Goal: Information Seeking & Learning: Learn about a topic

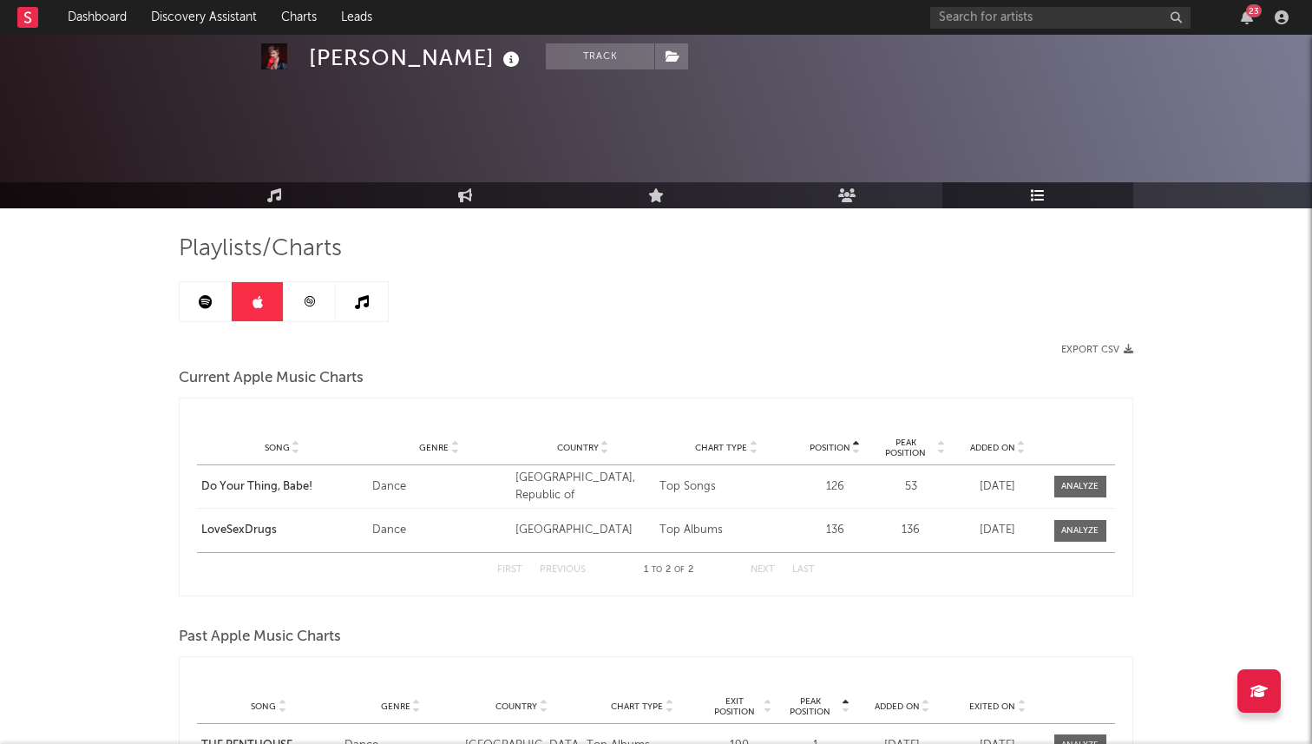
scroll to position [907, 0]
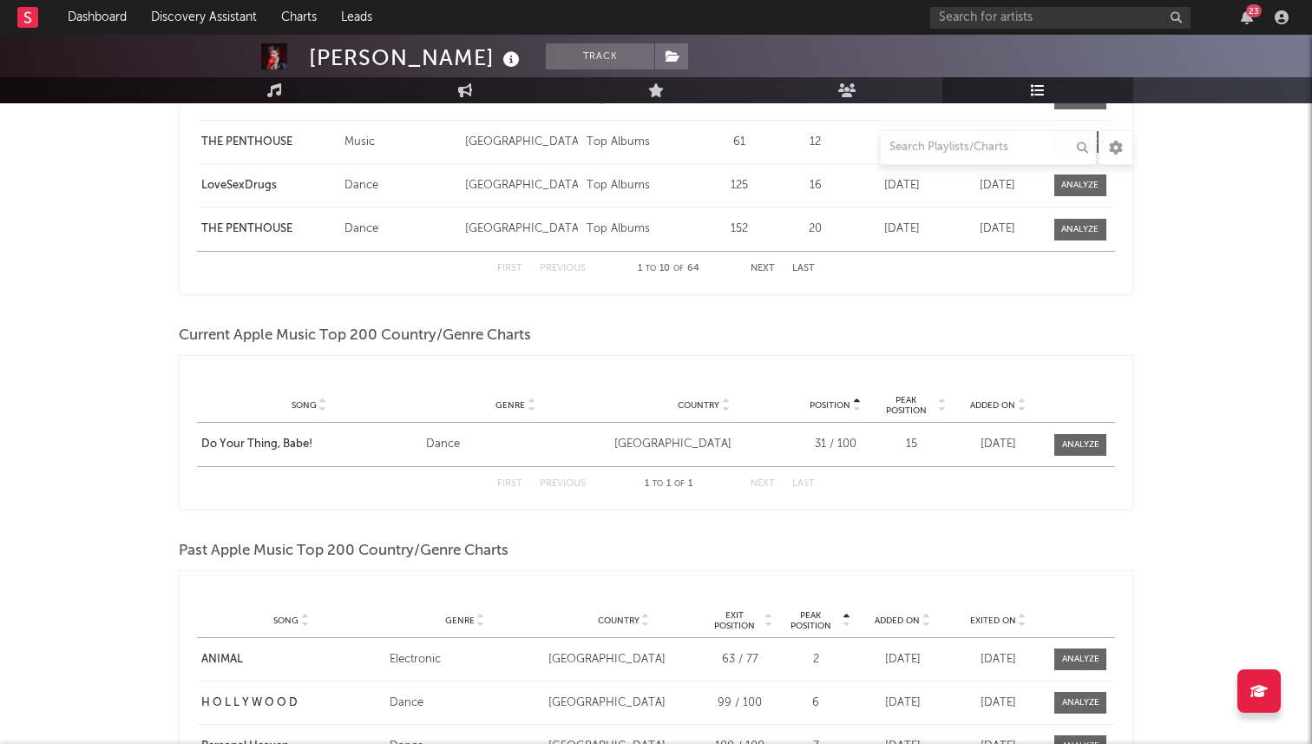
click at [602, 356] on div "Position Song Genre Country Position Peak Position Added On Position Playlist S…" at bounding box center [656, 432] width 955 height 155
click at [228, 17] on link "Discovery Assistant" at bounding box center [204, 17] width 130 height 35
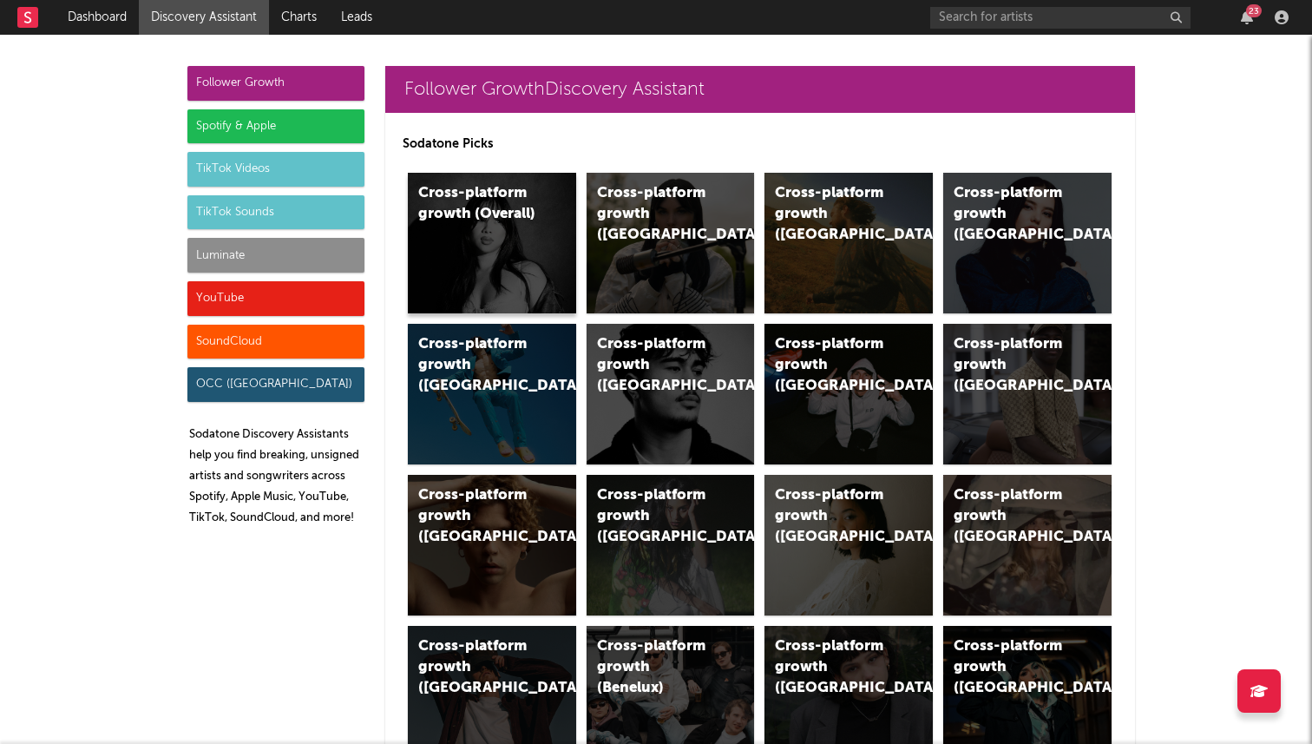
click at [505, 240] on div "Cross-platform growth (Overall)" at bounding box center [492, 243] width 168 height 141
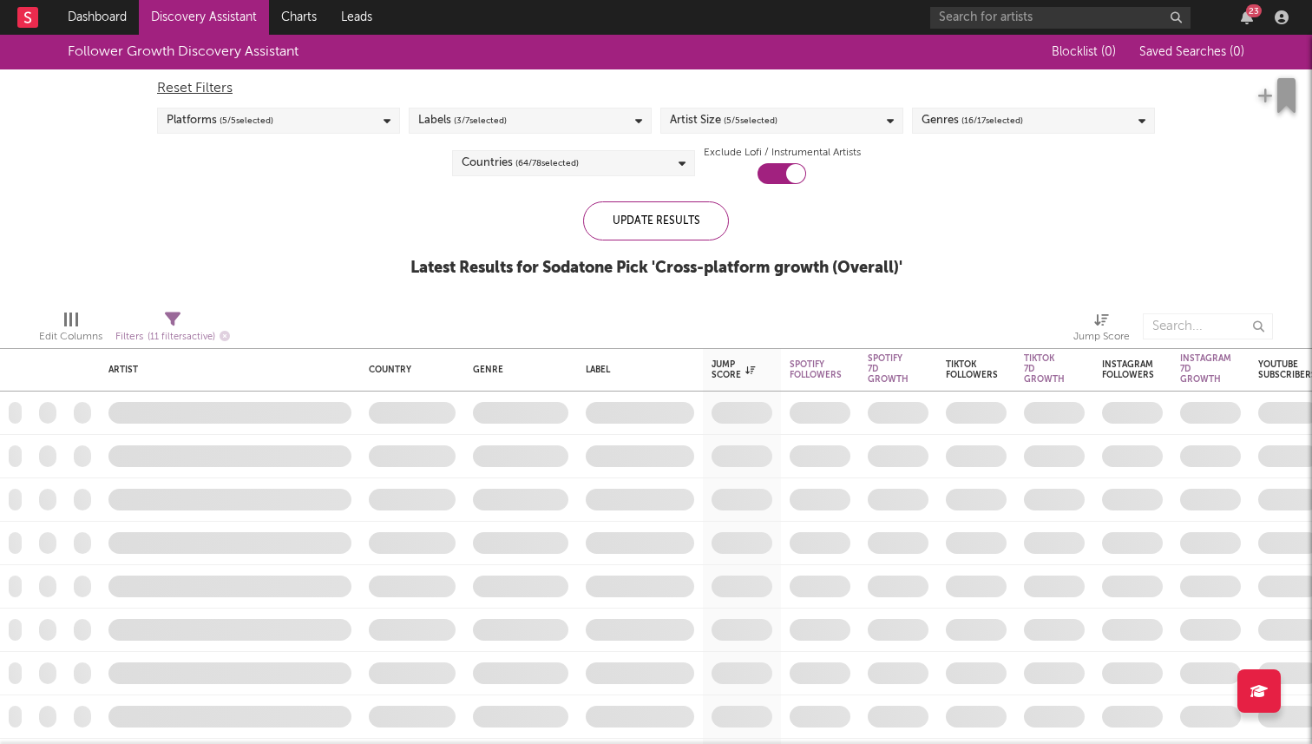
checkbox input "true"
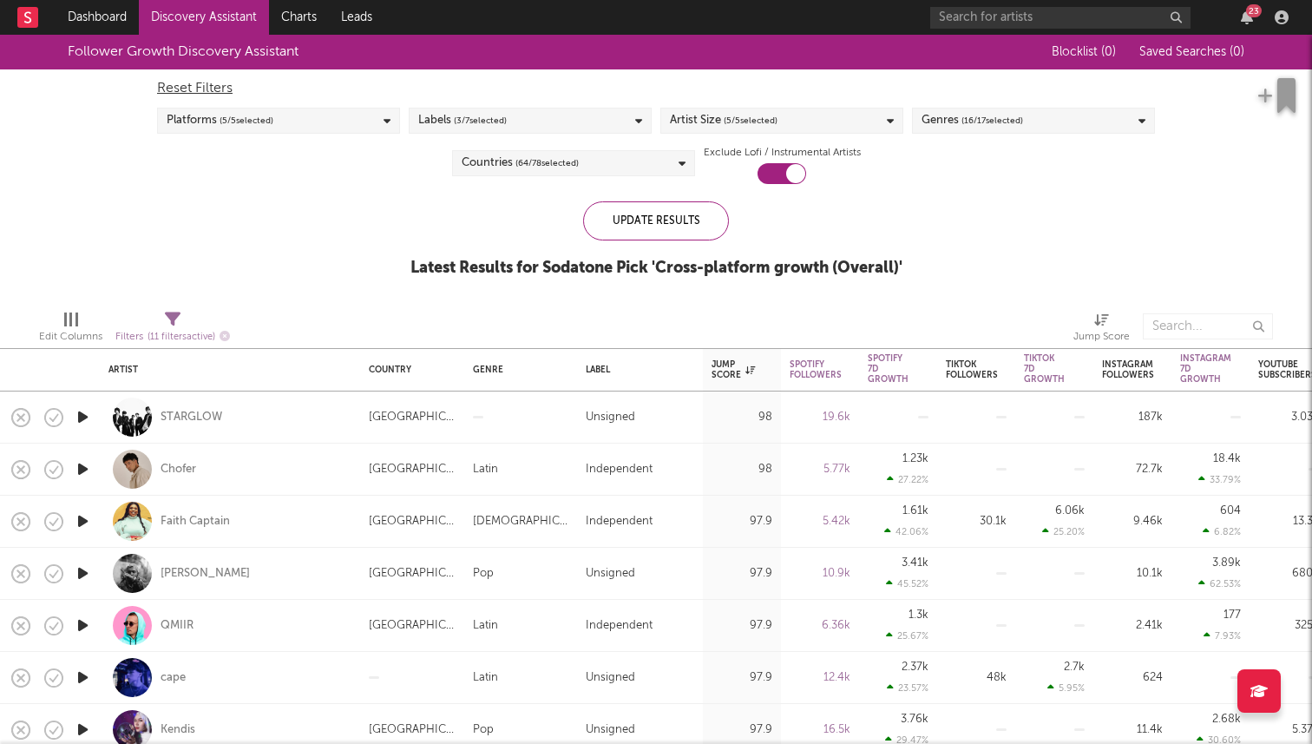
click at [506, 121] on span "( 3 / 7 selected)" at bounding box center [480, 120] width 53 height 21
click at [929, 210] on div "Follower Growth Discovery Assistant Blocklist ( 0 ) Saved Searches ( 0 ) Reset …" at bounding box center [656, 165] width 1312 height 261
click at [821, 121] on div "Artist Size ( 5 / 5 selected)" at bounding box center [781, 121] width 243 height 26
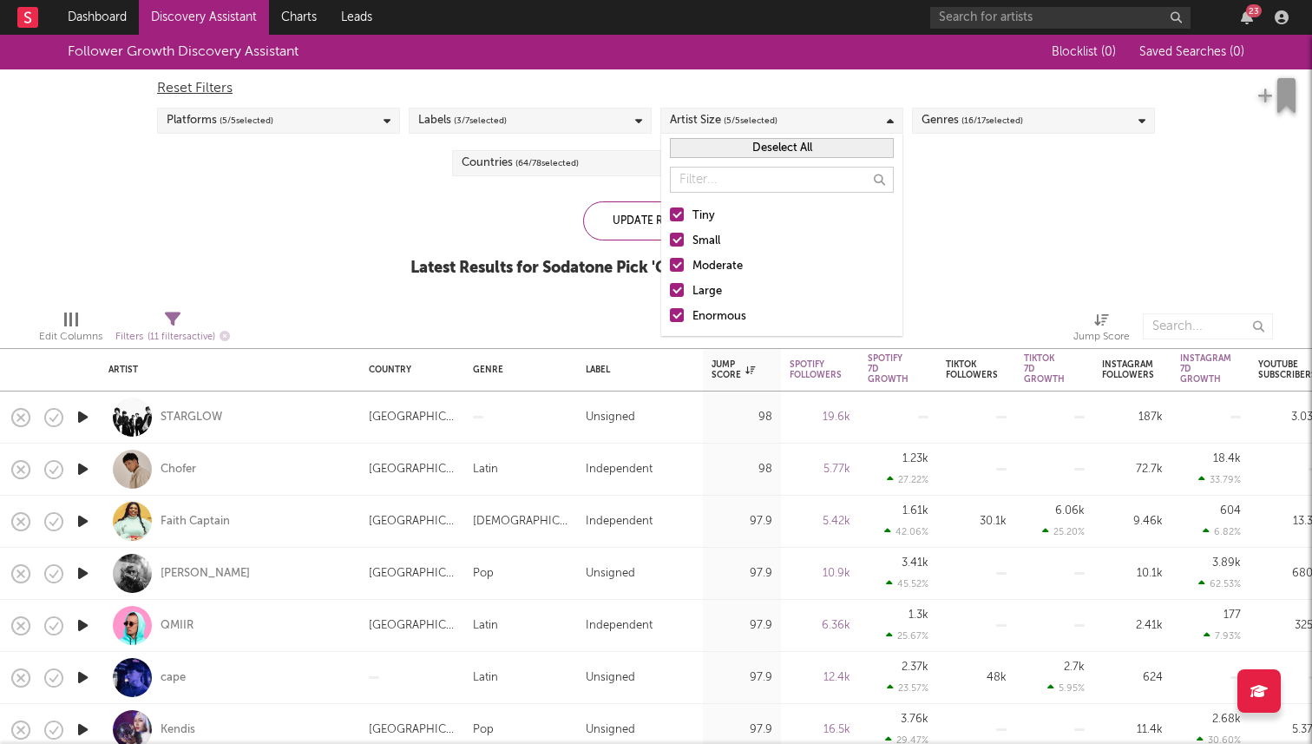
click at [671, 313] on div at bounding box center [677, 315] width 14 height 14
click at [670, 313] on input "Enormous" at bounding box center [670, 316] width 0 height 21
click at [681, 294] on div at bounding box center [677, 290] width 14 height 14
click at [670, 294] on input "Large" at bounding box center [670, 291] width 0 height 21
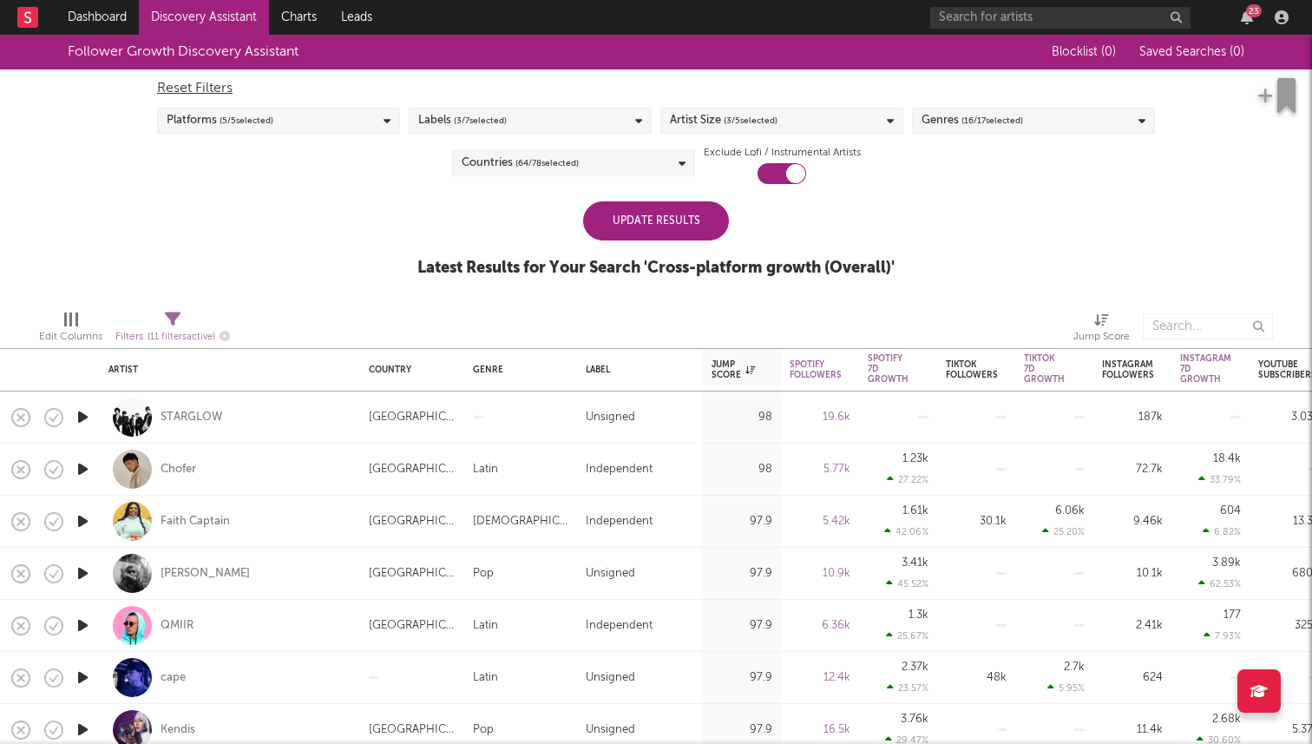
click at [984, 191] on div "Follower Growth Discovery Assistant Blocklist ( 0 ) Saved Searches ( 0 ) Reset …" at bounding box center [656, 165] width 1312 height 261
click at [999, 128] on span "( 16 / 17 selected)" at bounding box center [993, 120] width 62 height 21
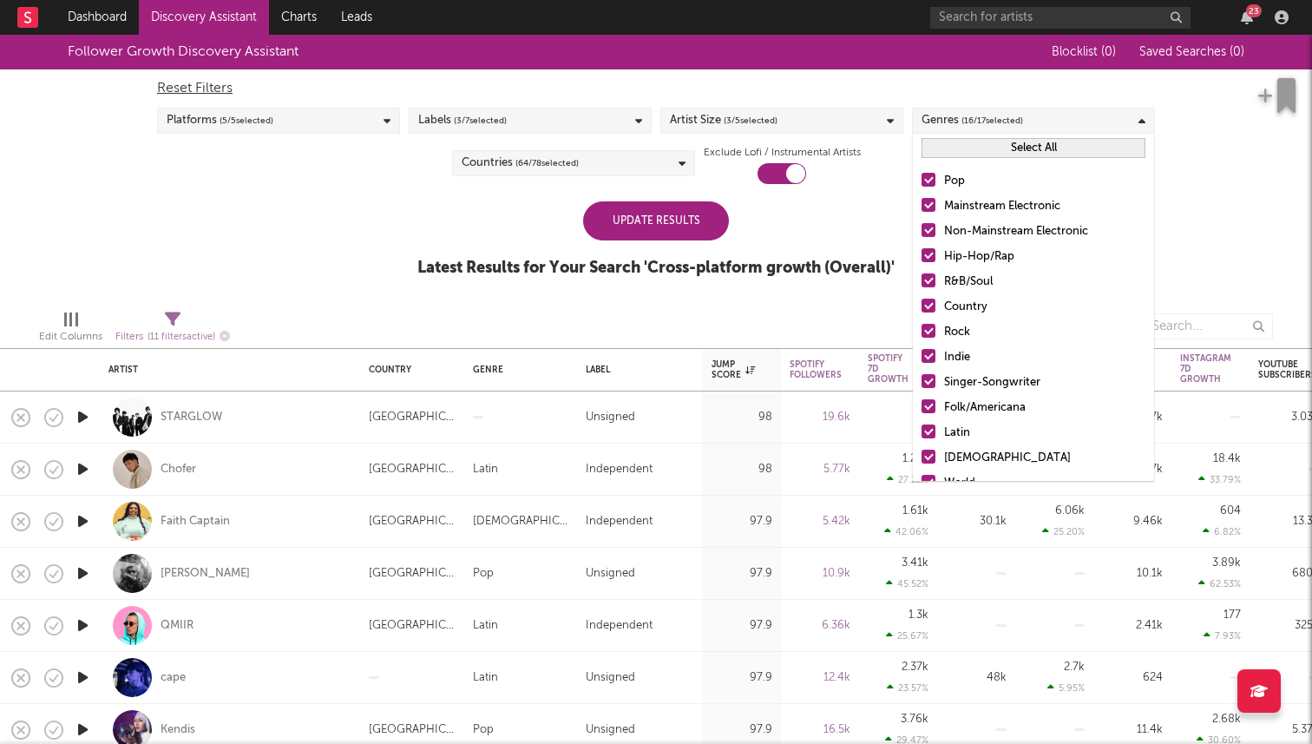
click at [1026, 151] on button "Select All" at bounding box center [1034, 148] width 224 height 20
click at [1026, 151] on button "Deselect All" at bounding box center [1034, 148] width 224 height 20
click at [928, 207] on div at bounding box center [929, 205] width 14 height 14
click at [922, 207] on input "Mainstream Electronic" at bounding box center [922, 206] width 0 height 21
click at [930, 230] on div at bounding box center [929, 230] width 14 height 14
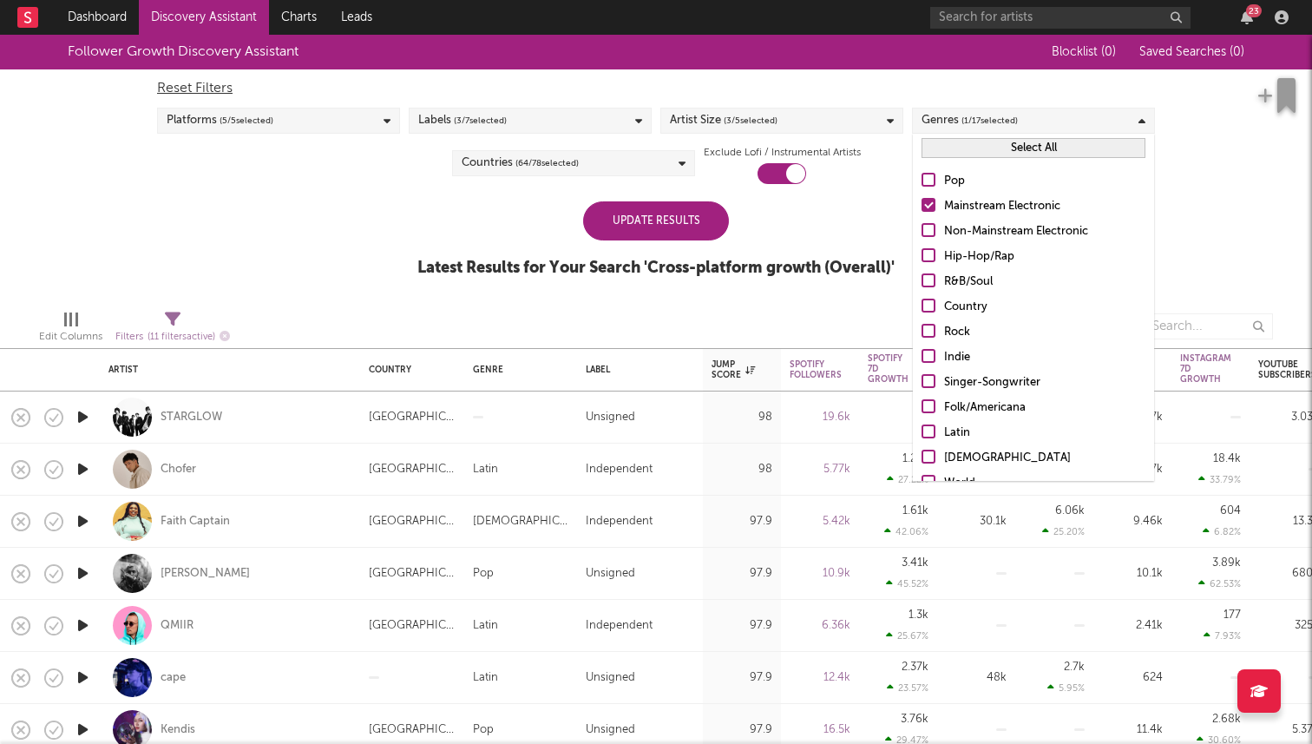
click at [922, 230] on input "Non-Mainstream Electronic" at bounding box center [922, 231] width 0 height 21
click at [928, 178] on div at bounding box center [929, 180] width 14 height 14
click at [922, 178] on input "Pop" at bounding box center [922, 181] width 0 height 21
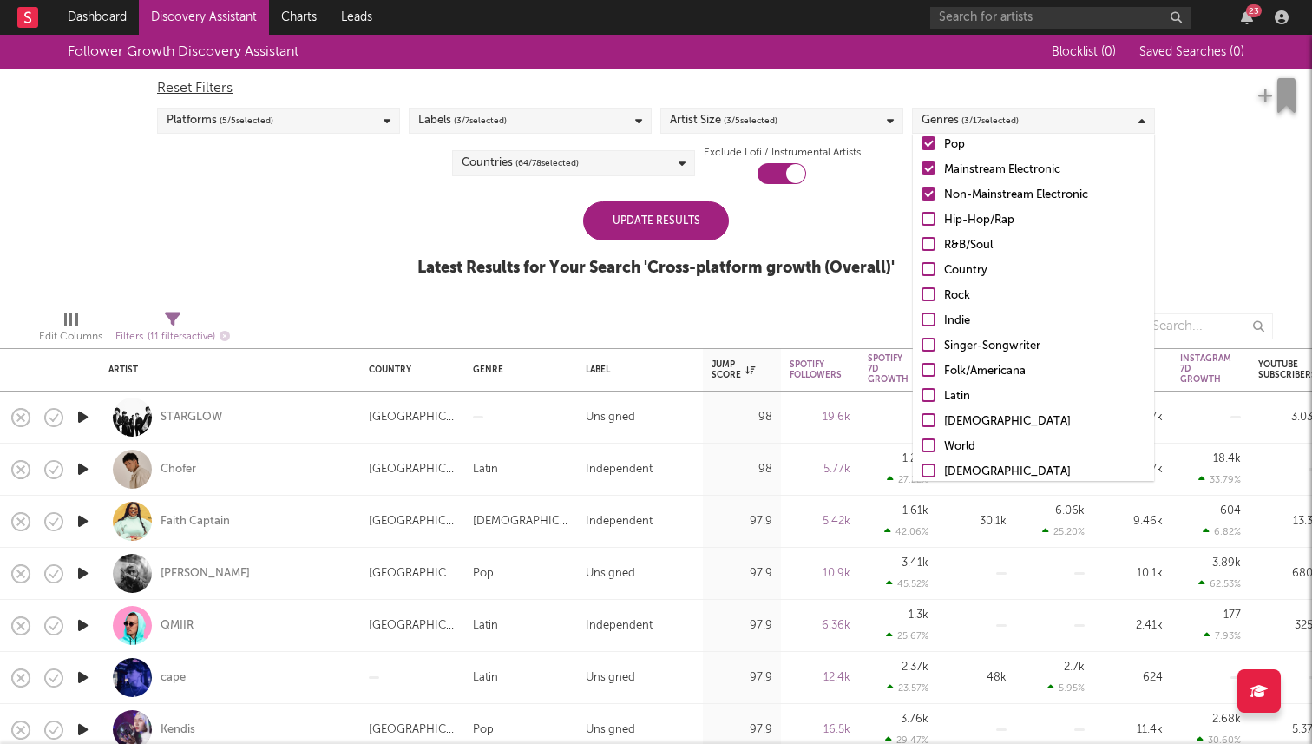
scroll to position [36, 0]
click at [929, 297] on div at bounding box center [929, 295] width 14 height 14
click at [922, 297] on input "Rock" at bounding box center [922, 296] width 0 height 21
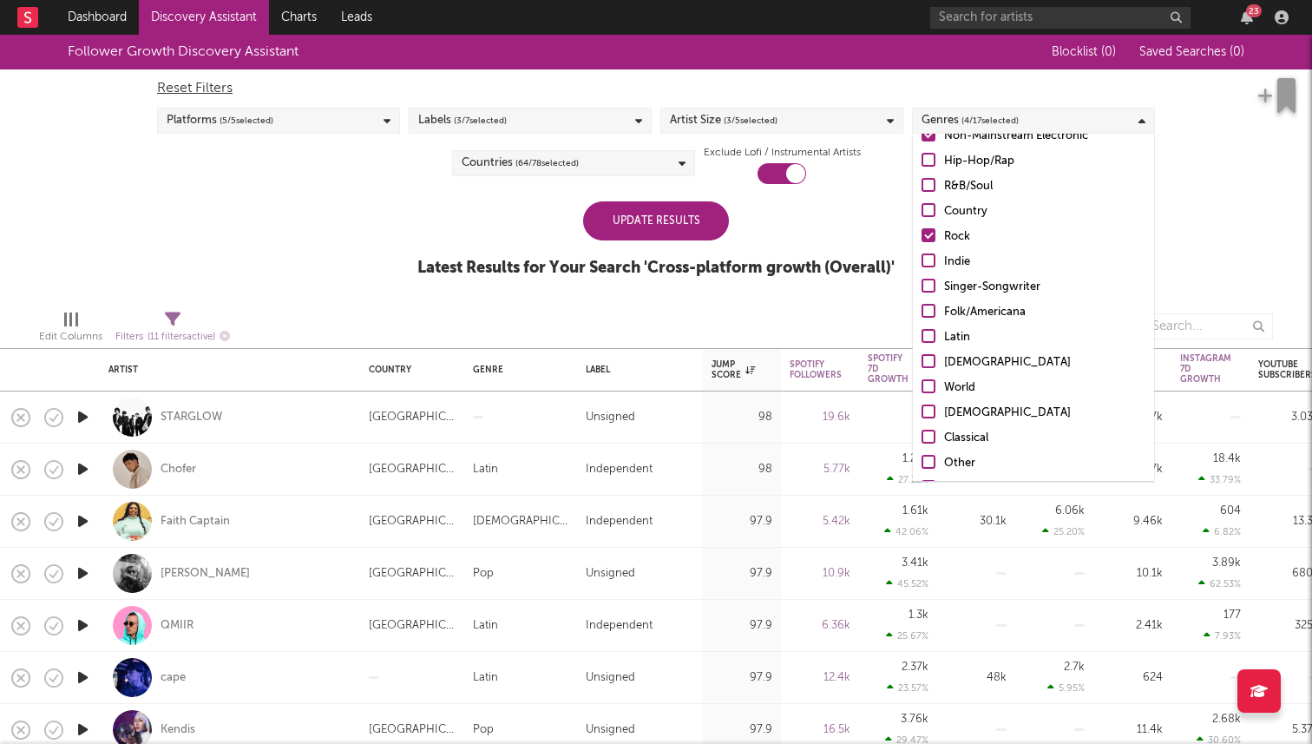
scroll to position [122, 0]
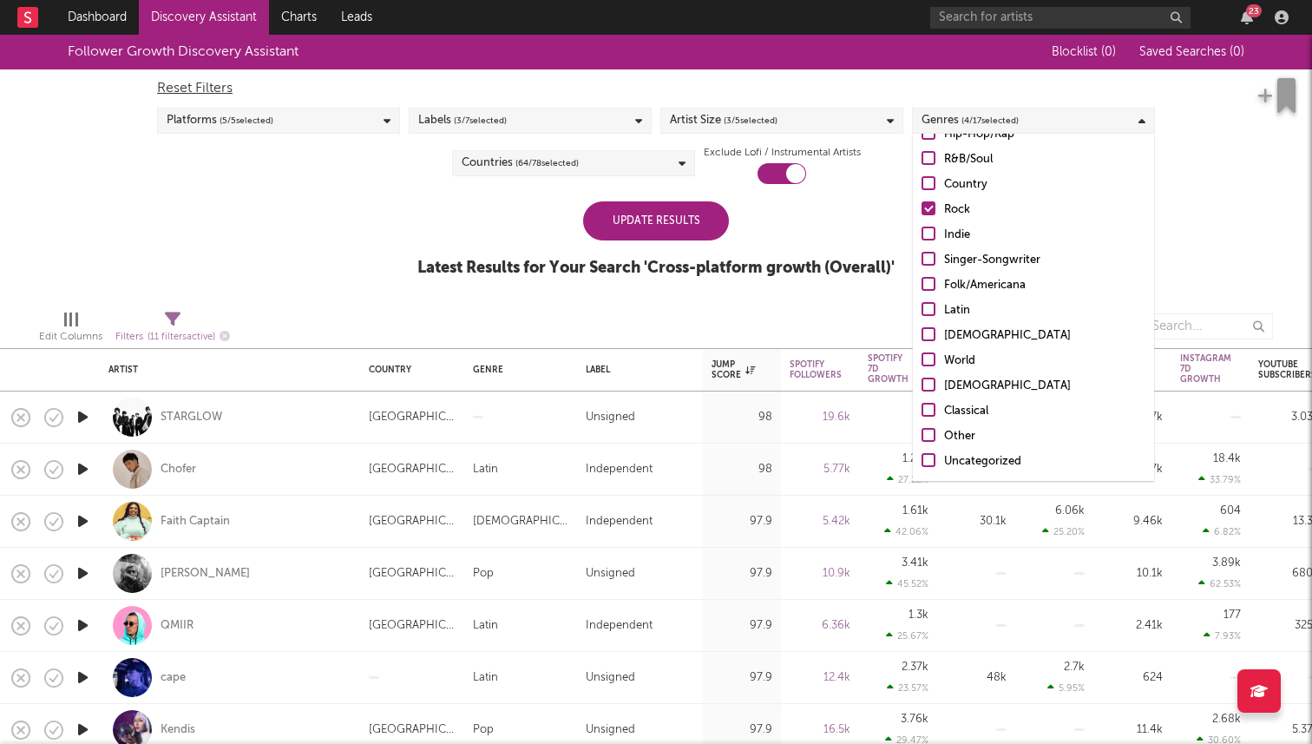
click at [930, 434] on div at bounding box center [929, 435] width 14 height 14
click at [922, 434] on input "Other" at bounding box center [922, 436] width 0 height 21
click at [851, 225] on div "Update Results Latest Results for Your Search ' Cross-platform growth (Overall)…" at bounding box center [655, 248] width 477 height 95
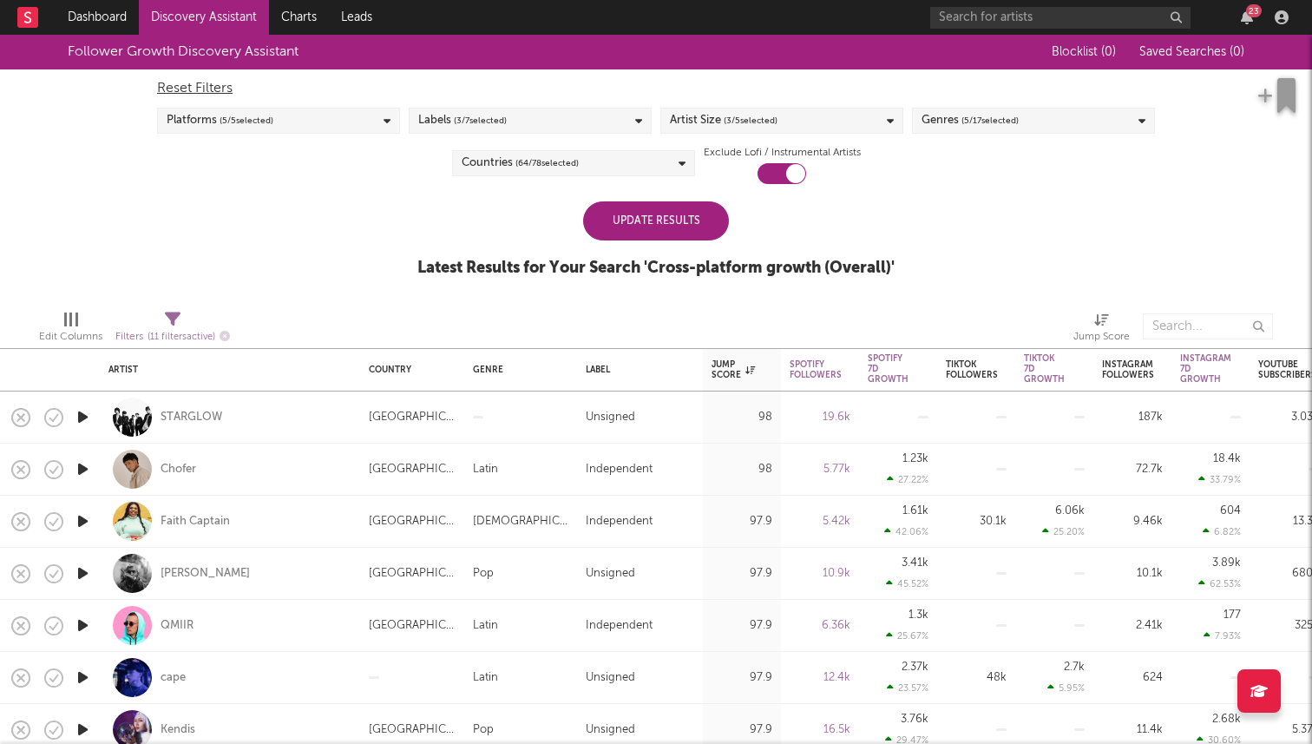
click at [608, 170] on div "Countries ( 64 / 78 selected)" at bounding box center [573, 163] width 243 height 26
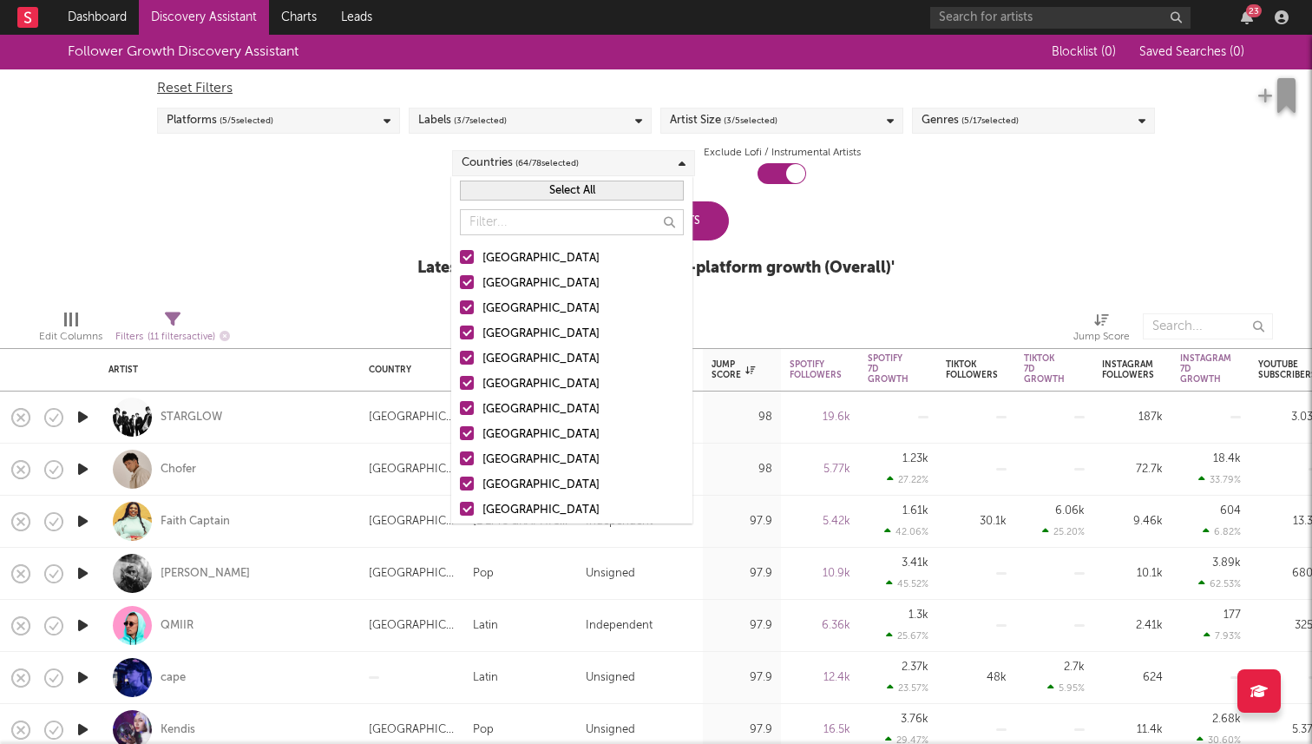
click at [576, 194] on button "Select All" at bounding box center [572, 191] width 224 height 20
click at [576, 194] on button "Deselect All" at bounding box center [572, 191] width 224 height 20
click at [463, 257] on div at bounding box center [467, 257] width 14 height 14
click at [460, 257] on input "United States" at bounding box center [460, 258] width 0 height 21
click at [467, 281] on div at bounding box center [467, 282] width 14 height 14
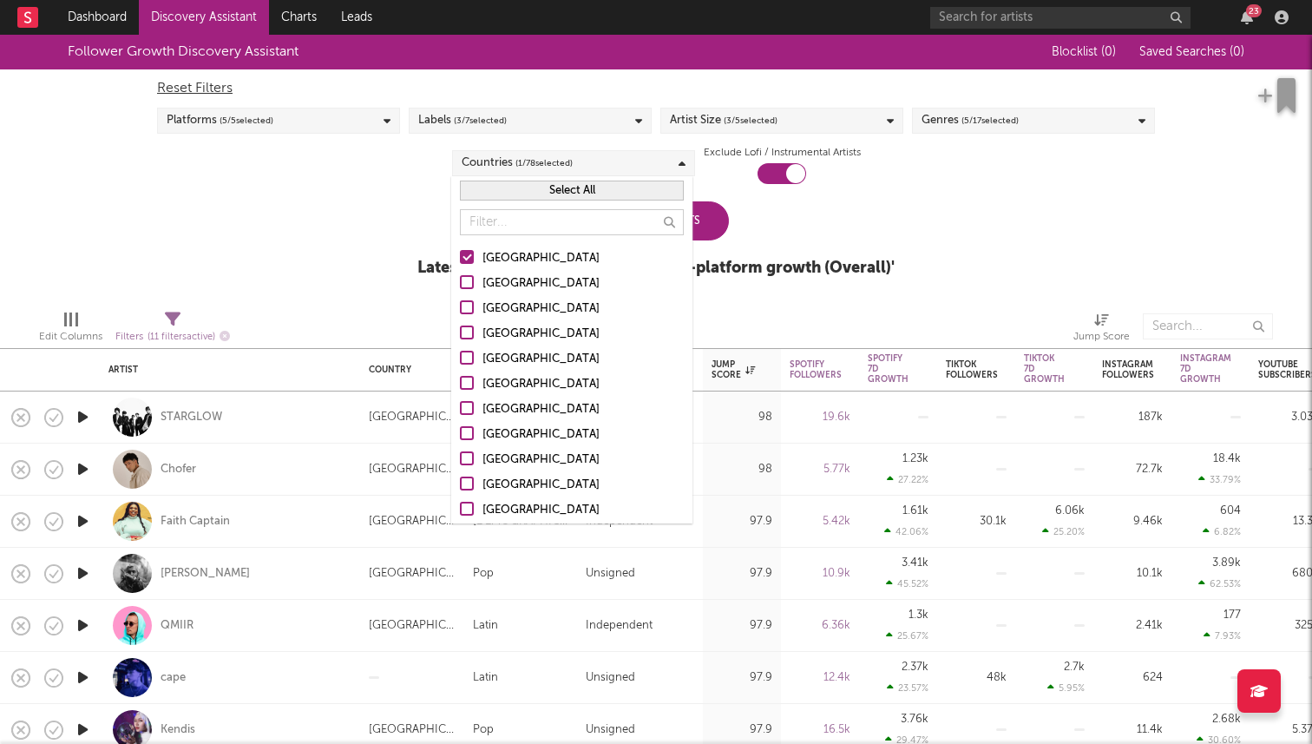
click at [460, 281] on input "Australia" at bounding box center [460, 283] width 0 height 21
click at [470, 303] on div at bounding box center [467, 307] width 14 height 14
click at [460, 303] on input "Canada" at bounding box center [460, 309] width 0 height 21
click at [473, 331] on div at bounding box center [467, 332] width 14 height 14
click at [460, 331] on input "[GEOGRAPHIC_DATA]" at bounding box center [460, 334] width 0 height 21
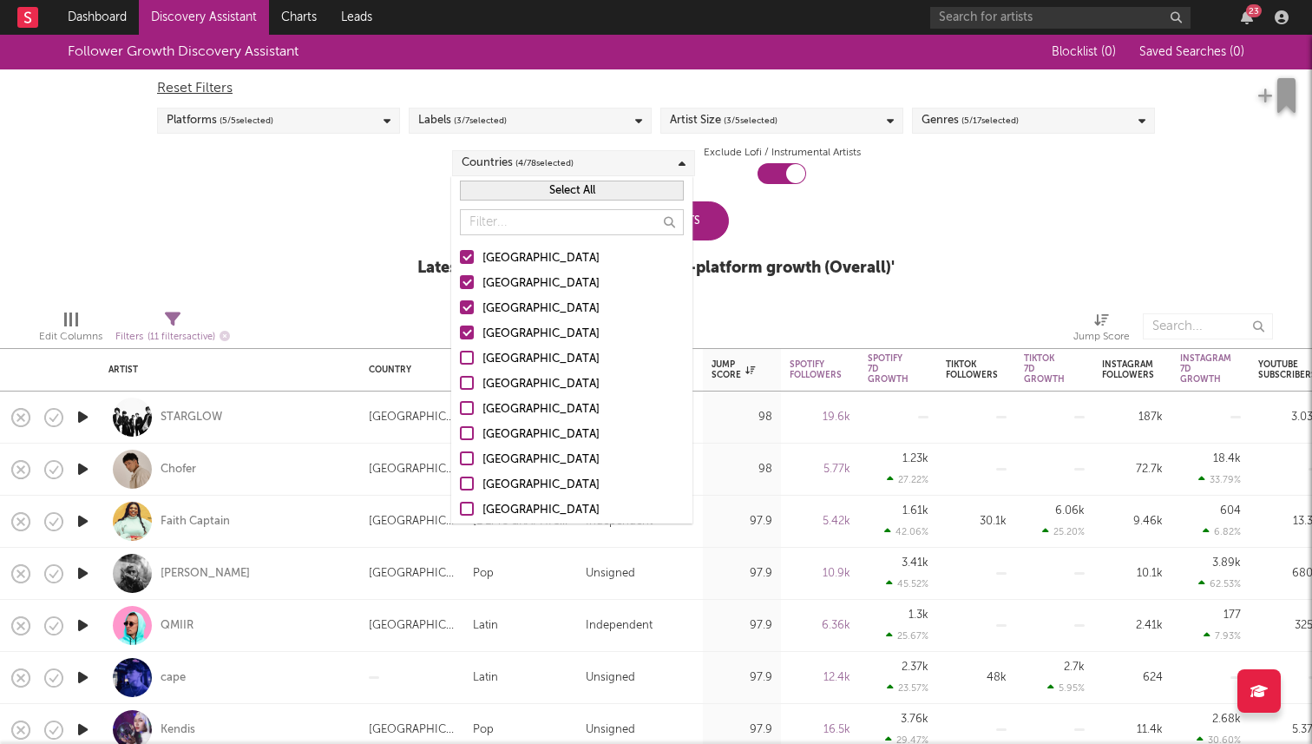
click at [471, 362] on div at bounding box center [467, 358] width 14 height 14
click at [460, 362] on input "Germany" at bounding box center [460, 359] width 0 height 21
click at [472, 431] on div at bounding box center [467, 433] width 14 height 14
click at [460, 431] on input "Netherlands" at bounding box center [460, 434] width 0 height 21
click at [471, 410] on div at bounding box center [467, 408] width 14 height 14
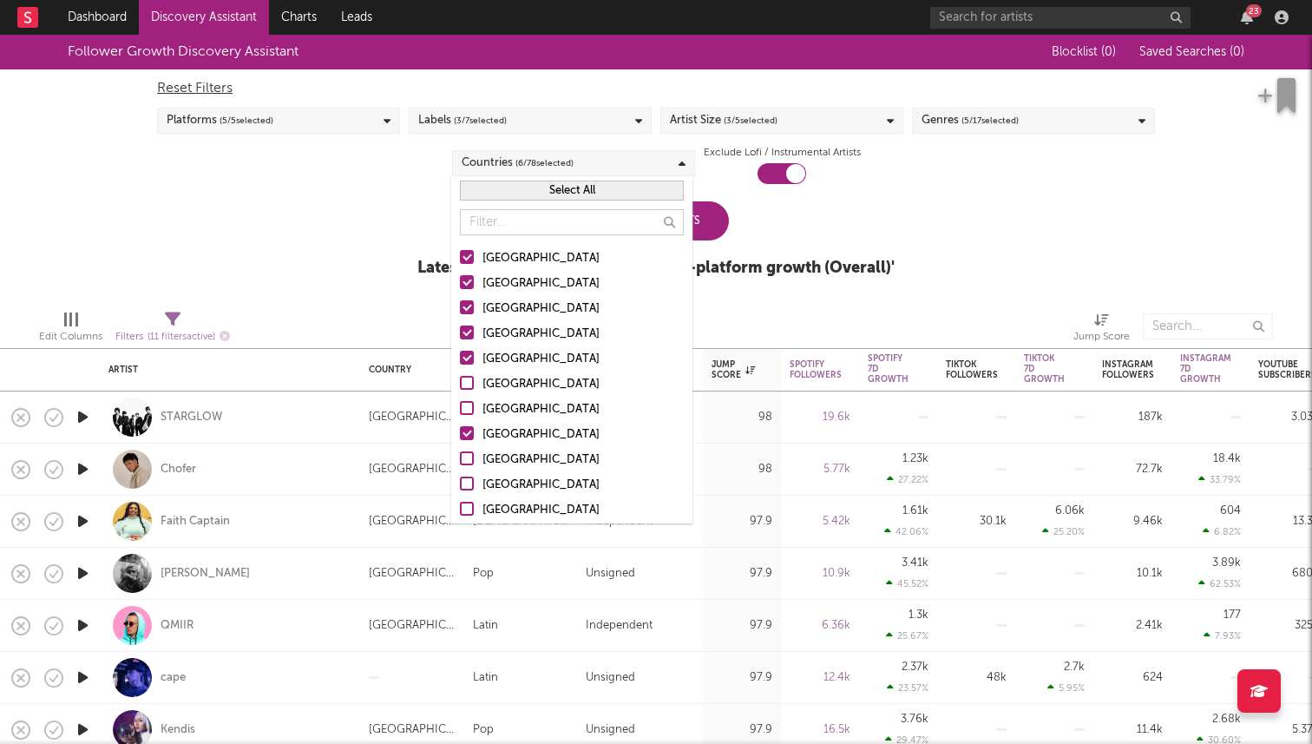
click at [460, 410] on input "France" at bounding box center [460, 409] width 0 height 21
click at [469, 381] on div at bounding box center [467, 383] width 14 height 14
click at [460, 381] on input "Belgium" at bounding box center [460, 384] width 0 height 21
click at [835, 241] on div "Update Results Latest Results for Your Search ' Cross-platform growth (Overall)…" at bounding box center [655, 248] width 477 height 95
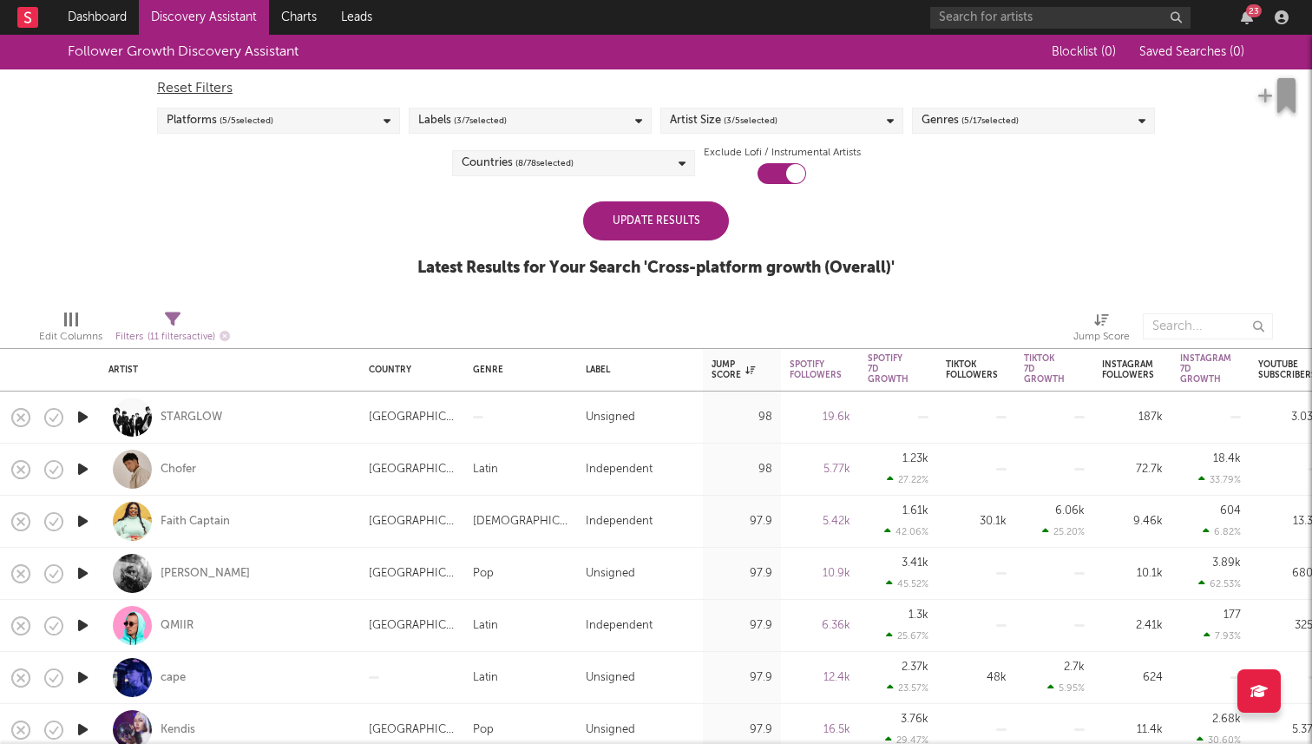
click at [663, 221] on div "Update Results" at bounding box center [656, 220] width 146 height 39
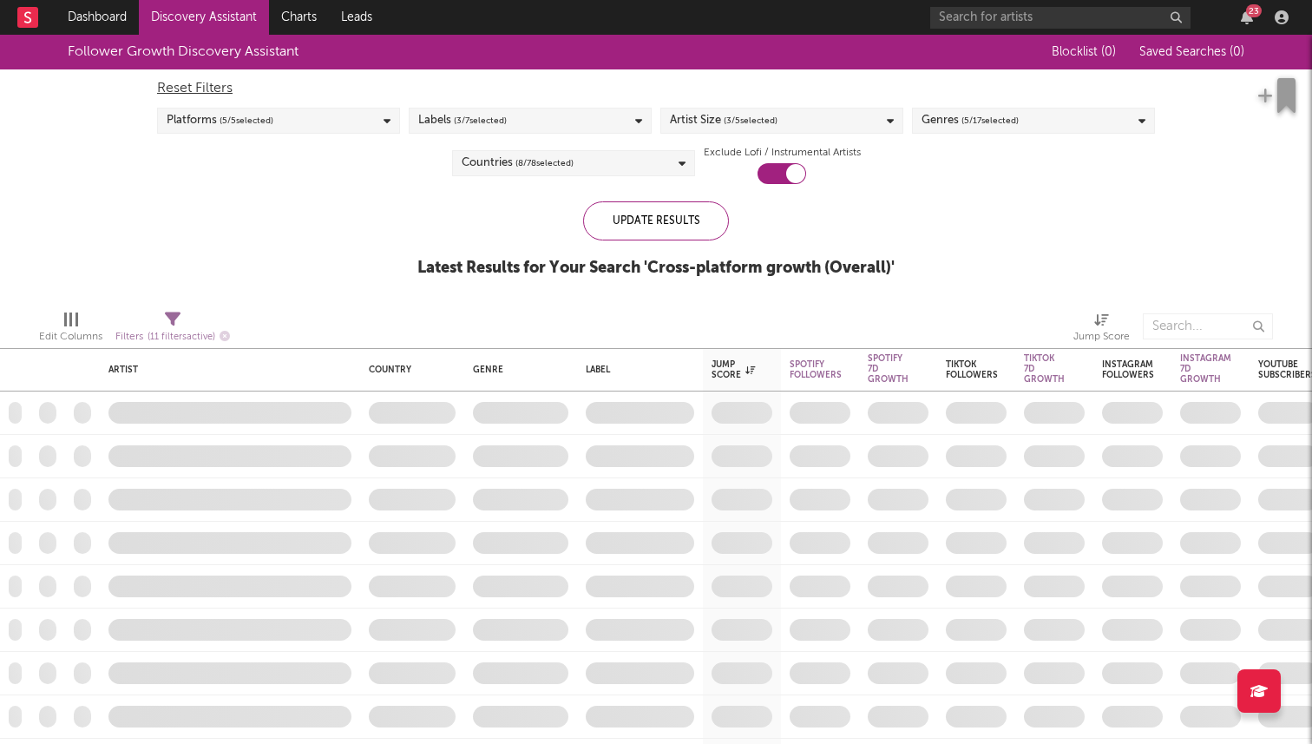
click at [312, 122] on div "Platforms ( 5 / 5 selected)" at bounding box center [278, 121] width 243 height 26
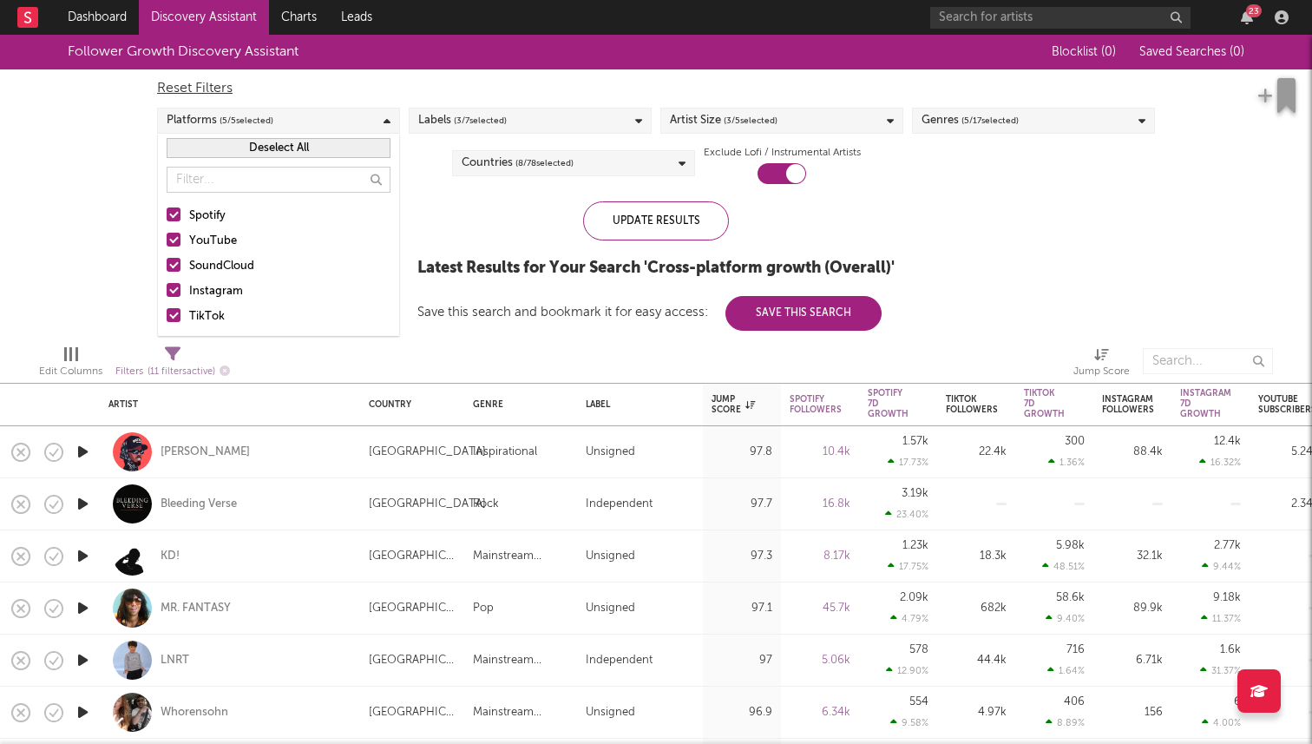
click at [469, 218] on div "Update Results Latest Results for Your Search ' Cross-platform growth (Overall)…" at bounding box center [655, 265] width 477 height 129
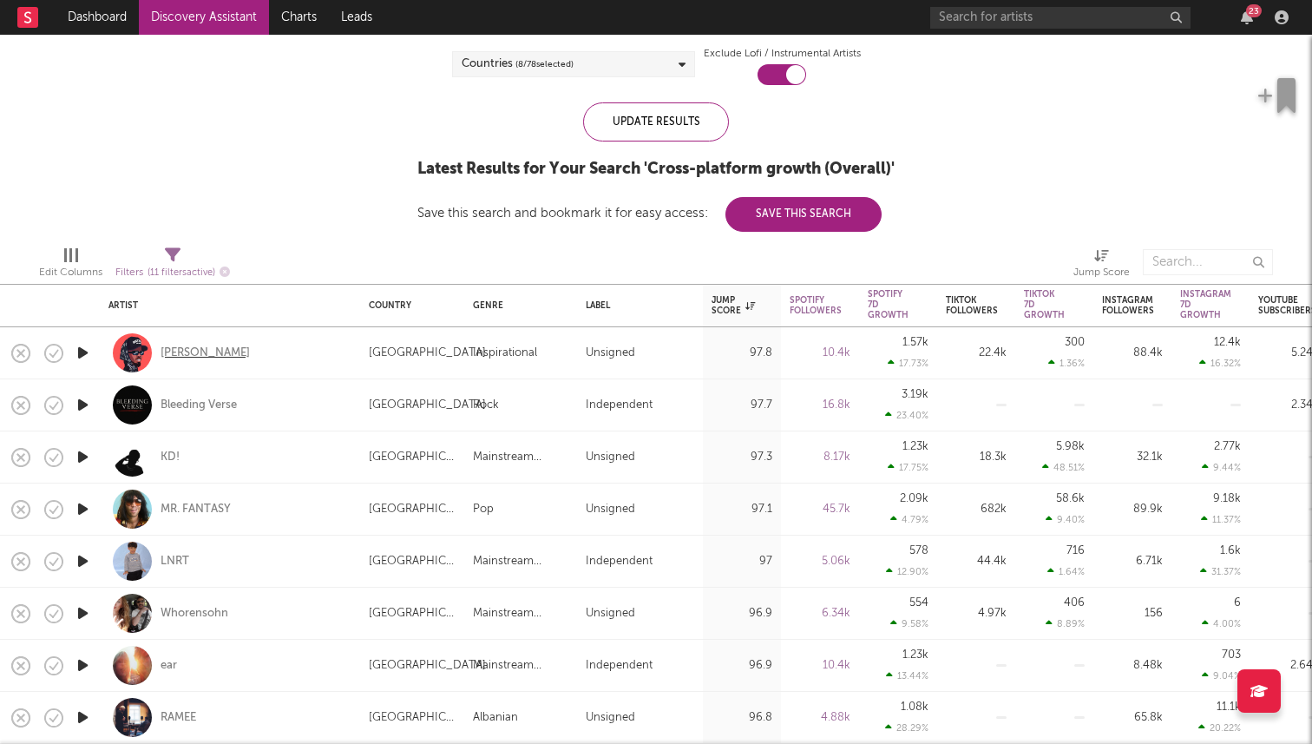
click at [227, 352] on div "Jordan Ramble" at bounding box center [205, 353] width 89 height 16
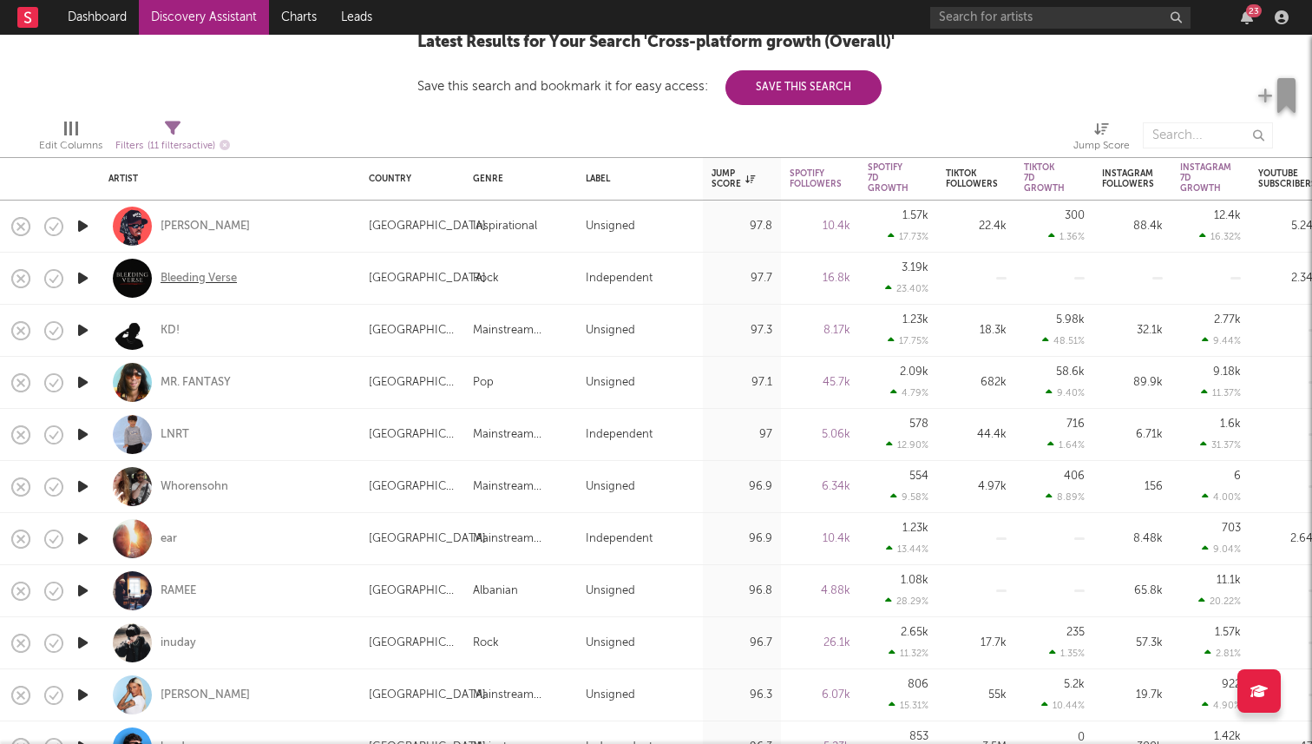
click at [214, 276] on div "Bleeding Verse" at bounding box center [199, 279] width 76 height 16
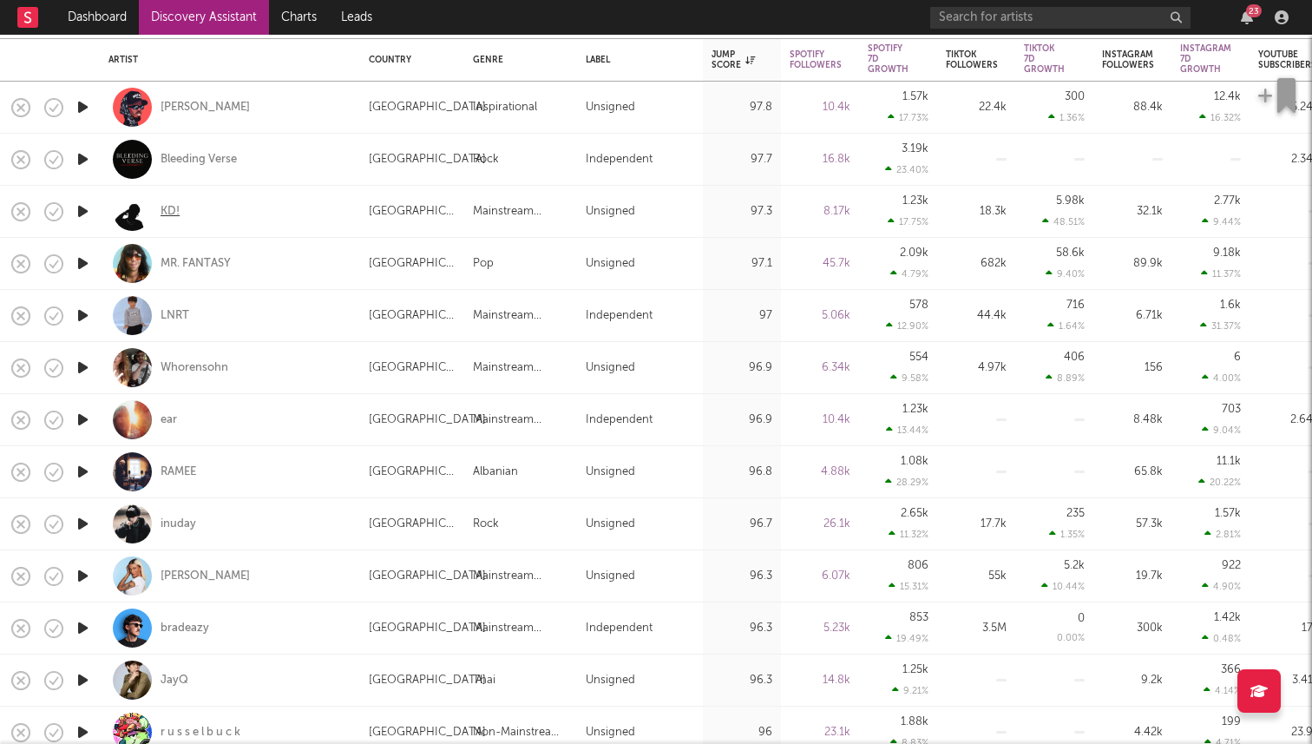
click at [169, 214] on div "KD!" at bounding box center [170, 212] width 19 height 16
click at [193, 266] on div "MR. FANTASY" at bounding box center [196, 264] width 70 height 16
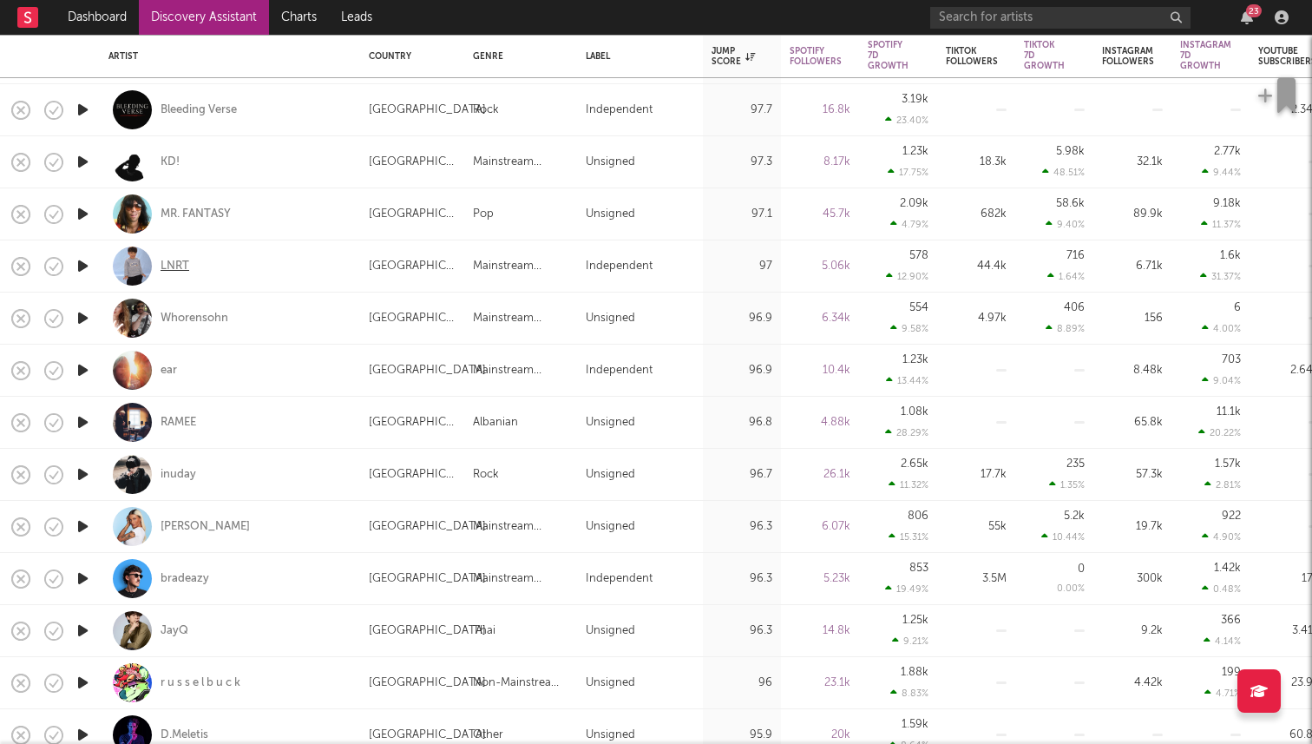
click at [184, 266] on div "LNRT" at bounding box center [175, 267] width 29 height 16
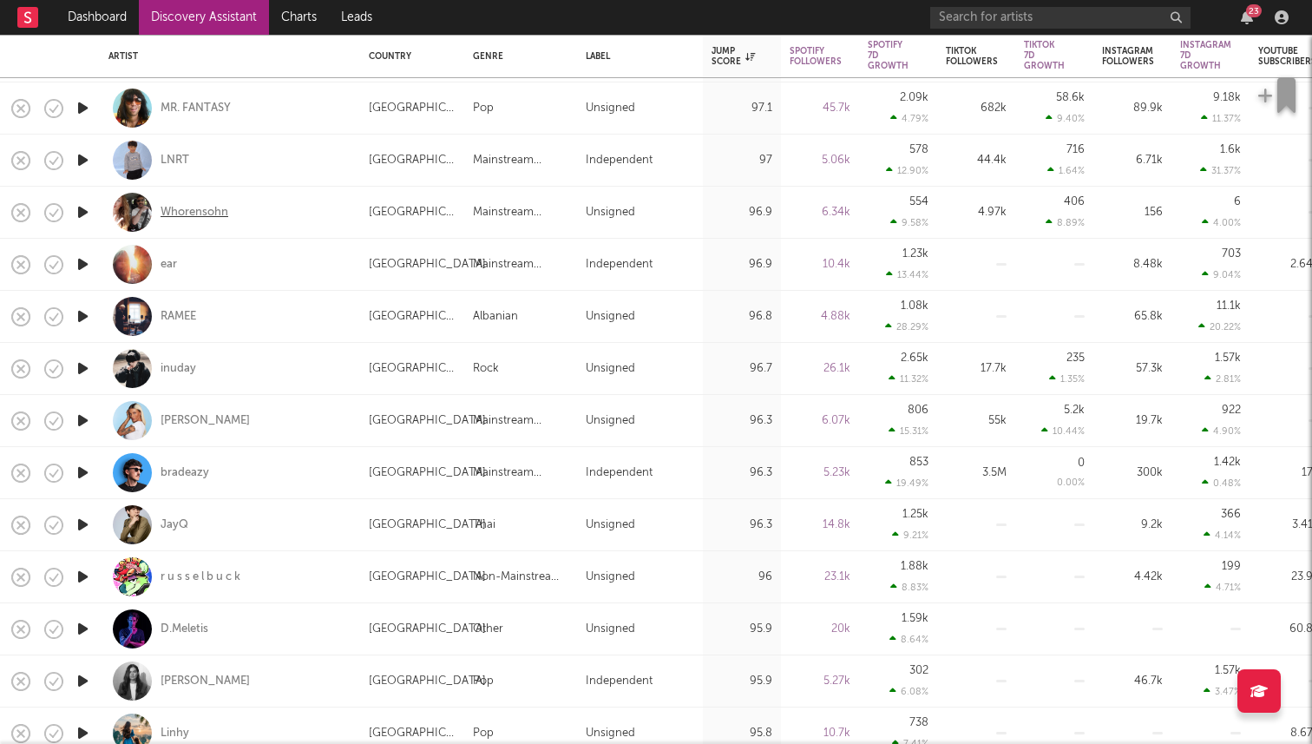
click at [196, 211] on div "Whorensohn" at bounding box center [195, 213] width 68 height 16
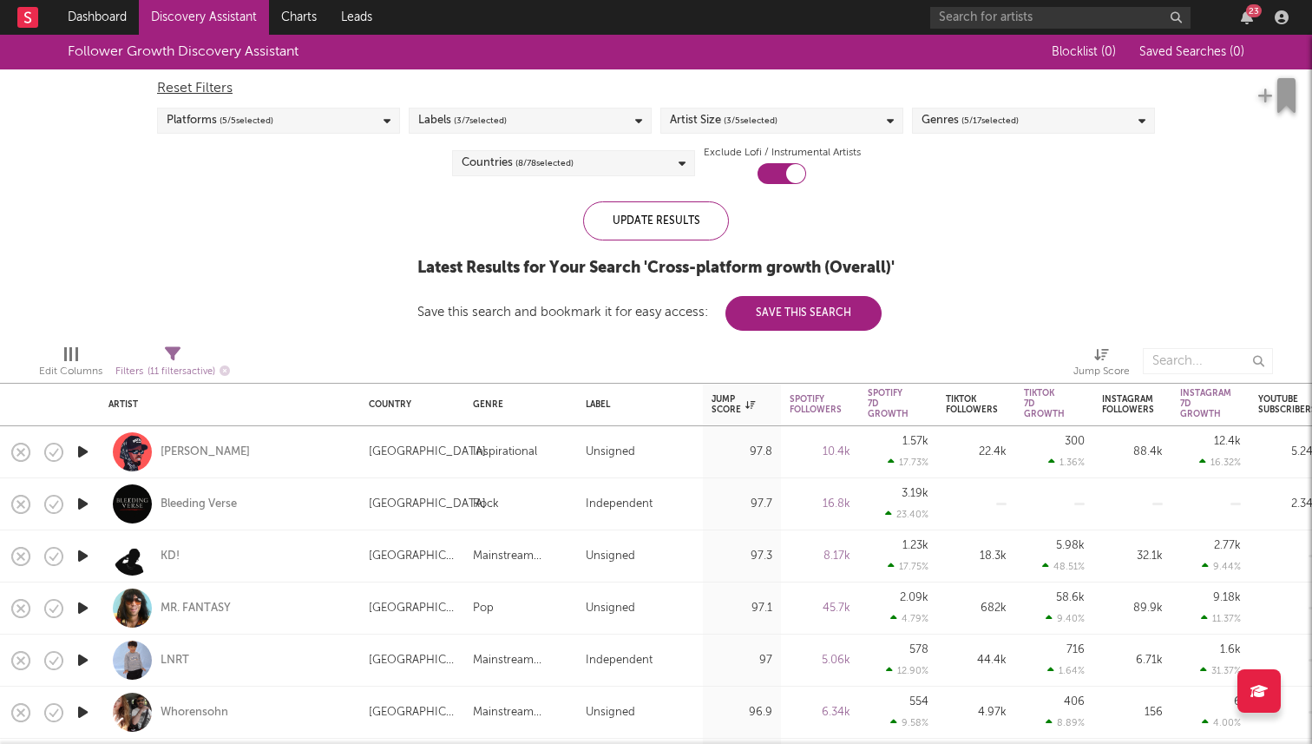
click at [1012, 127] on span "( 5 / 17 selected)" at bounding box center [990, 120] width 57 height 21
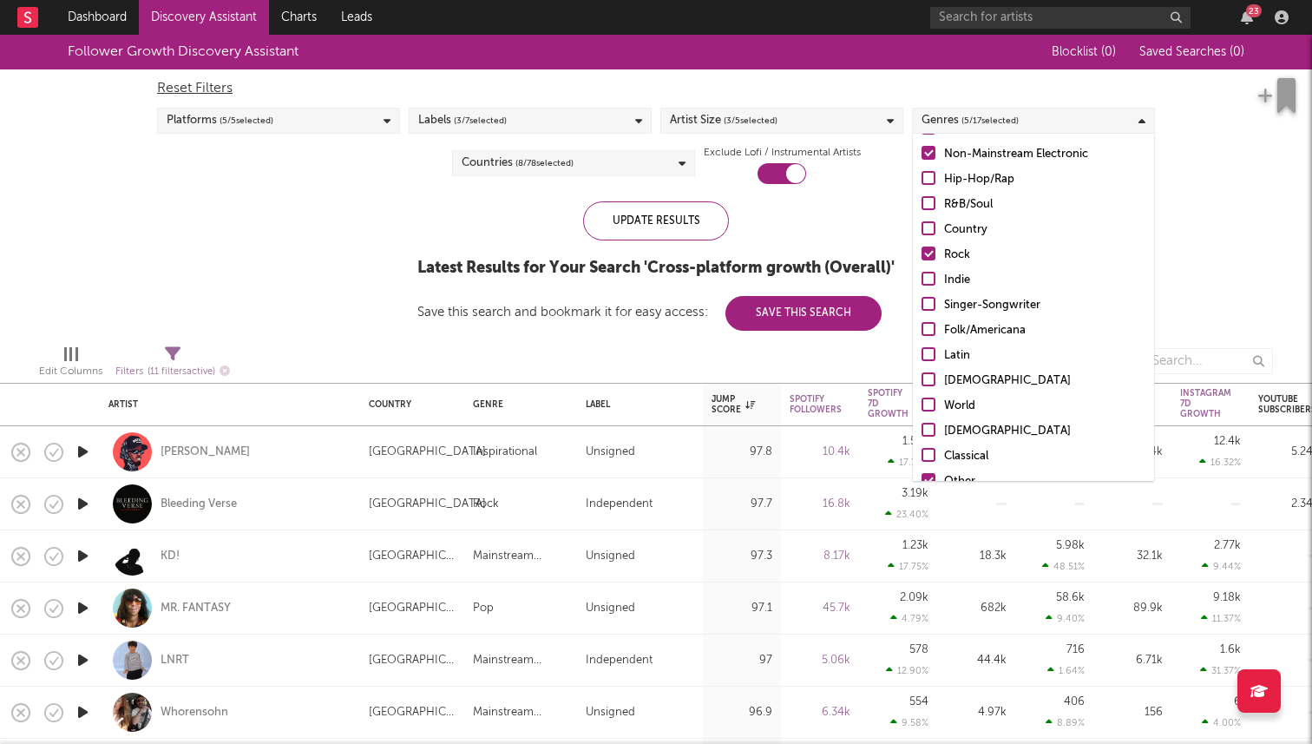
scroll to position [122, 0]
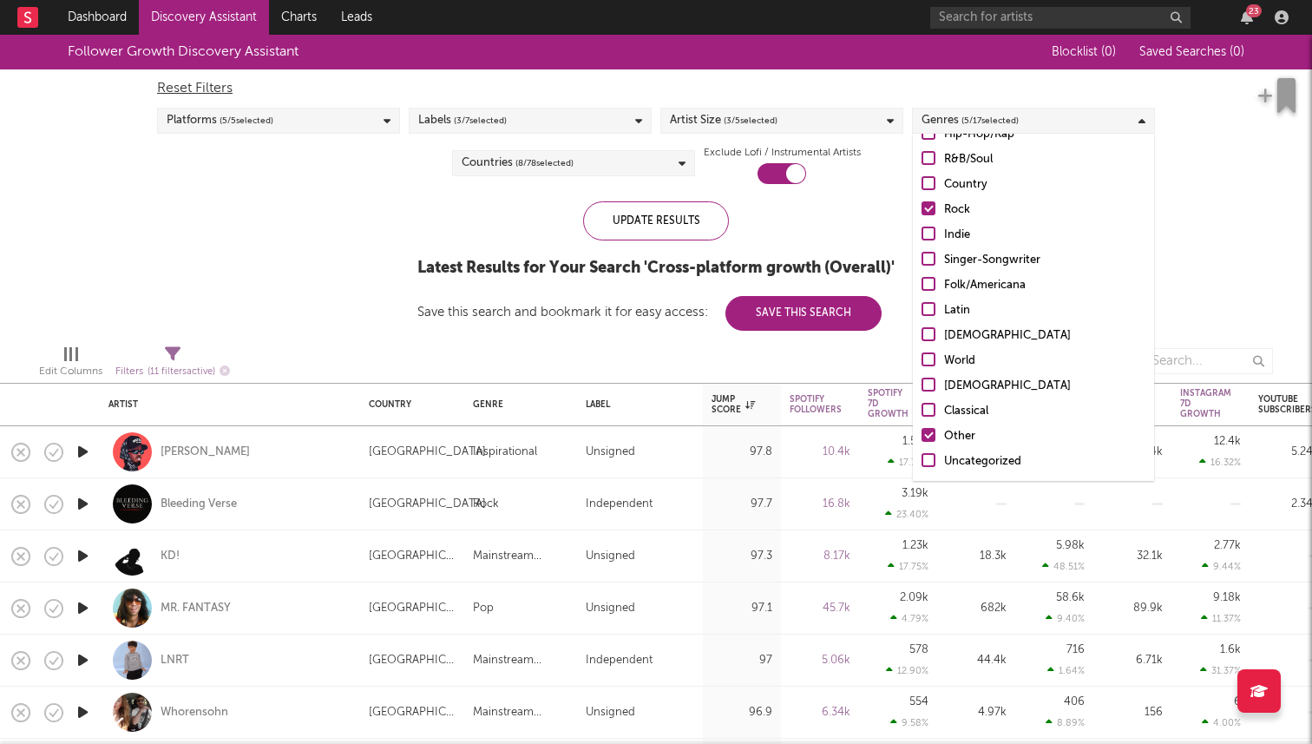
click at [929, 437] on div at bounding box center [929, 435] width 14 height 14
click at [922, 437] on input "Other" at bounding box center [922, 436] width 0 height 21
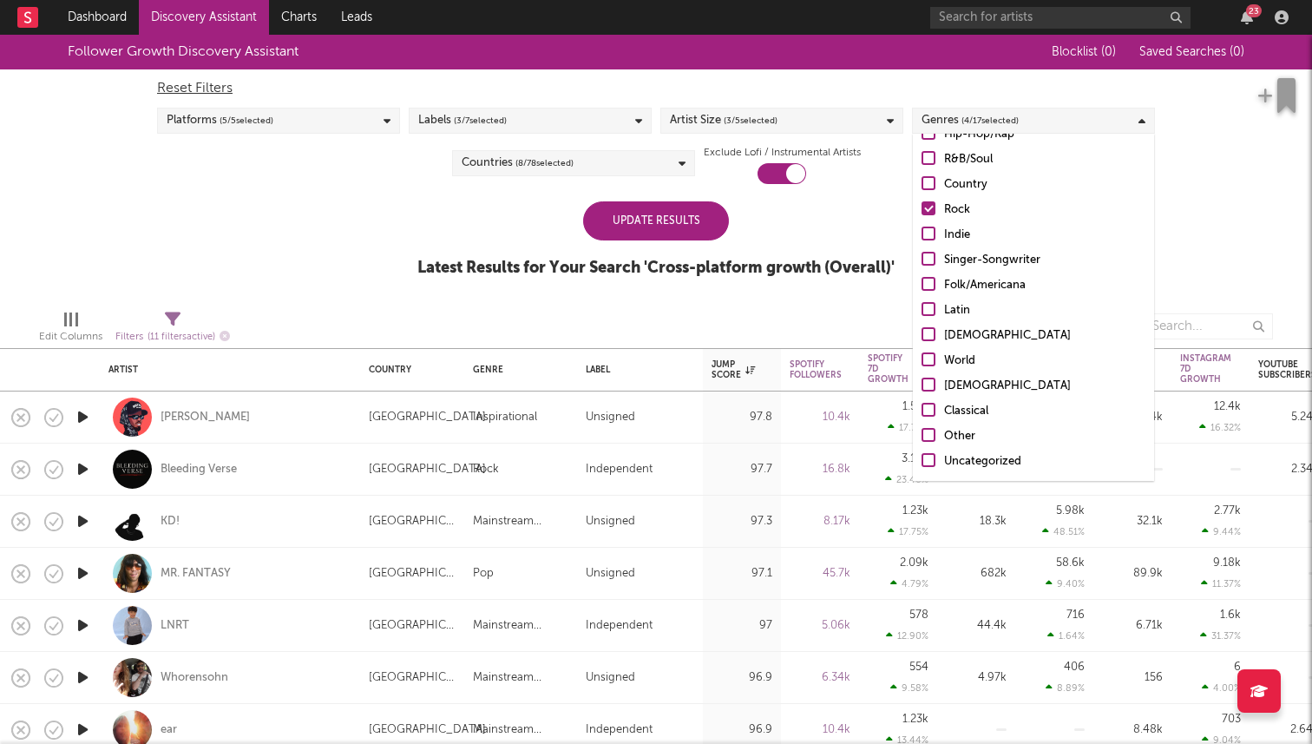
click at [924, 209] on div at bounding box center [929, 208] width 14 height 14
click at [922, 209] on input "Rock" at bounding box center [922, 210] width 0 height 21
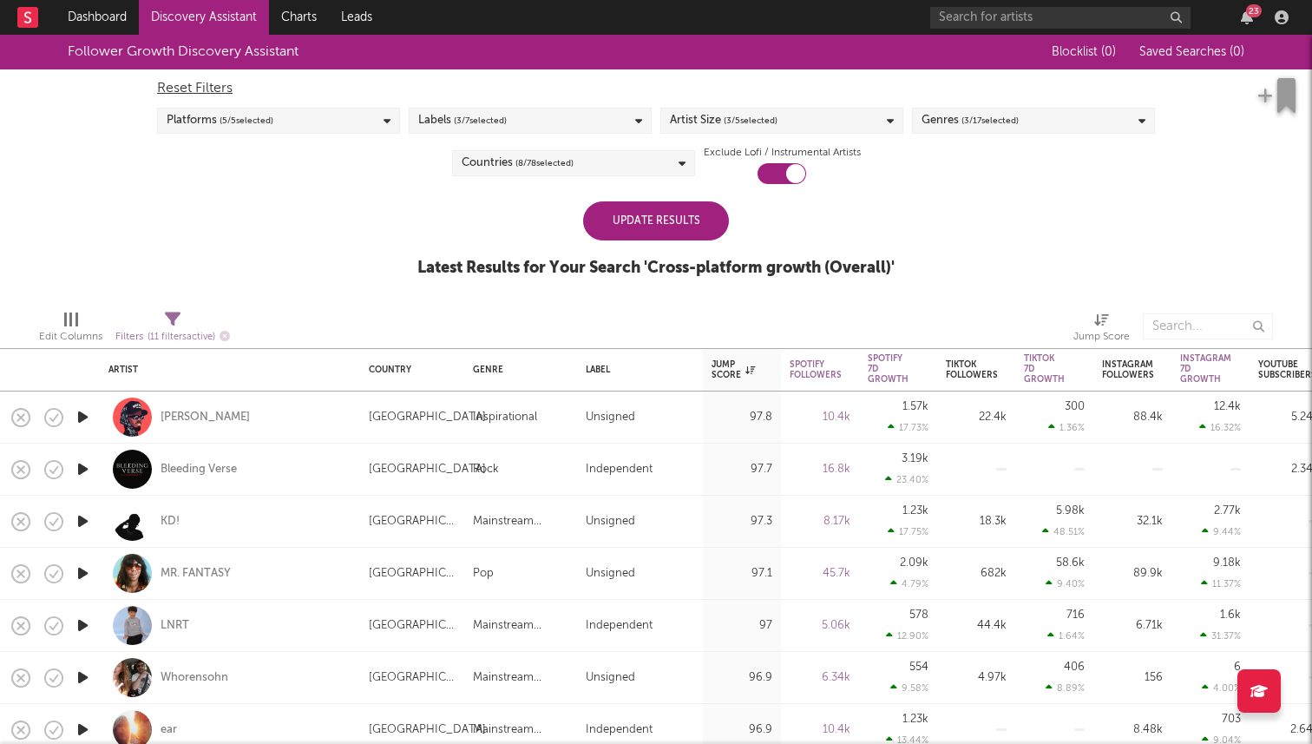
click at [649, 230] on div "Update Results" at bounding box center [656, 220] width 146 height 39
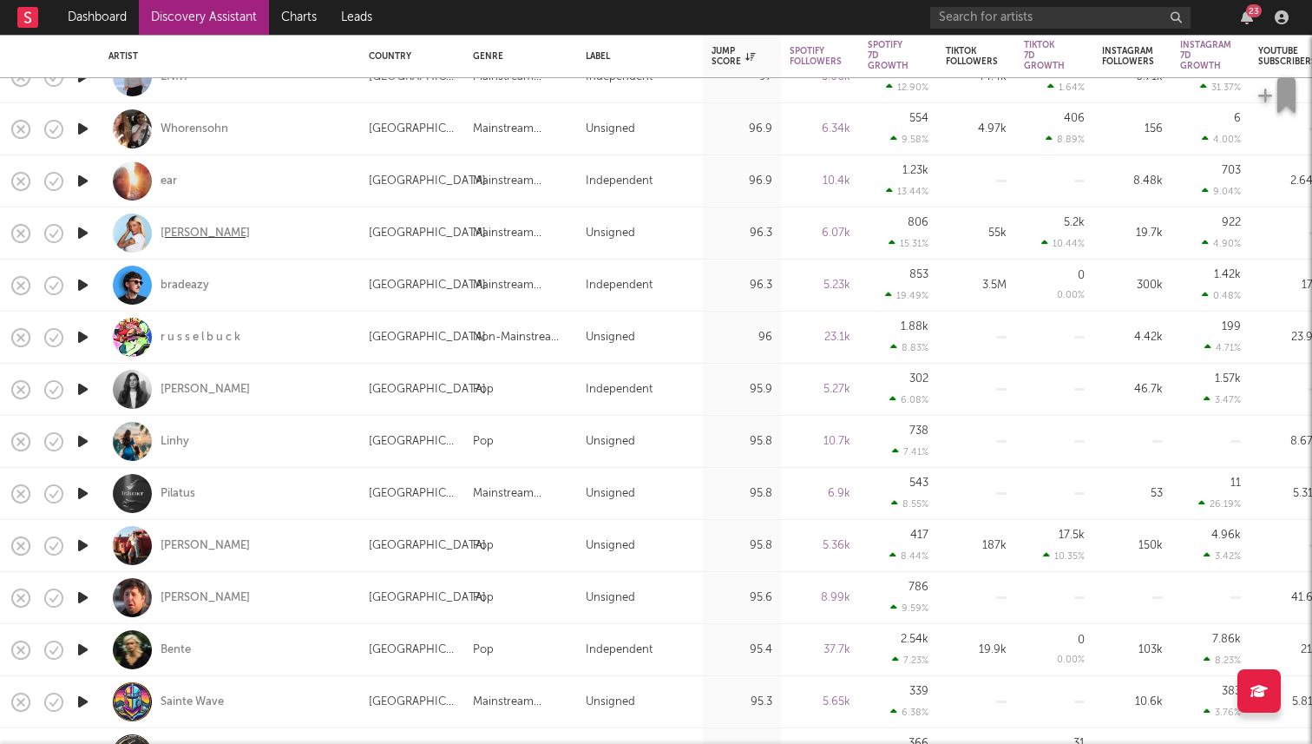
click at [185, 237] on div "SACHA" at bounding box center [205, 234] width 89 height 16
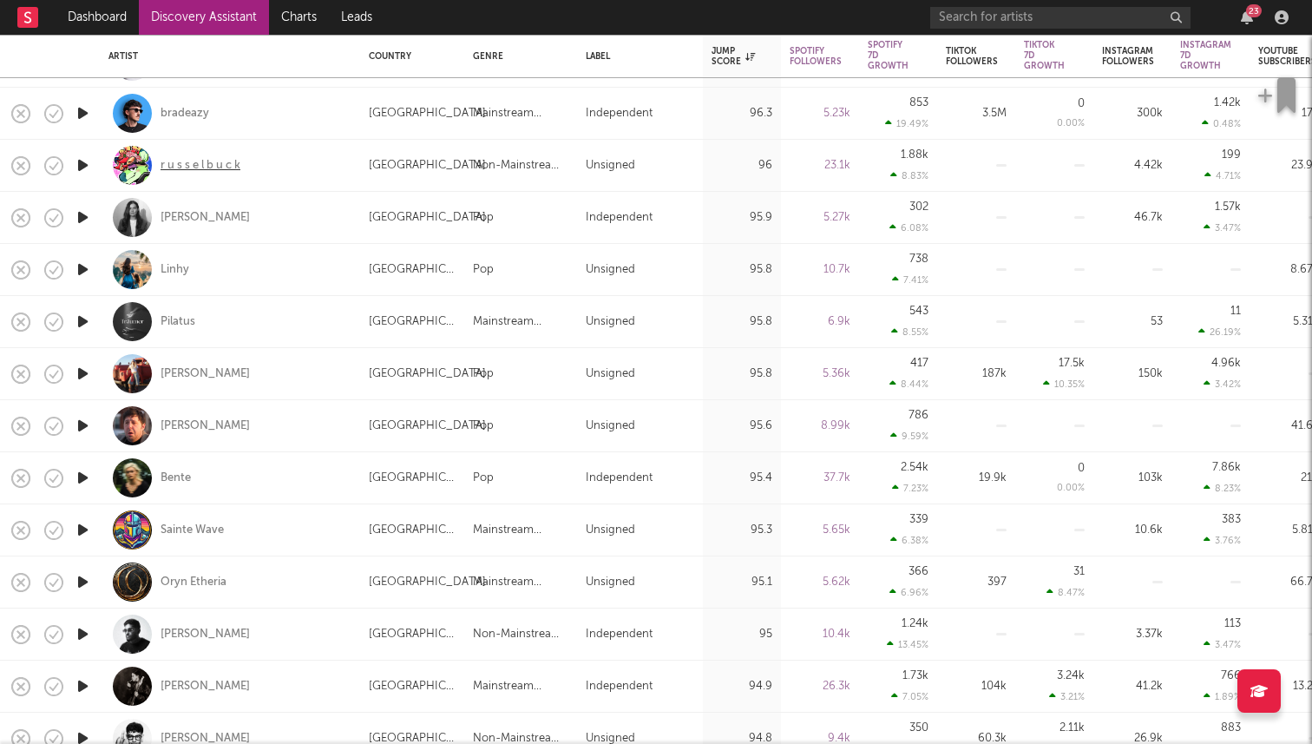
click at [222, 171] on div "r u s s e l b u c k" at bounding box center [201, 166] width 80 height 16
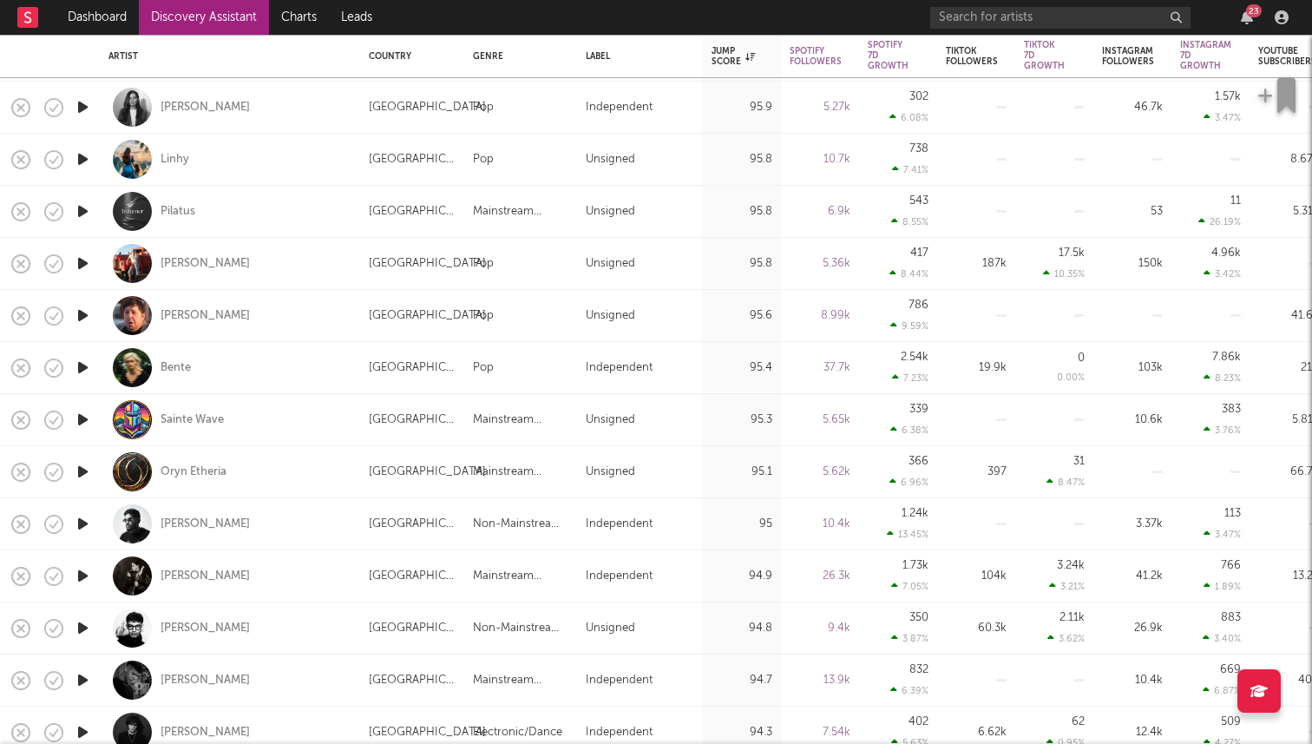
click at [207, 97] on div "Chelsey Johnson" at bounding box center [229, 107] width 243 height 51
select select "1w"
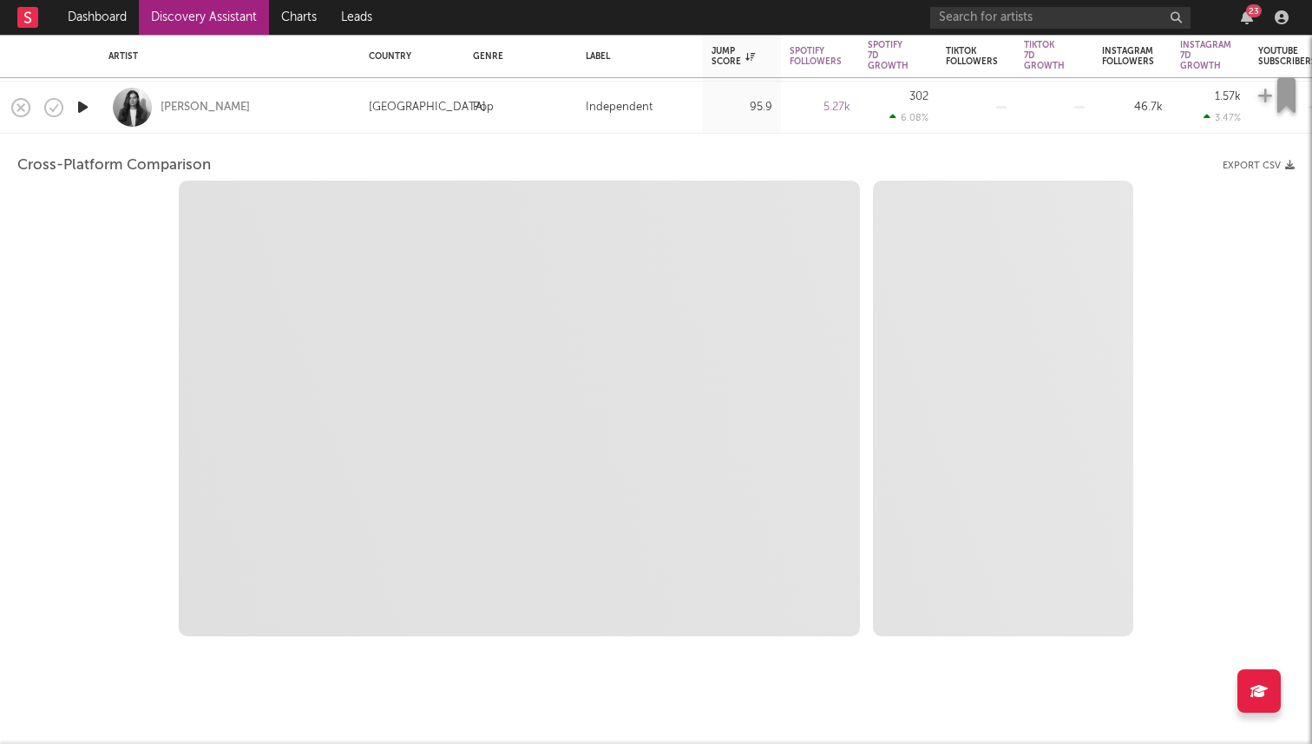
select select "1w"
click at [83, 103] on icon "button" at bounding box center [83, 107] width 18 height 22
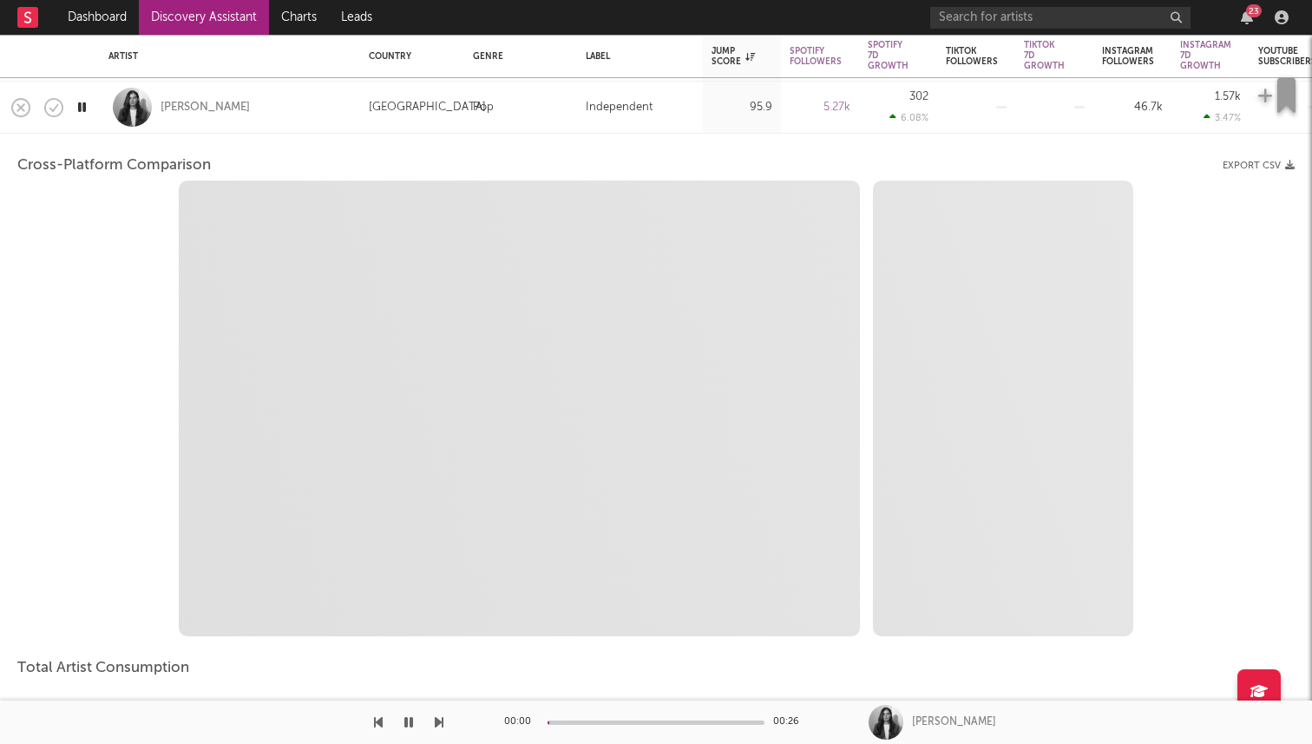
select select "1m"
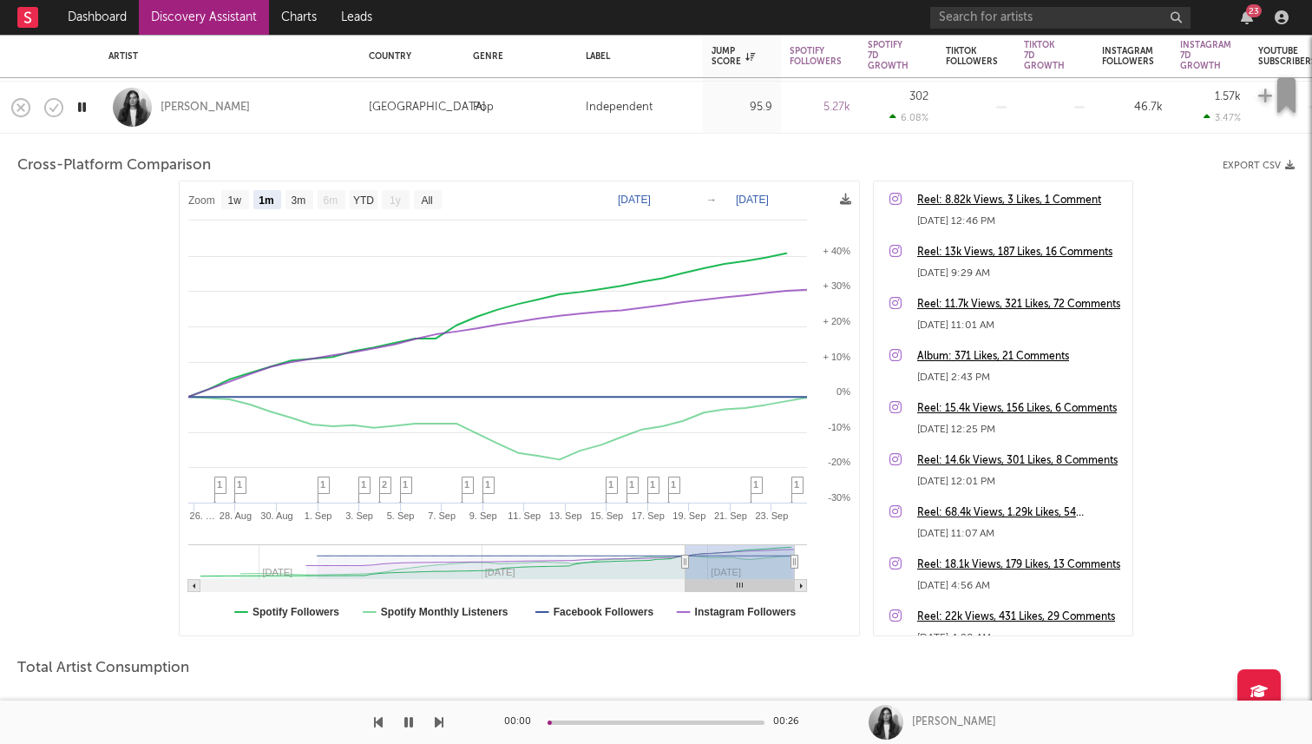
click at [84, 112] on icon "button" at bounding box center [82, 107] width 16 height 22
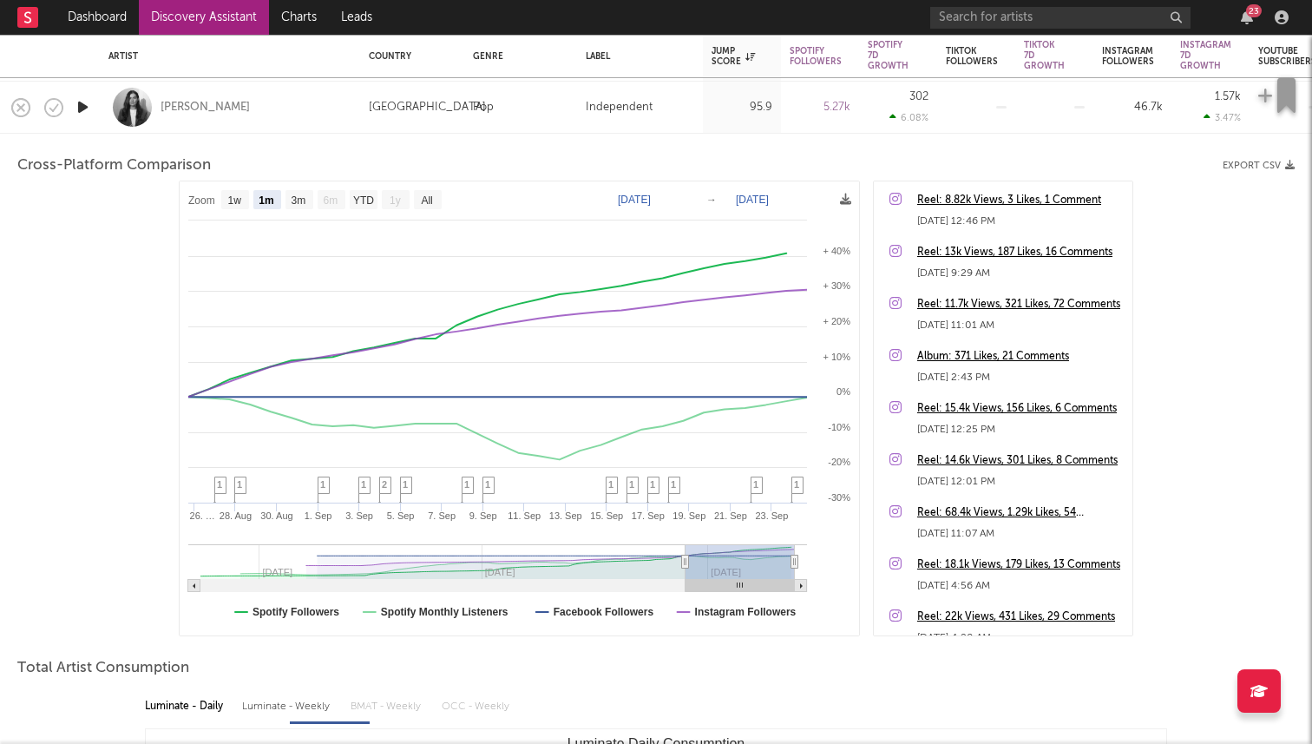
click at [82, 108] on icon "button" at bounding box center [83, 107] width 18 height 22
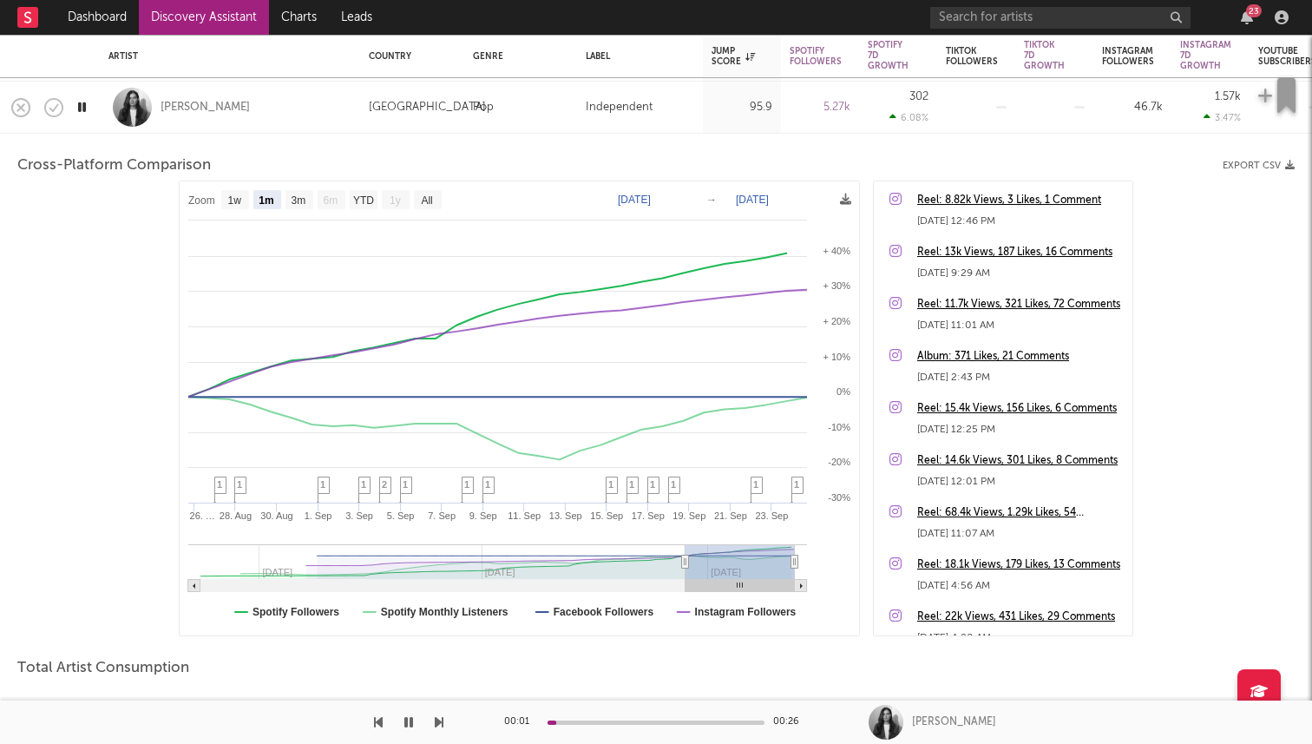
click at [82, 108] on icon "button" at bounding box center [82, 107] width 16 height 22
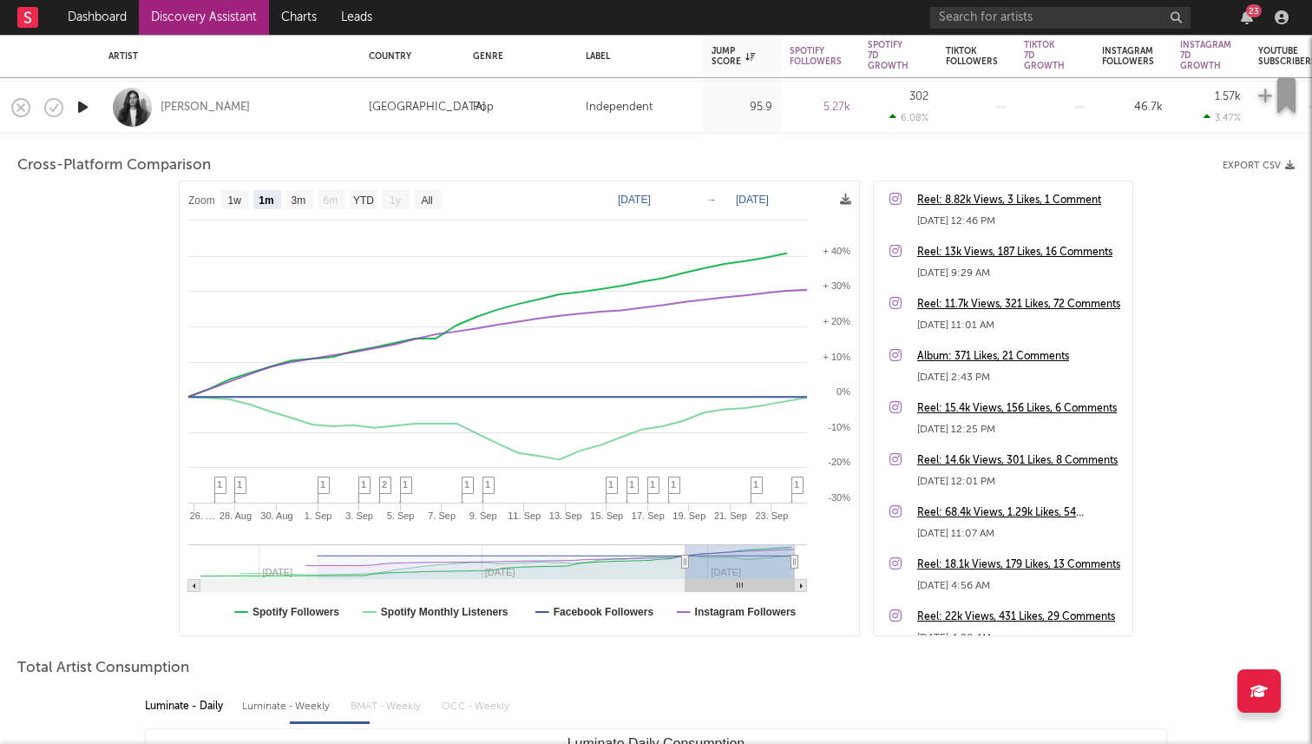
click at [204, 135] on div "Cross-Platform Comparison Export CSV Zoom 1w 1m 3m 6m YTD 1y All 2025-08-25 202…" at bounding box center [655, 612] width 1277 height 956
click at [220, 121] on div "Chelsey Johnson" at bounding box center [229, 107] width 243 height 51
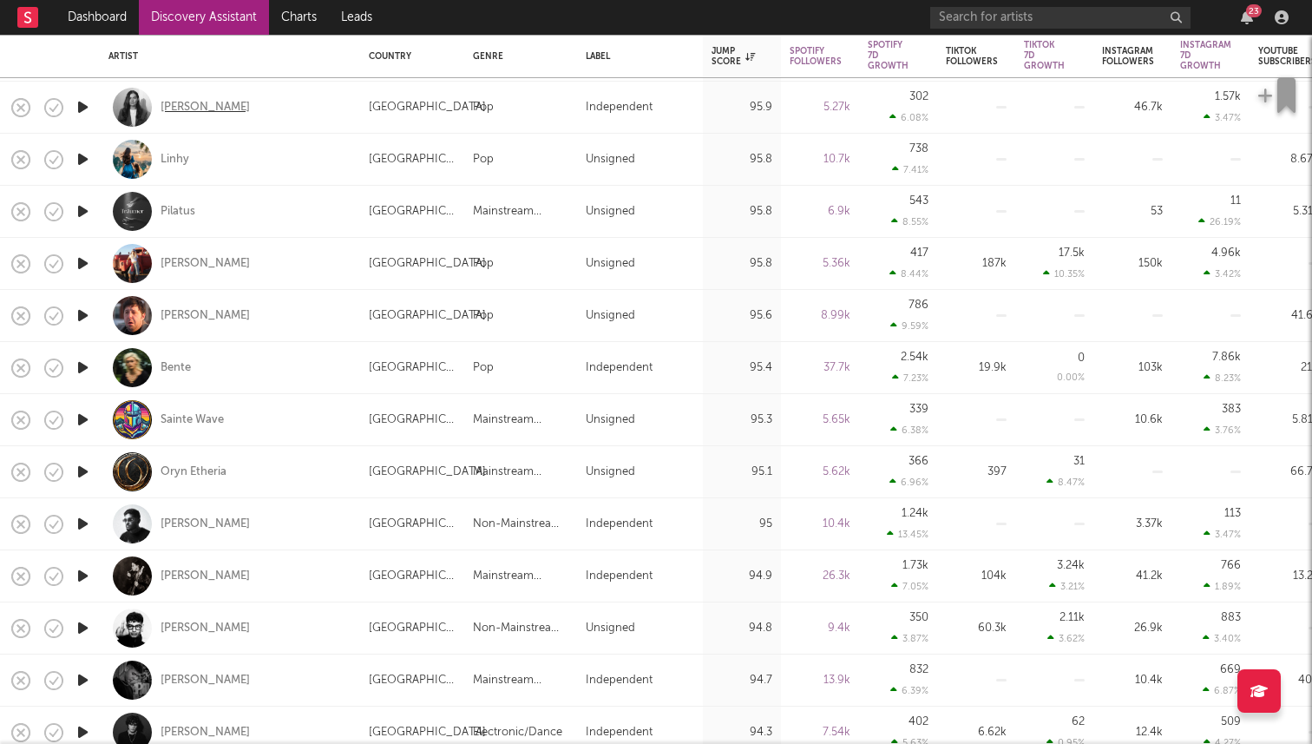
click at [232, 108] on div "Chelsey Johnson" at bounding box center [205, 108] width 89 height 16
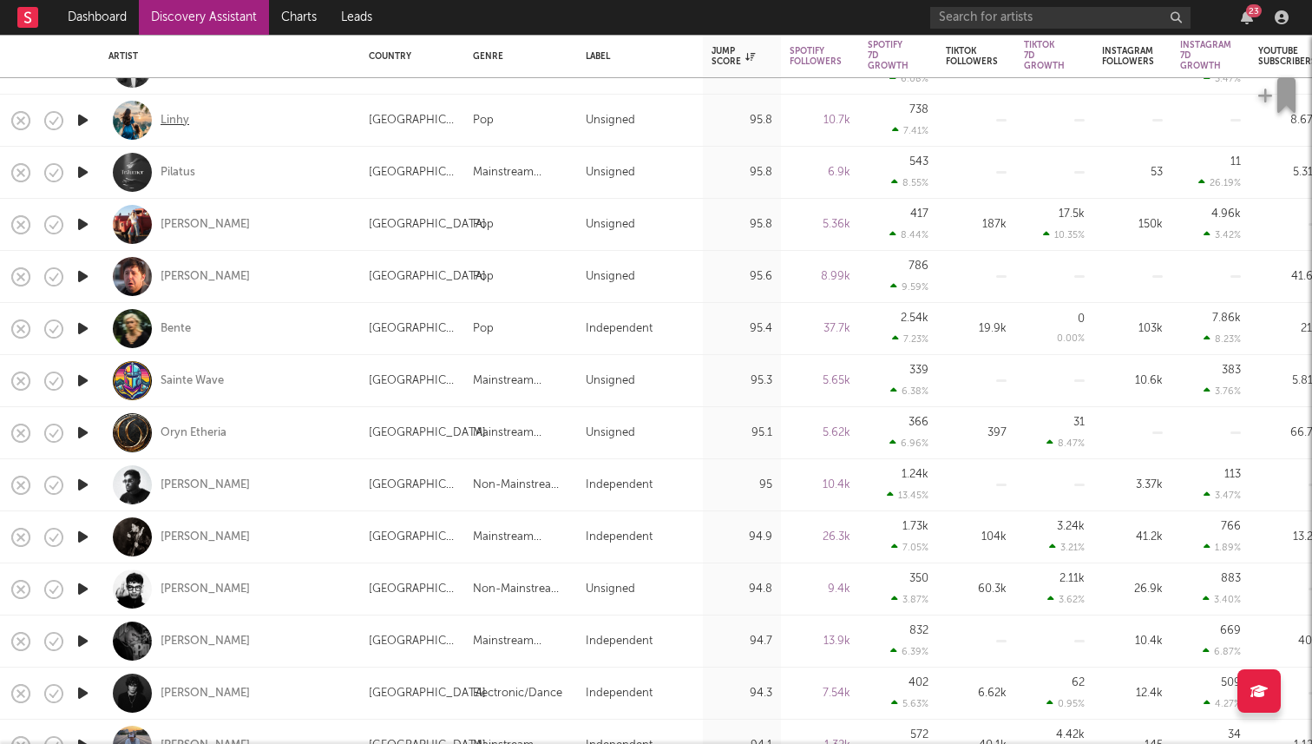
click at [180, 123] on div "Linhy" at bounding box center [175, 121] width 29 height 16
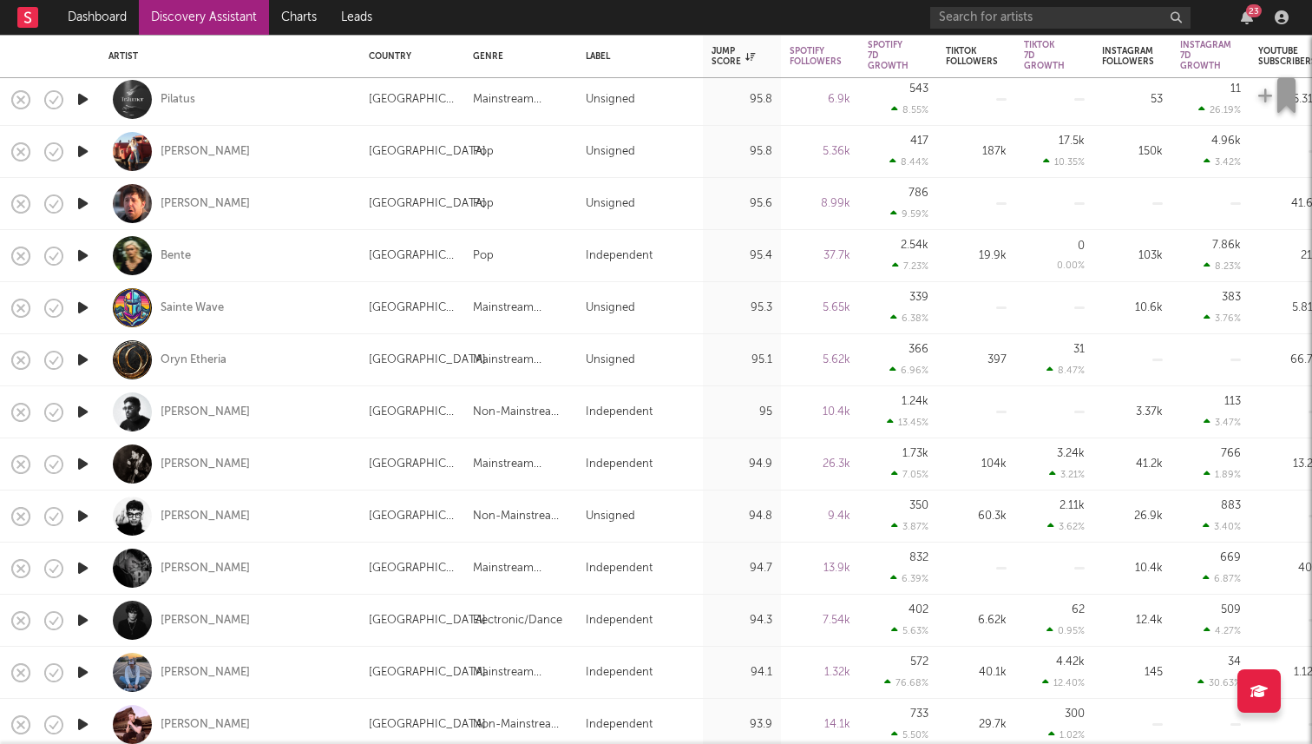
click at [195, 103] on div "Pilatus" at bounding box center [229, 99] width 243 height 51
select select "1w"
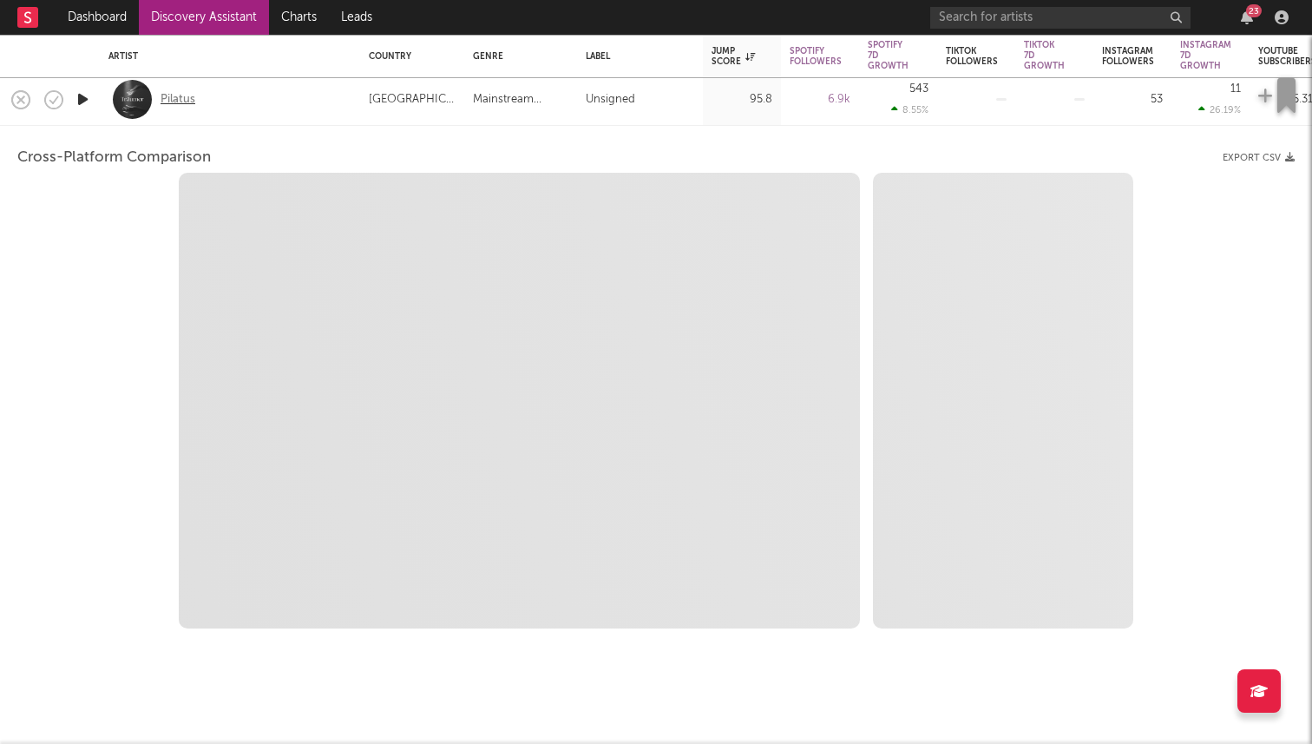
select select "6m"
click at [84, 101] on icon "button" at bounding box center [83, 100] width 18 height 22
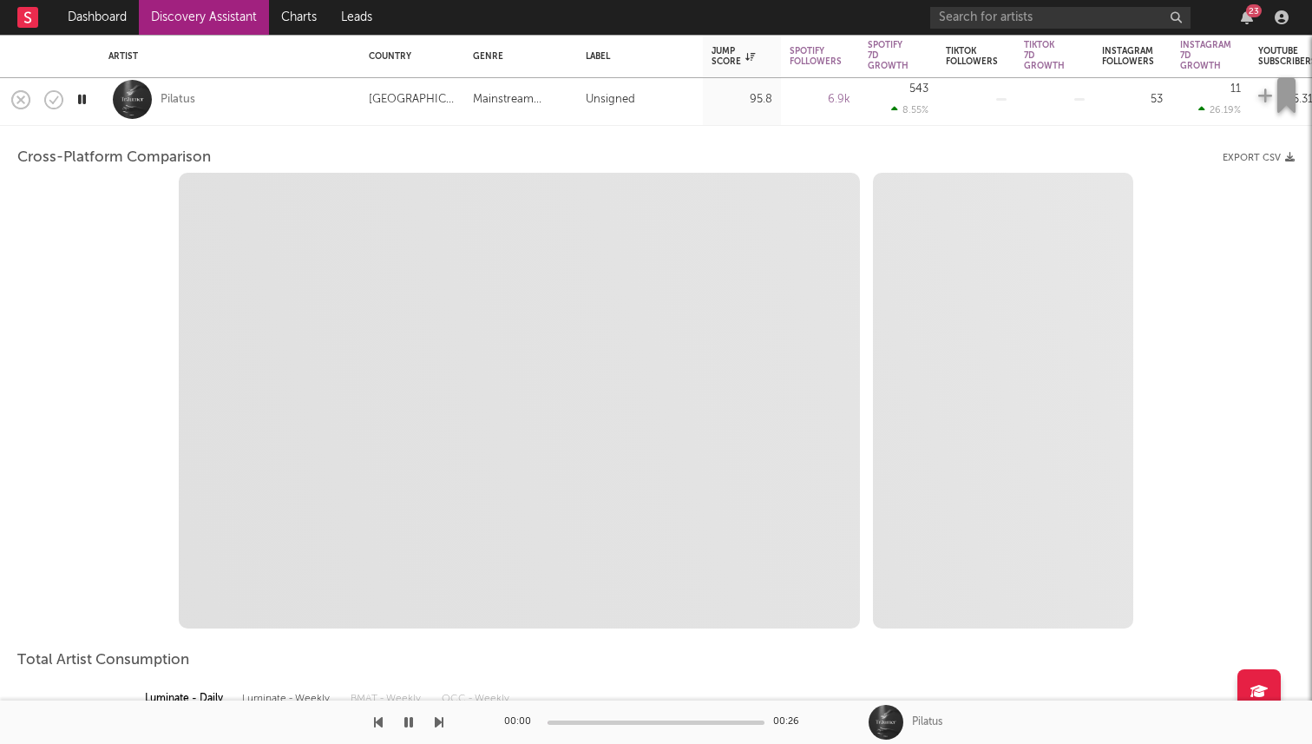
select select "1m"
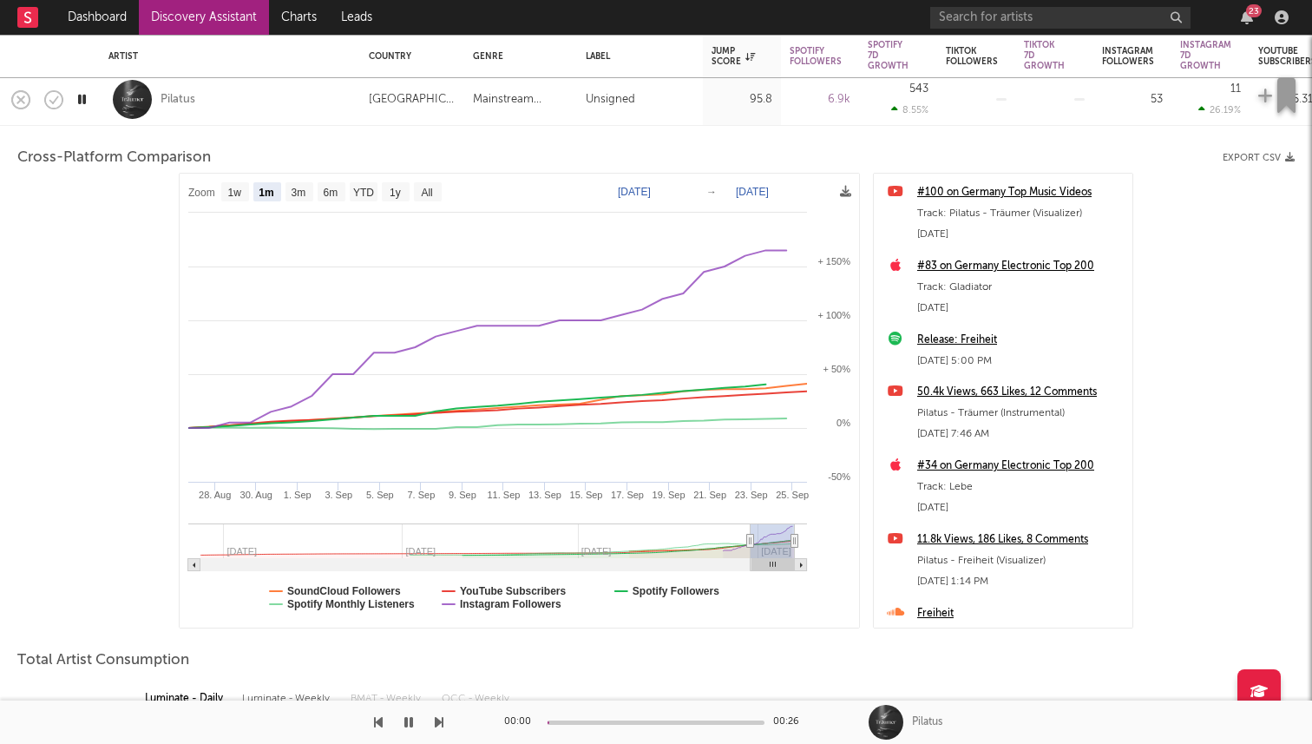
click at [83, 101] on icon "button" at bounding box center [82, 100] width 16 height 22
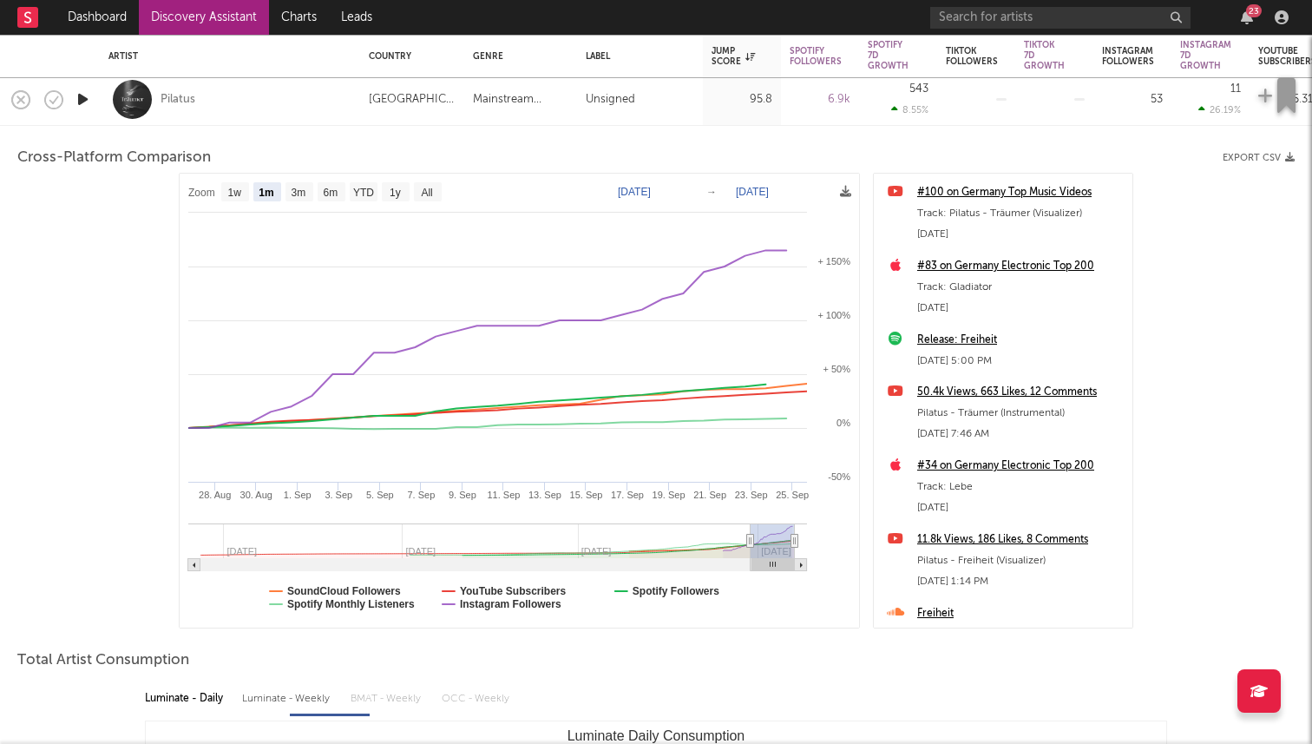
click at [205, 103] on div "Pilatus" at bounding box center [229, 99] width 243 height 51
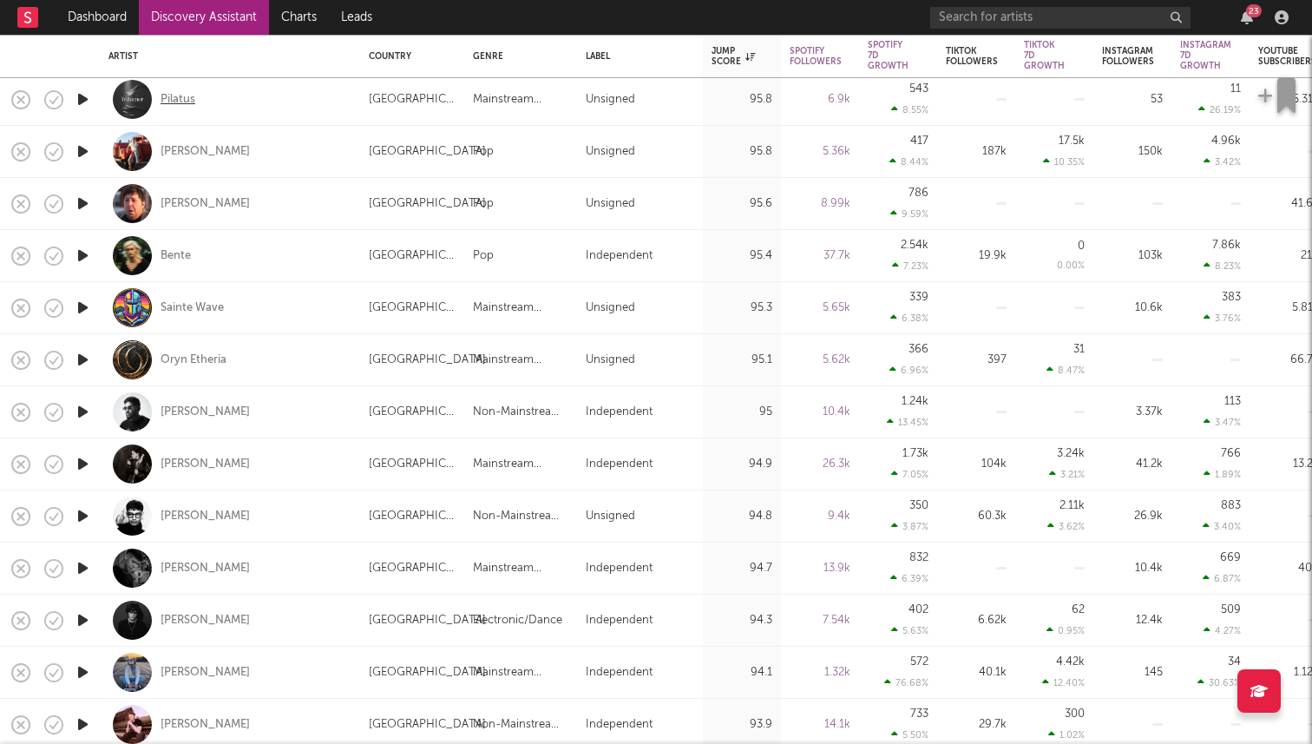
click at [173, 99] on div "Pilatus" at bounding box center [178, 100] width 35 height 16
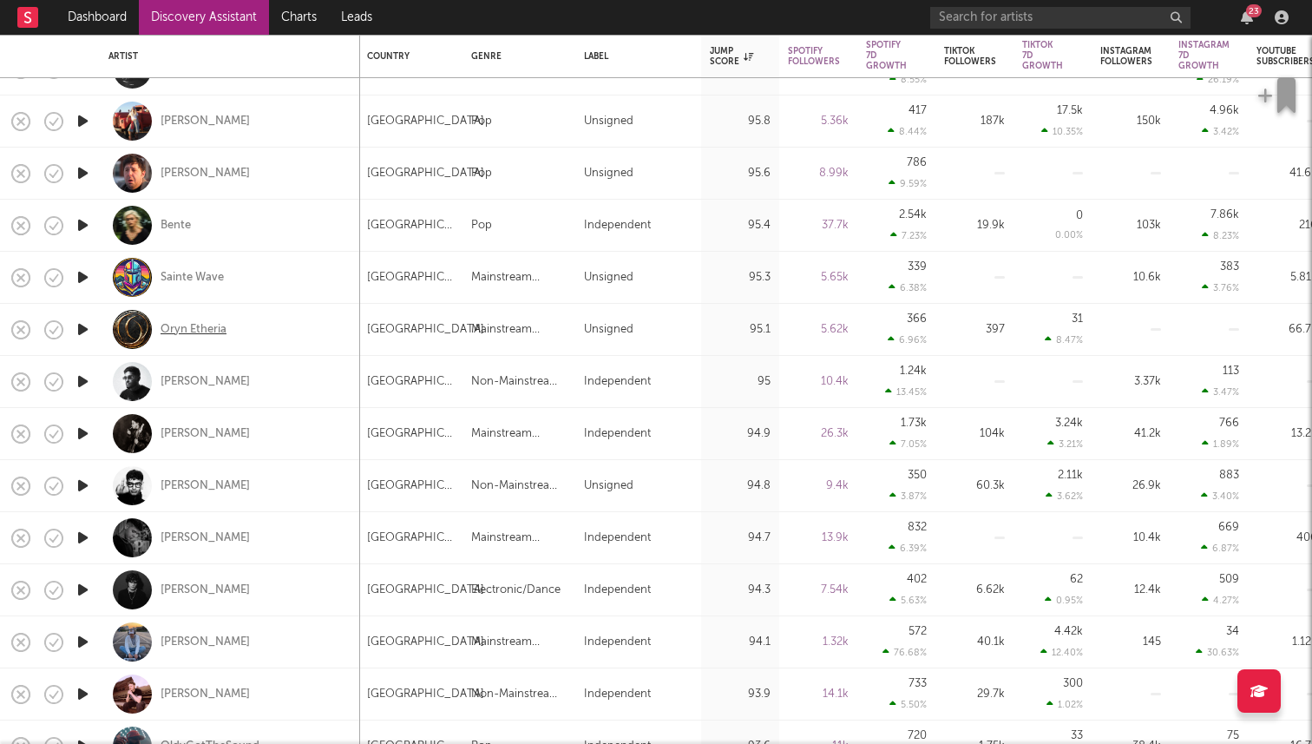
click at [220, 334] on div "Oryn Etheria" at bounding box center [194, 330] width 66 height 16
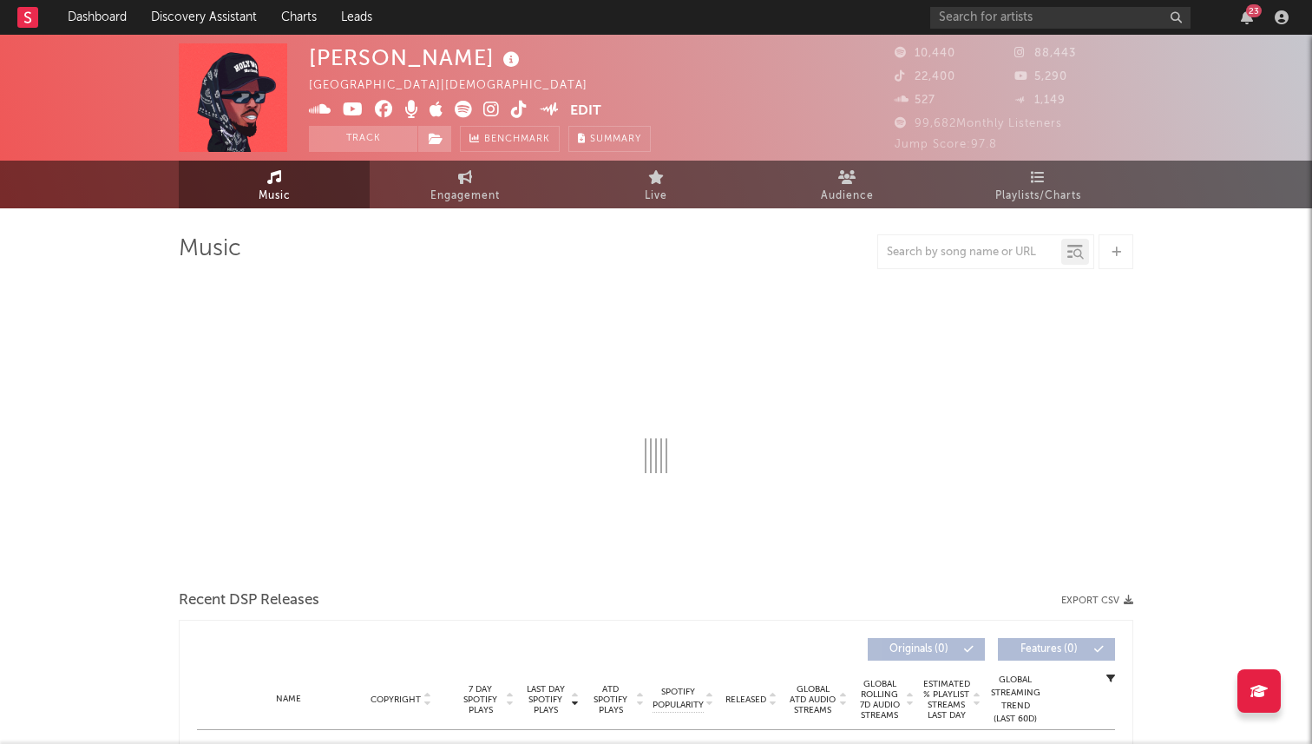
select select "6m"
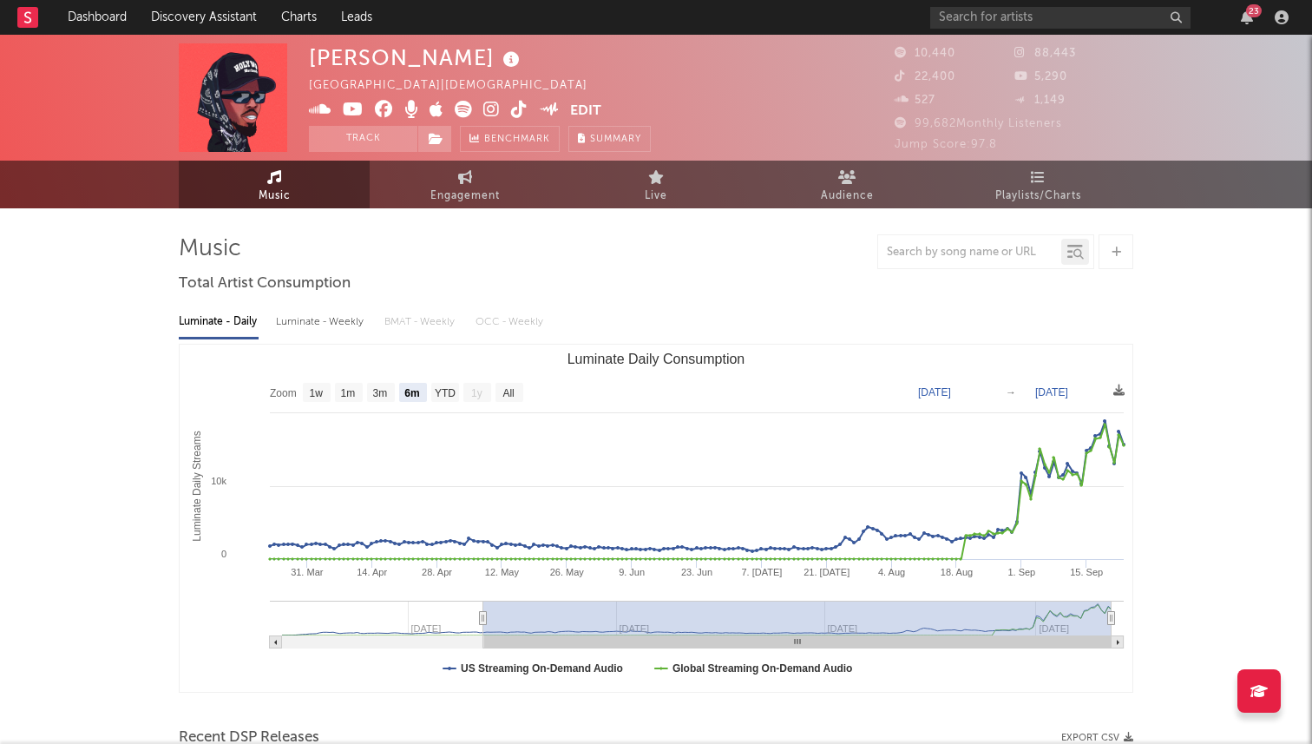
click at [494, 118] on icon at bounding box center [491, 109] width 16 height 17
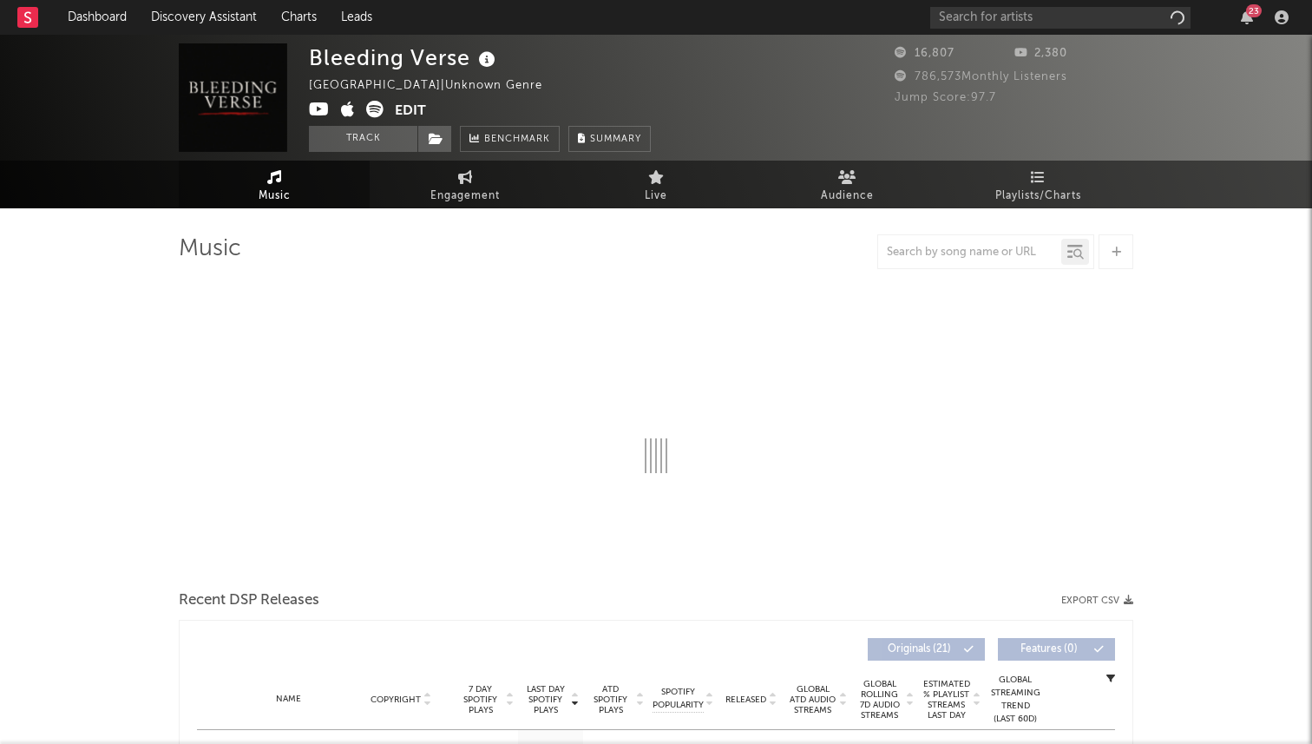
select select "1w"
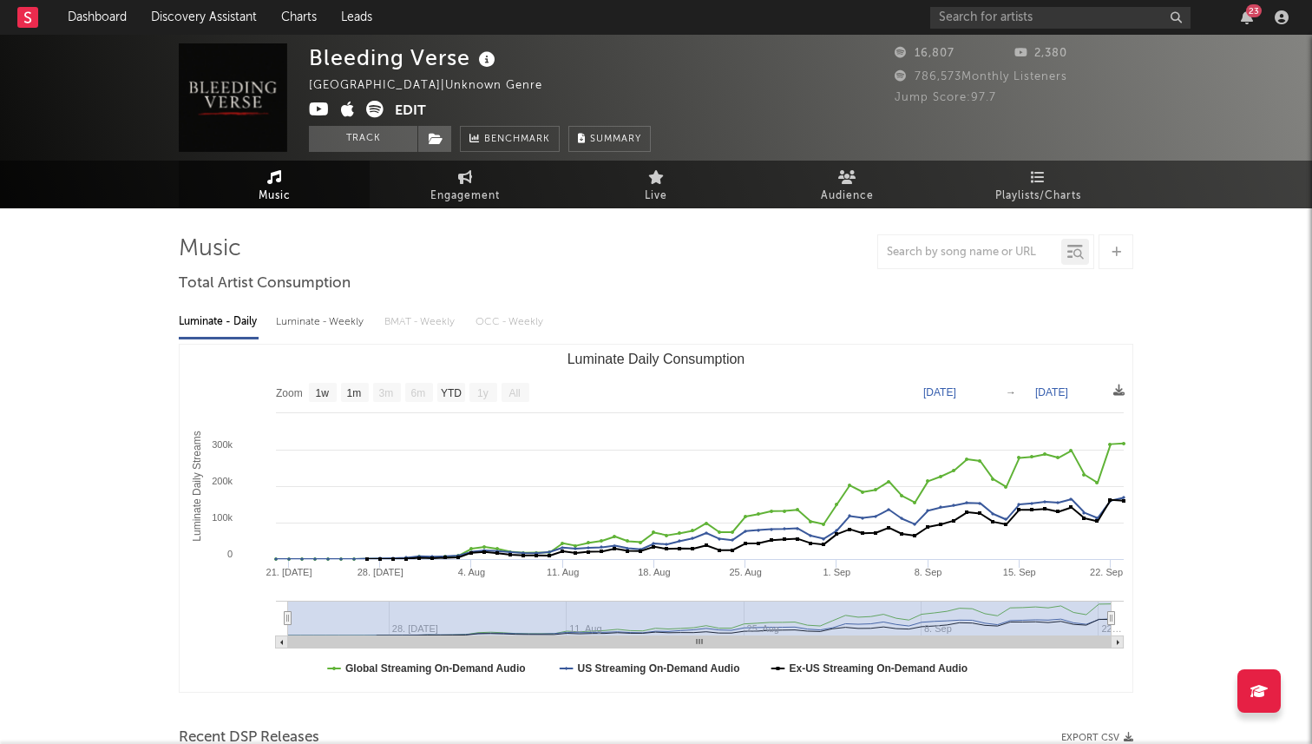
click at [320, 107] on icon at bounding box center [319, 109] width 21 height 17
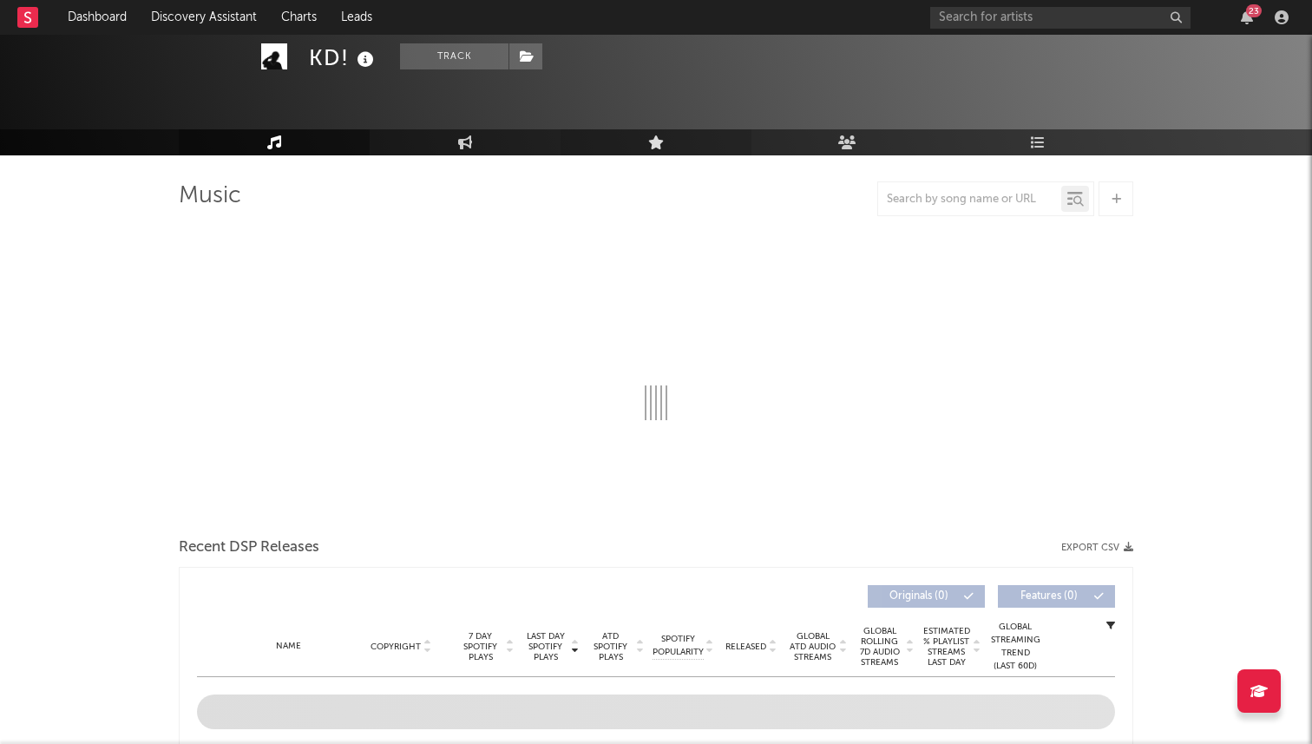
select select "1w"
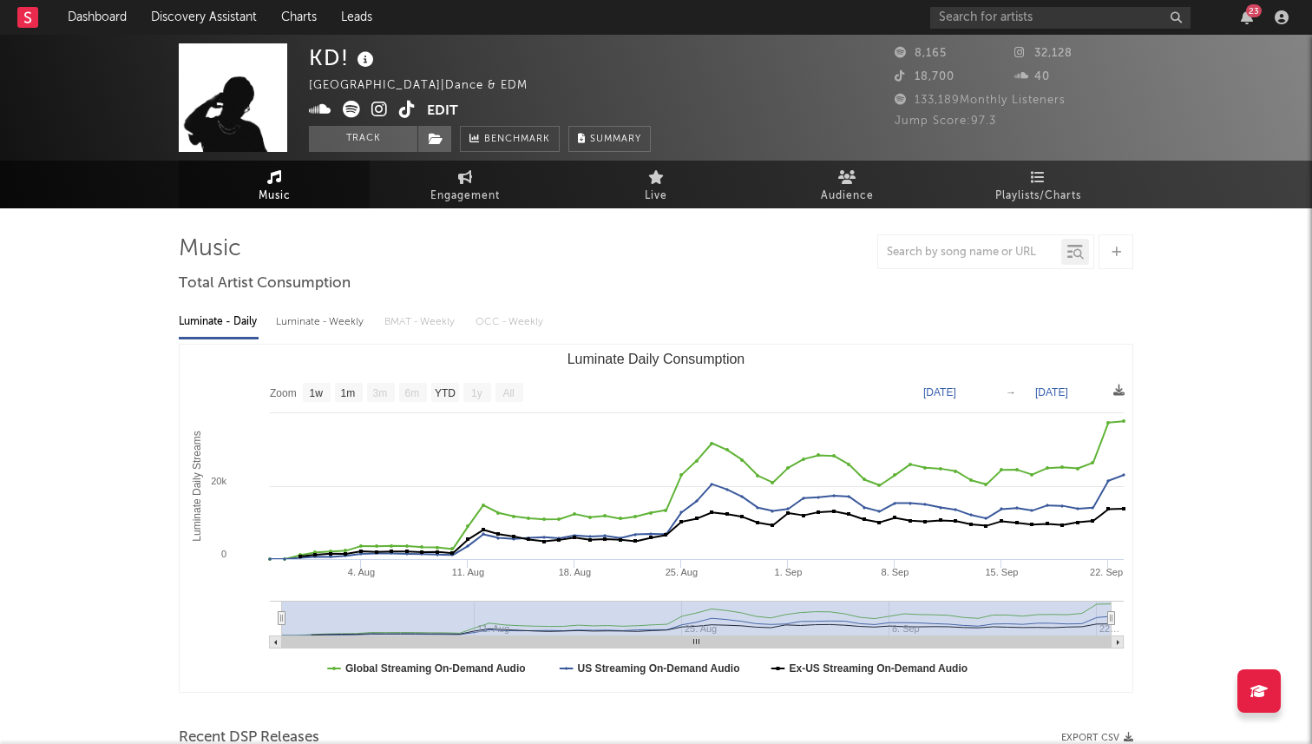
click at [374, 105] on icon at bounding box center [379, 109] width 16 height 17
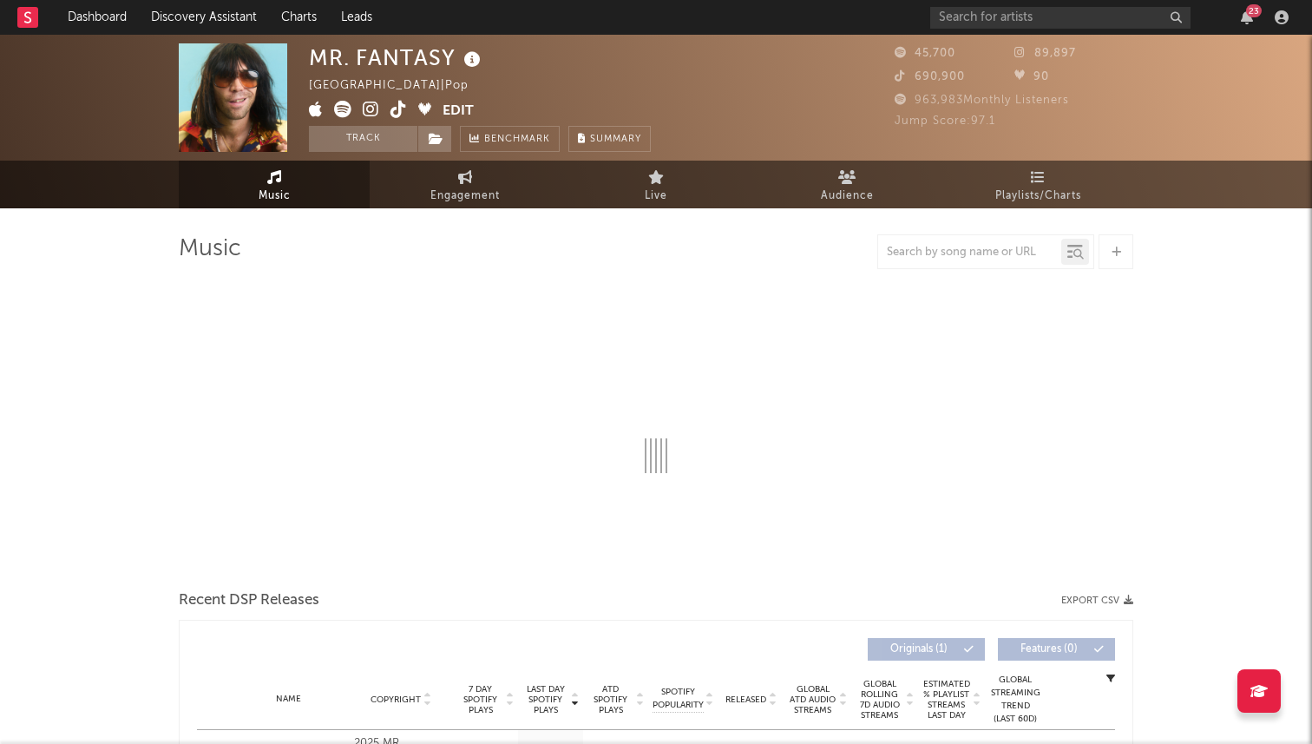
select select "1w"
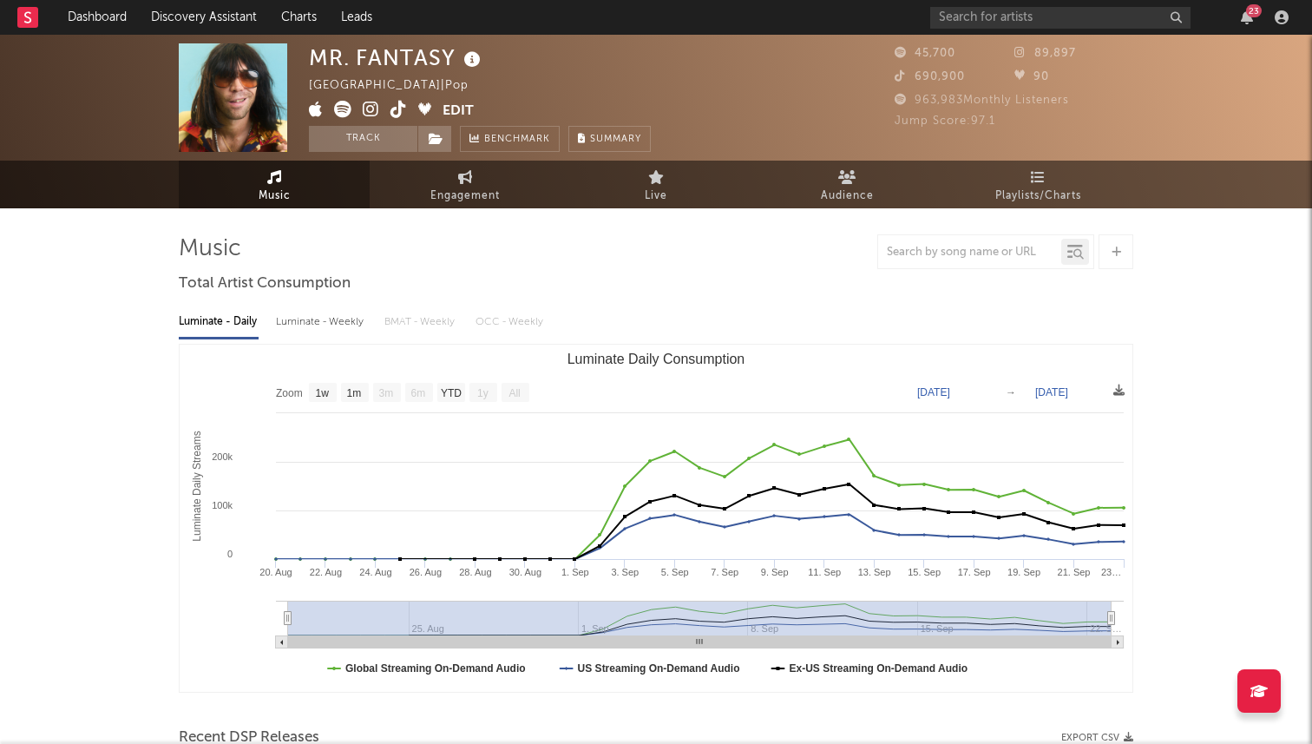
click at [369, 111] on icon at bounding box center [371, 109] width 16 height 17
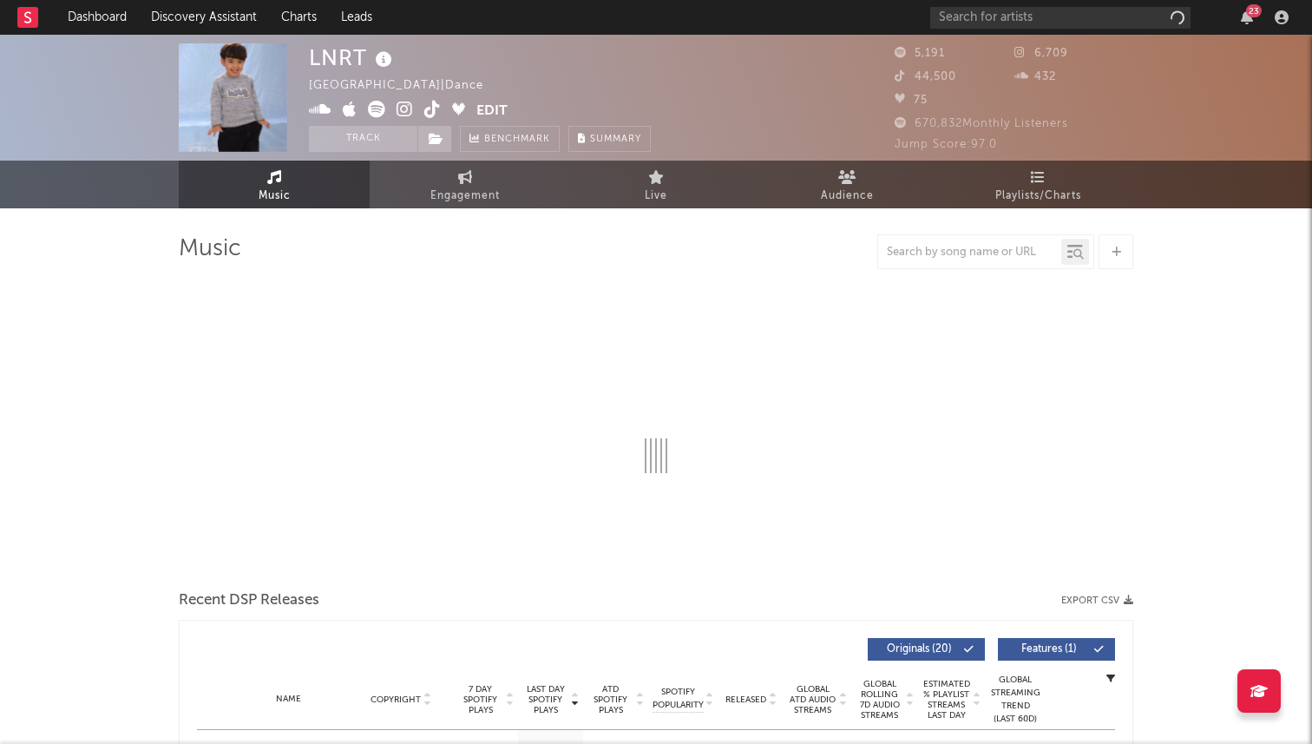
select select "1w"
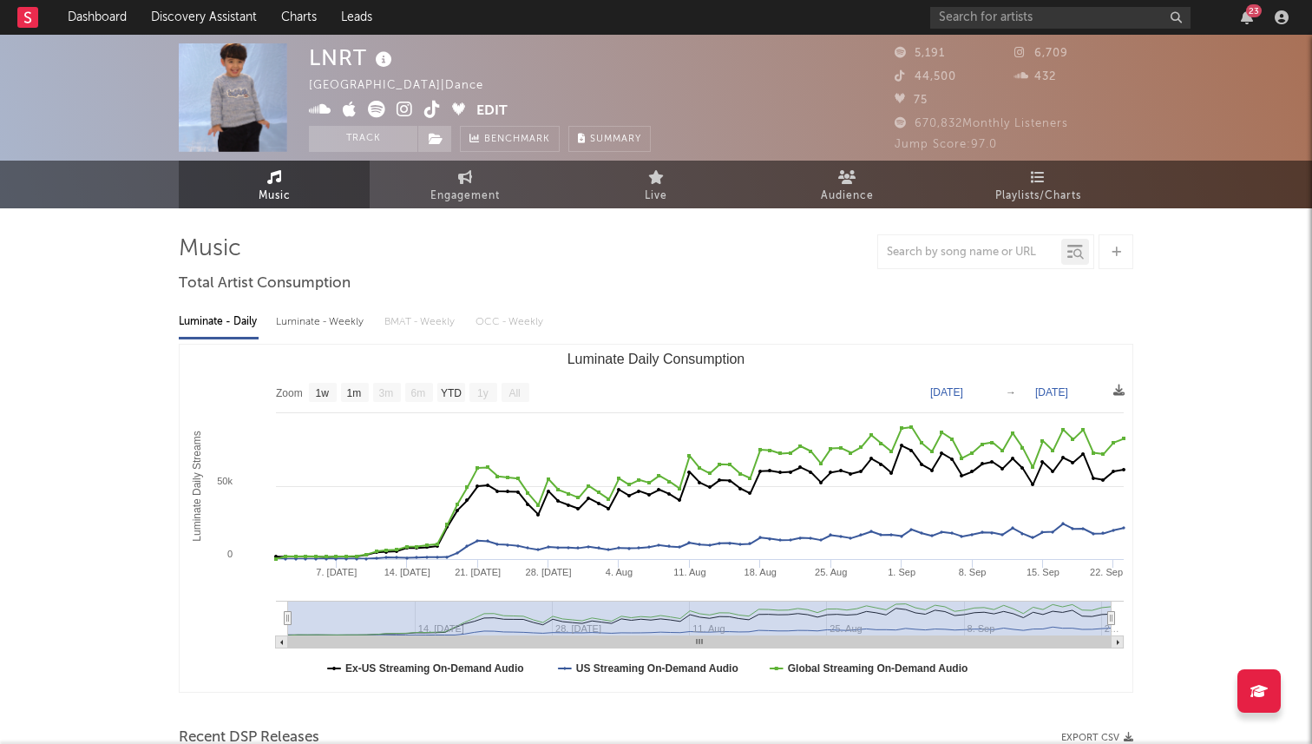
click at [400, 112] on icon at bounding box center [405, 109] width 16 height 17
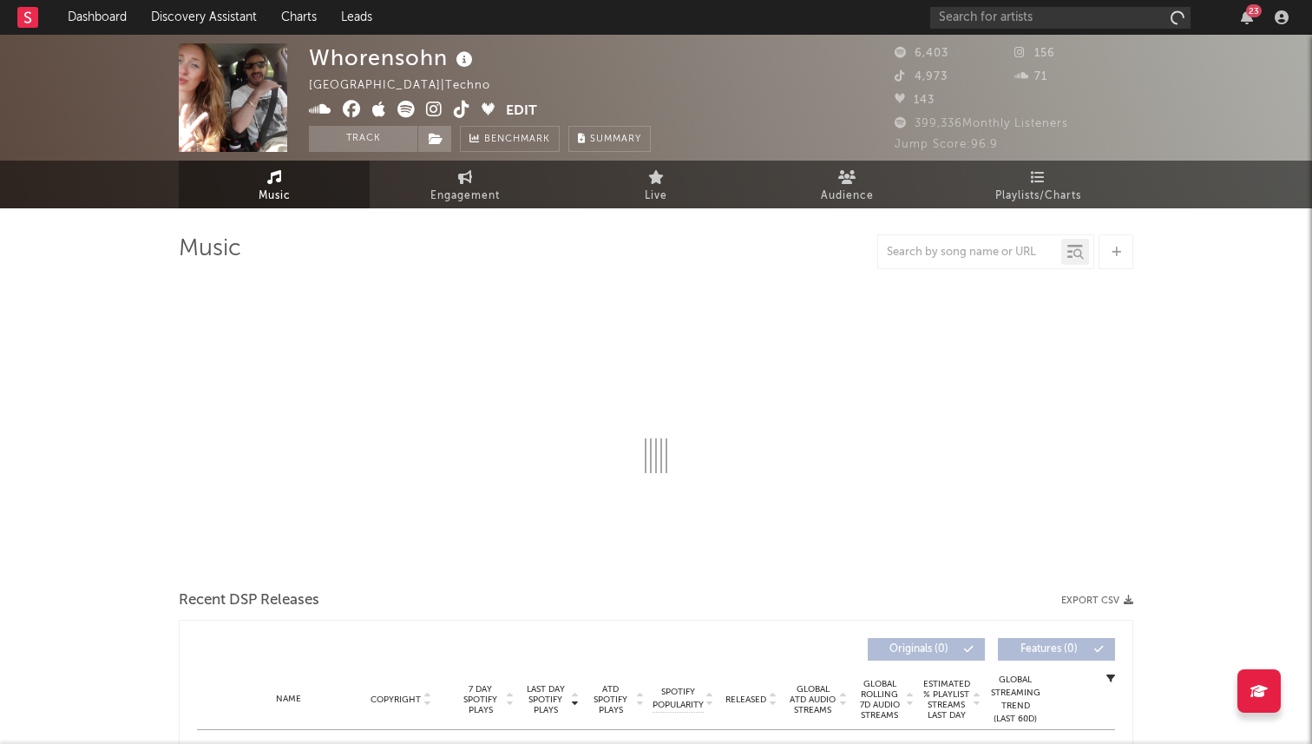
select select "6m"
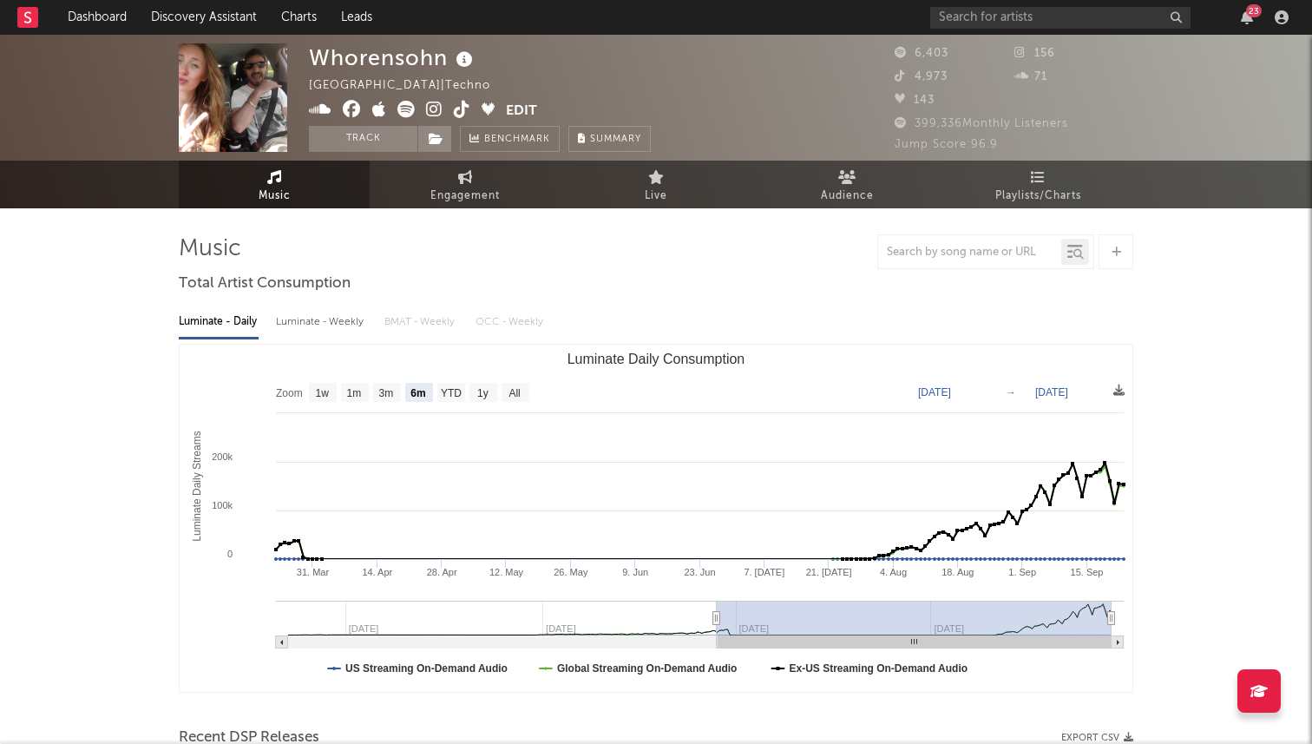
click at [431, 112] on icon at bounding box center [434, 109] width 16 height 17
click at [355, 103] on icon at bounding box center [352, 109] width 18 height 17
click at [318, 110] on icon at bounding box center [320, 109] width 23 height 17
click at [397, 107] on icon at bounding box center [405, 109] width 17 height 17
click at [461, 108] on icon at bounding box center [462, 109] width 16 height 17
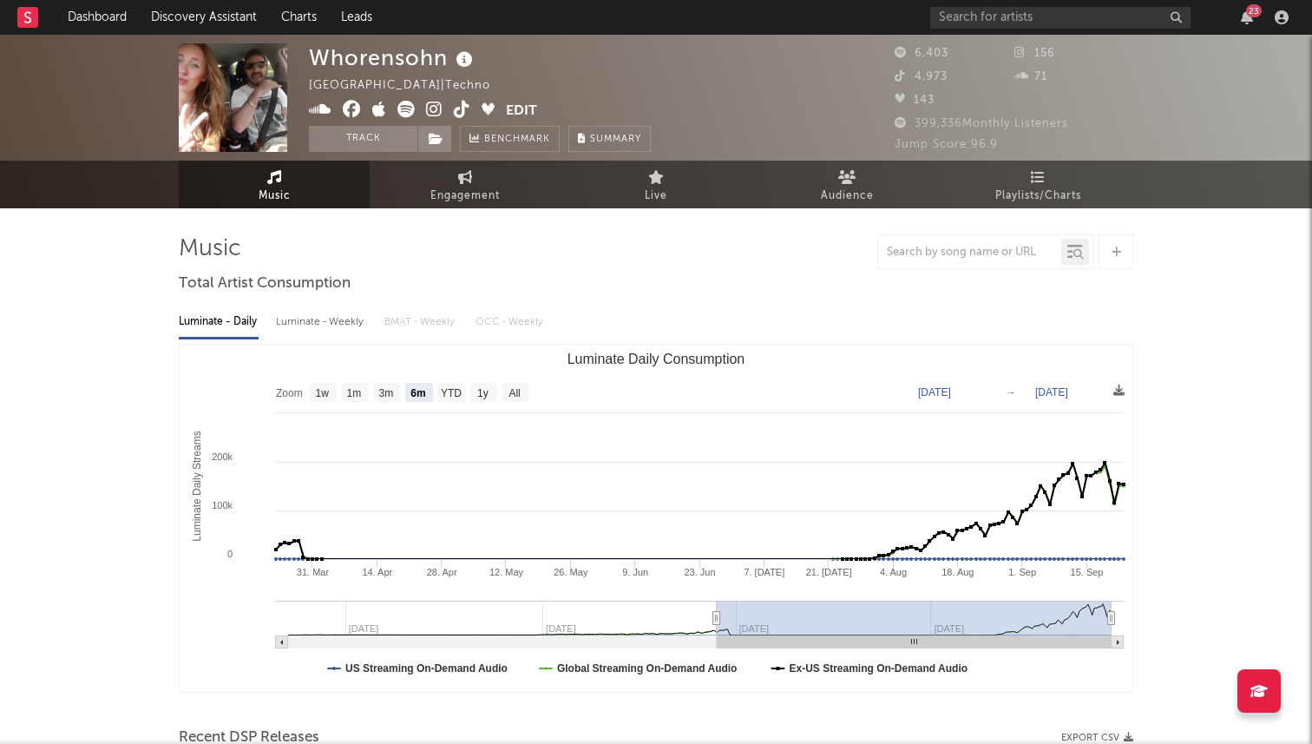
click at [312, 114] on icon at bounding box center [320, 109] width 23 height 17
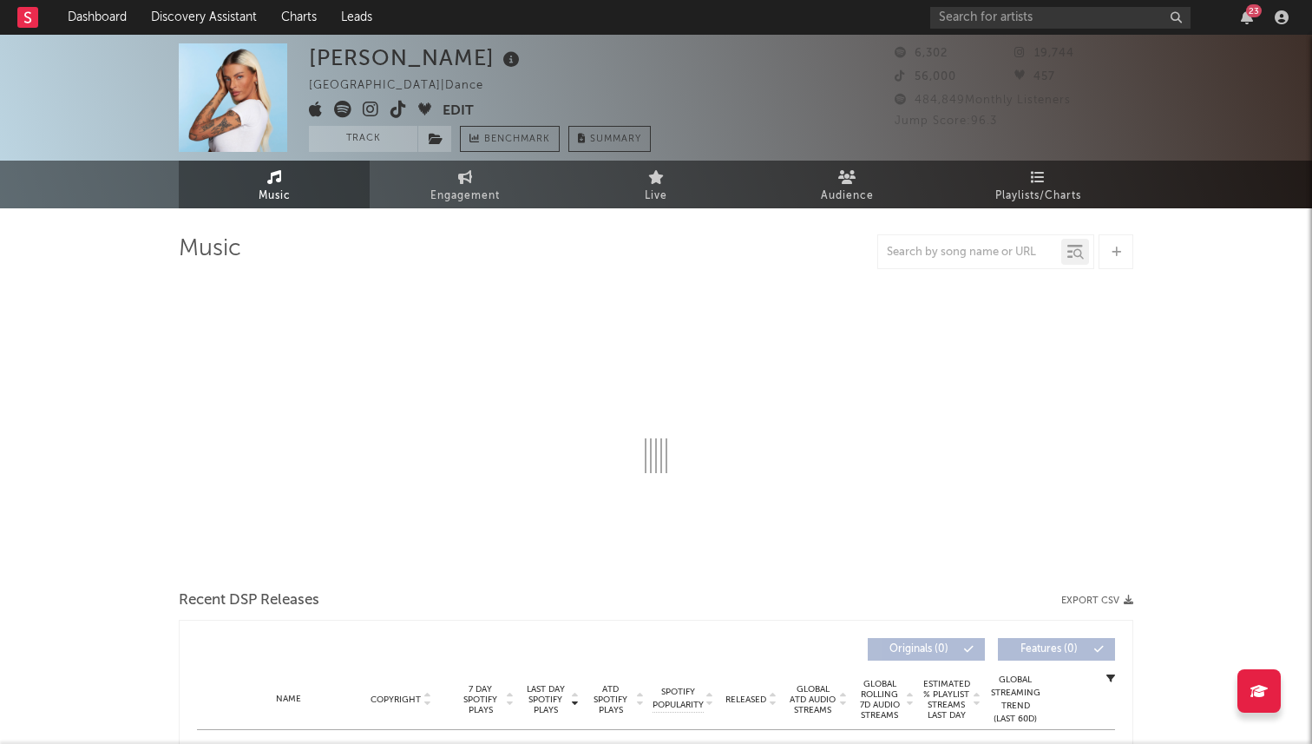
select select "1w"
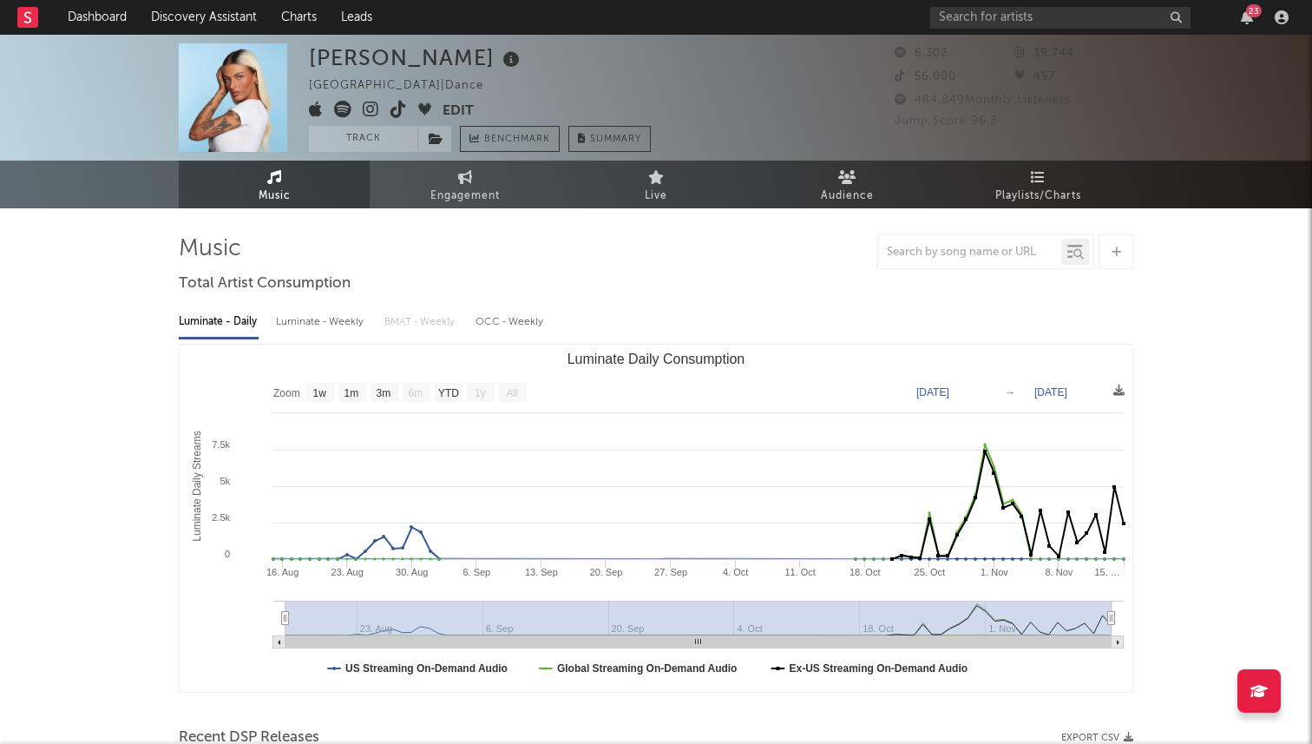
click at [369, 102] on icon at bounding box center [371, 109] width 16 height 17
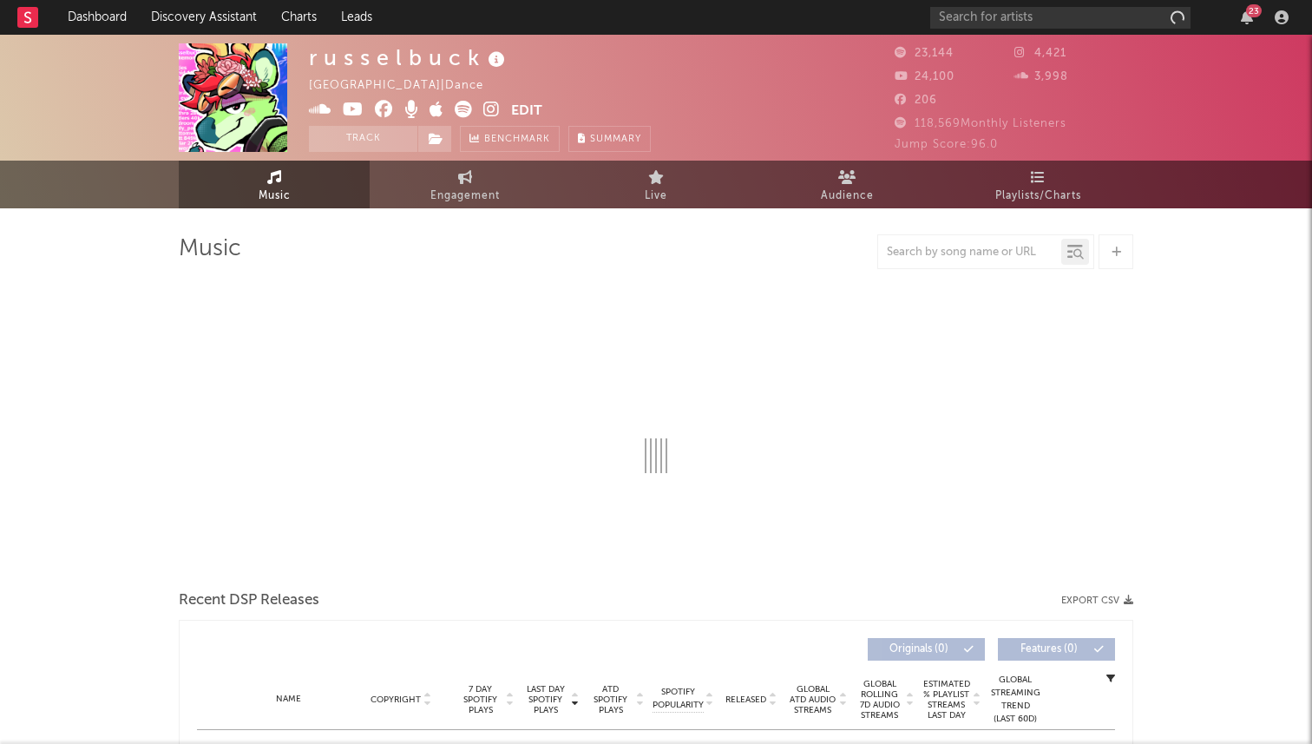
select select "6m"
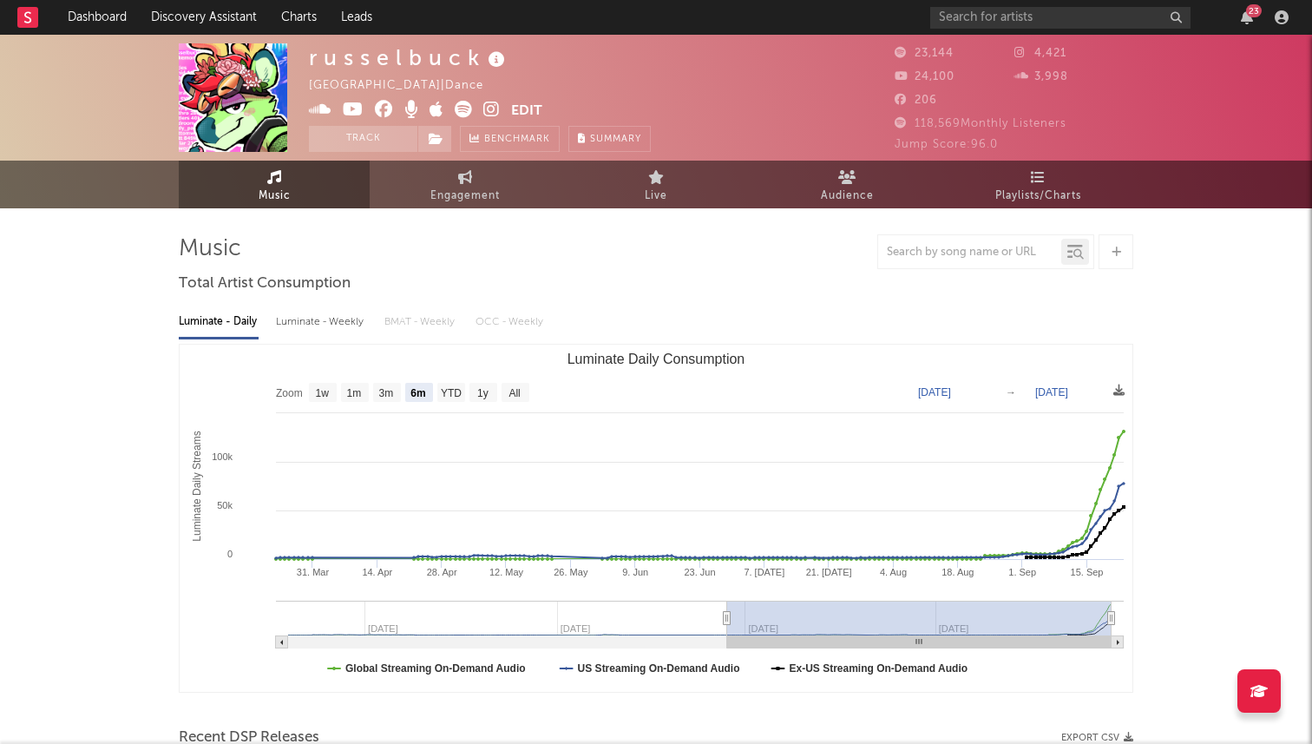
click at [499, 108] on span at bounding box center [410, 112] width 202 height 22
click at [489, 111] on icon at bounding box center [491, 109] width 16 height 17
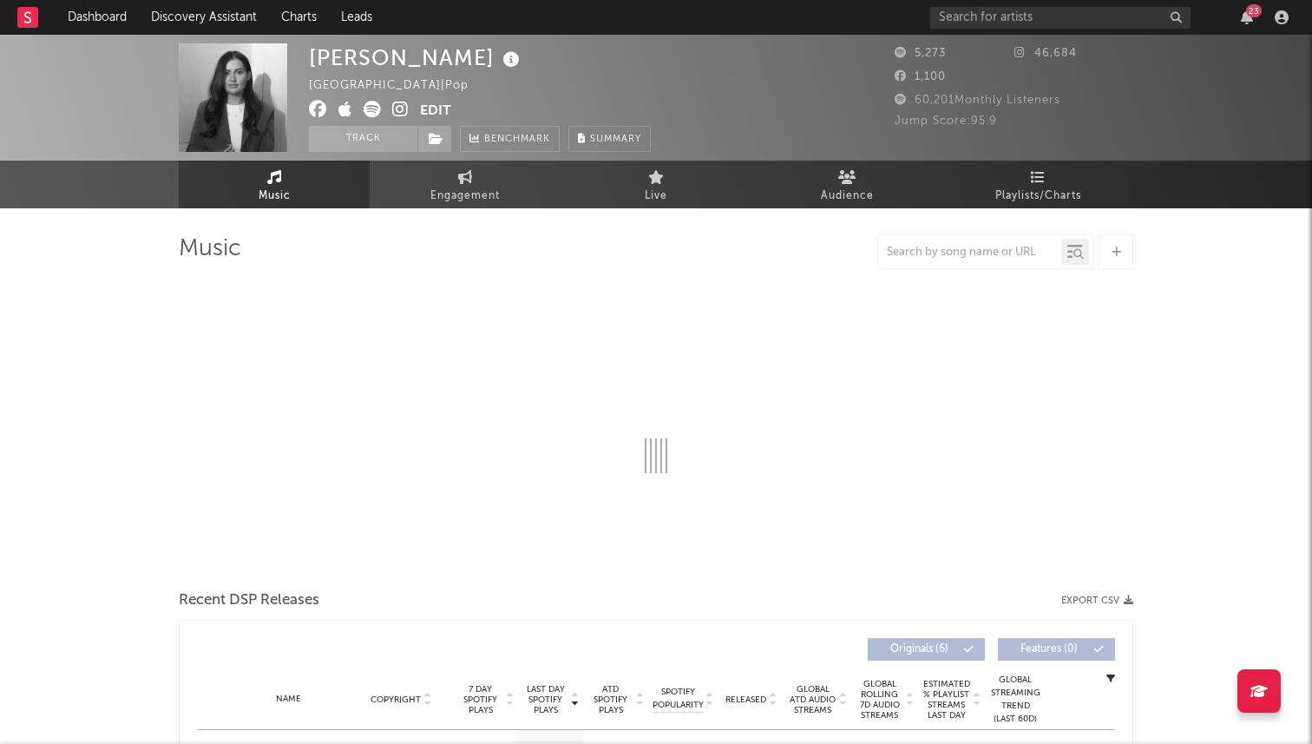
select select "1w"
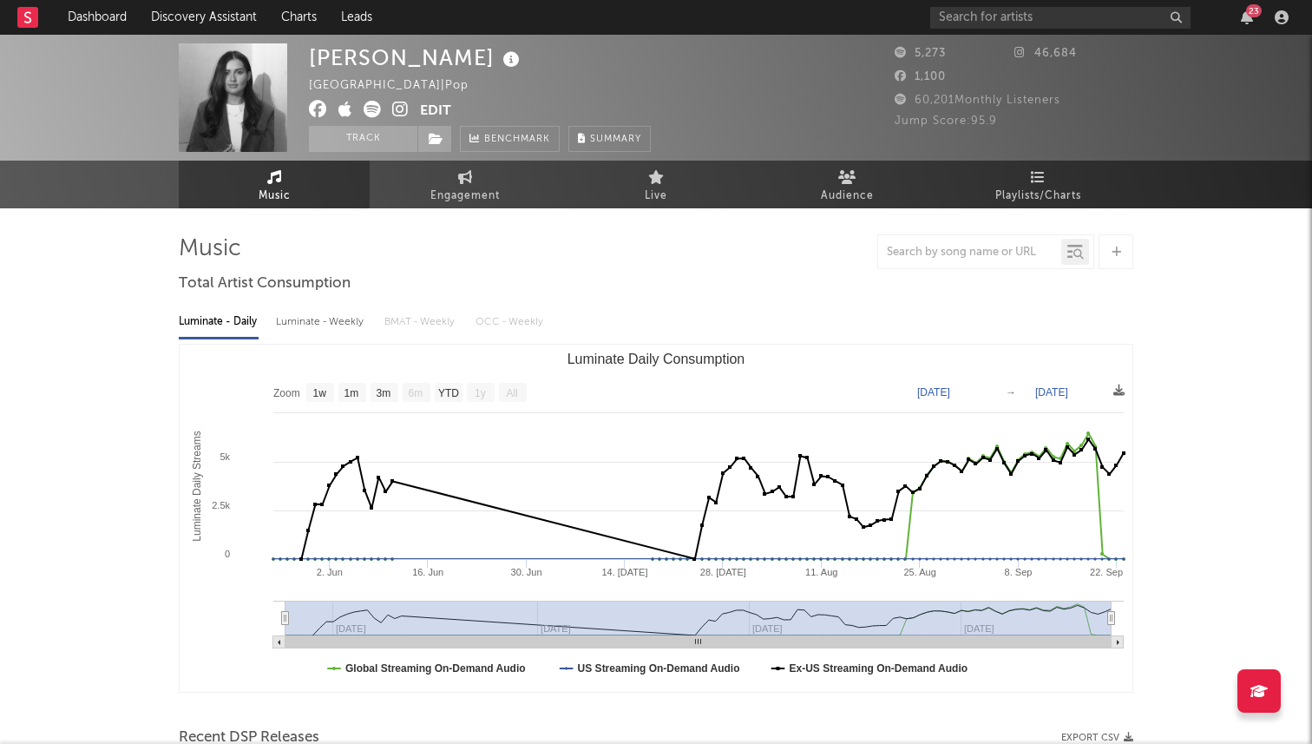
click at [397, 113] on icon at bounding box center [400, 109] width 16 height 17
drag, startPoint x: 312, startPoint y: 56, endPoint x: 491, endPoint y: 55, distance: 178.8
click at [491, 55] on div "Chelsey Johnson" at bounding box center [416, 57] width 215 height 29
copy div "Chelsey Johnson"
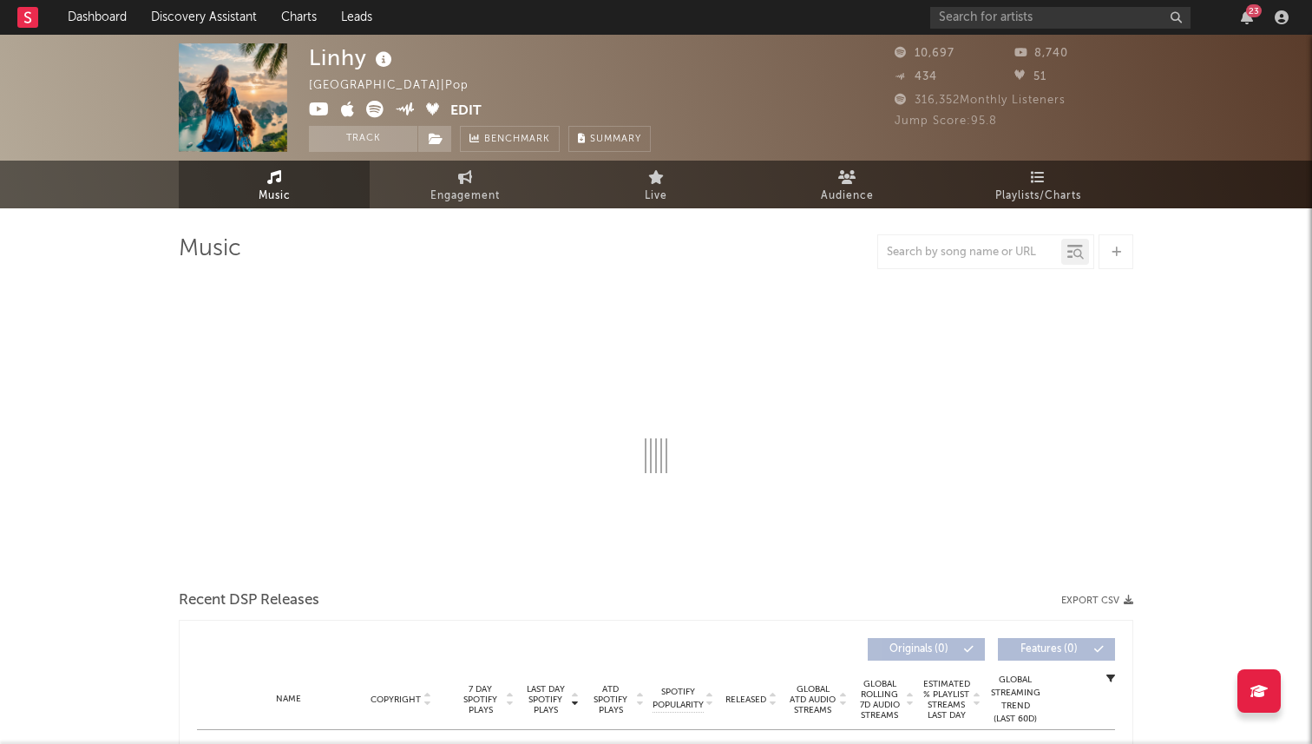
select select "6m"
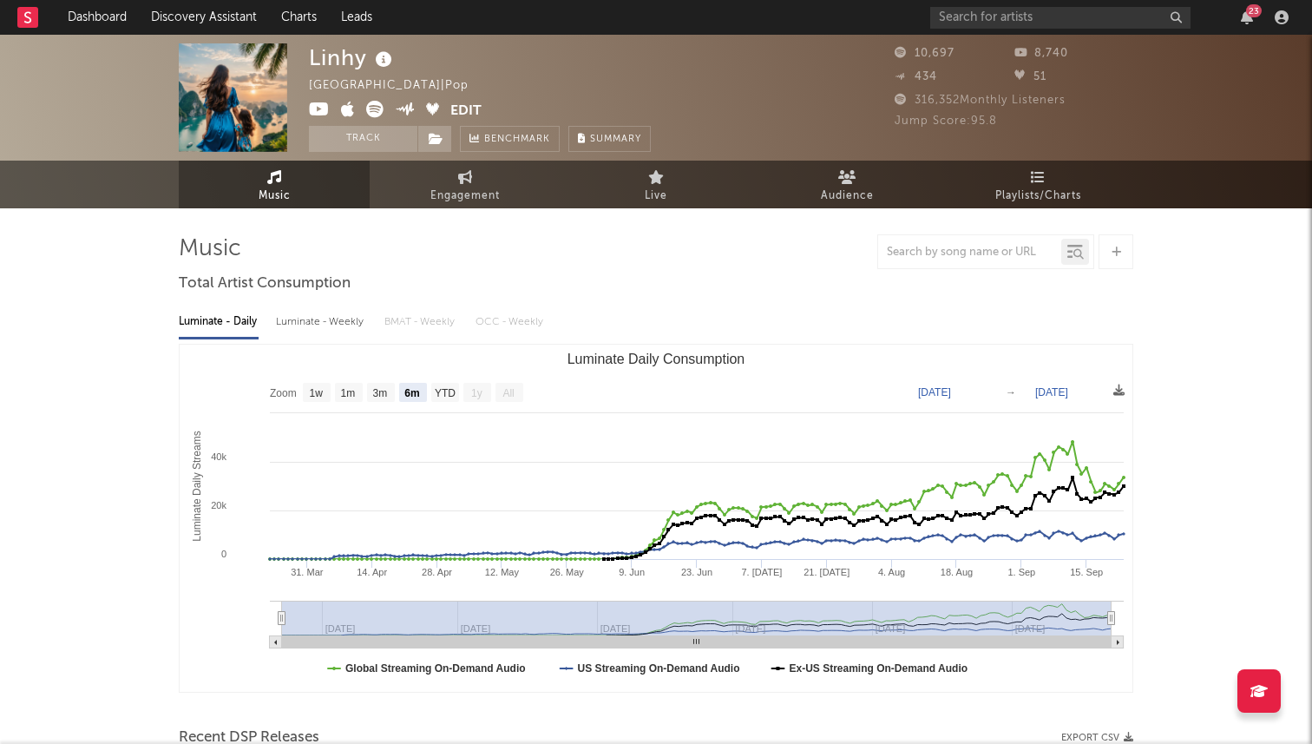
click at [317, 112] on icon at bounding box center [319, 109] width 21 height 17
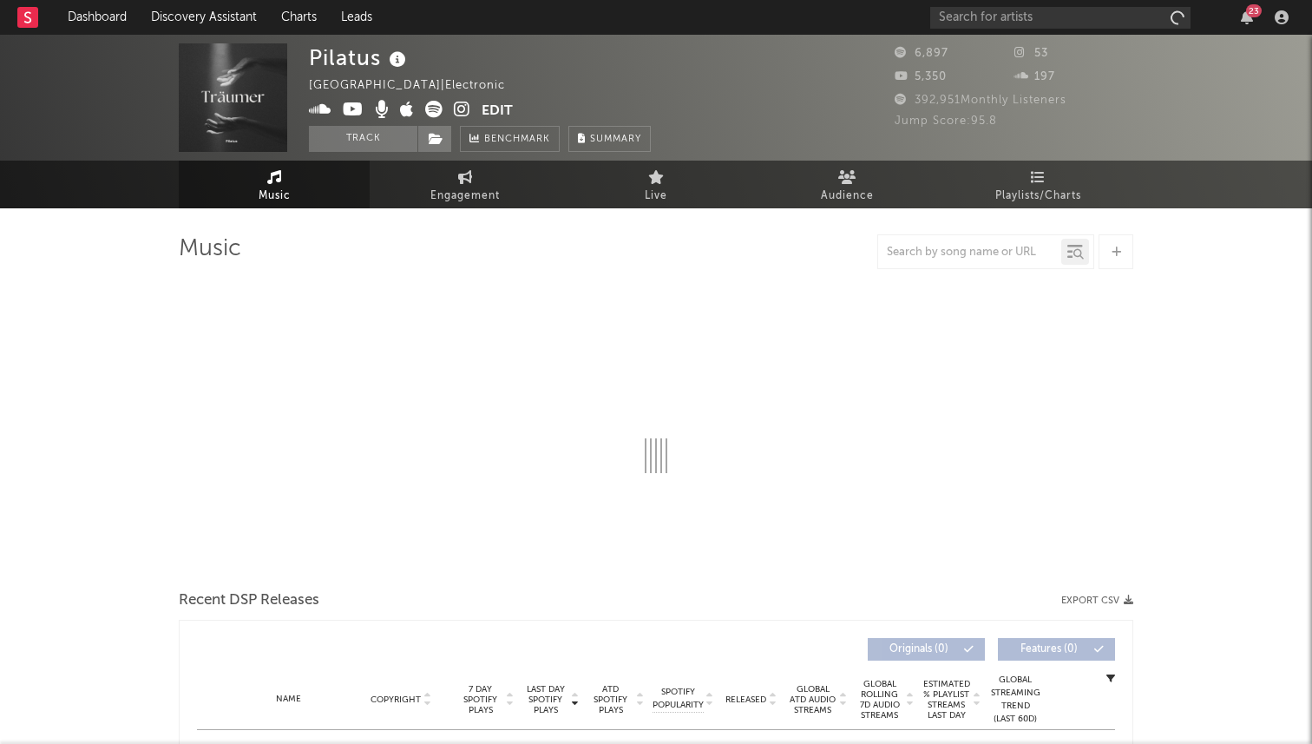
select select "6m"
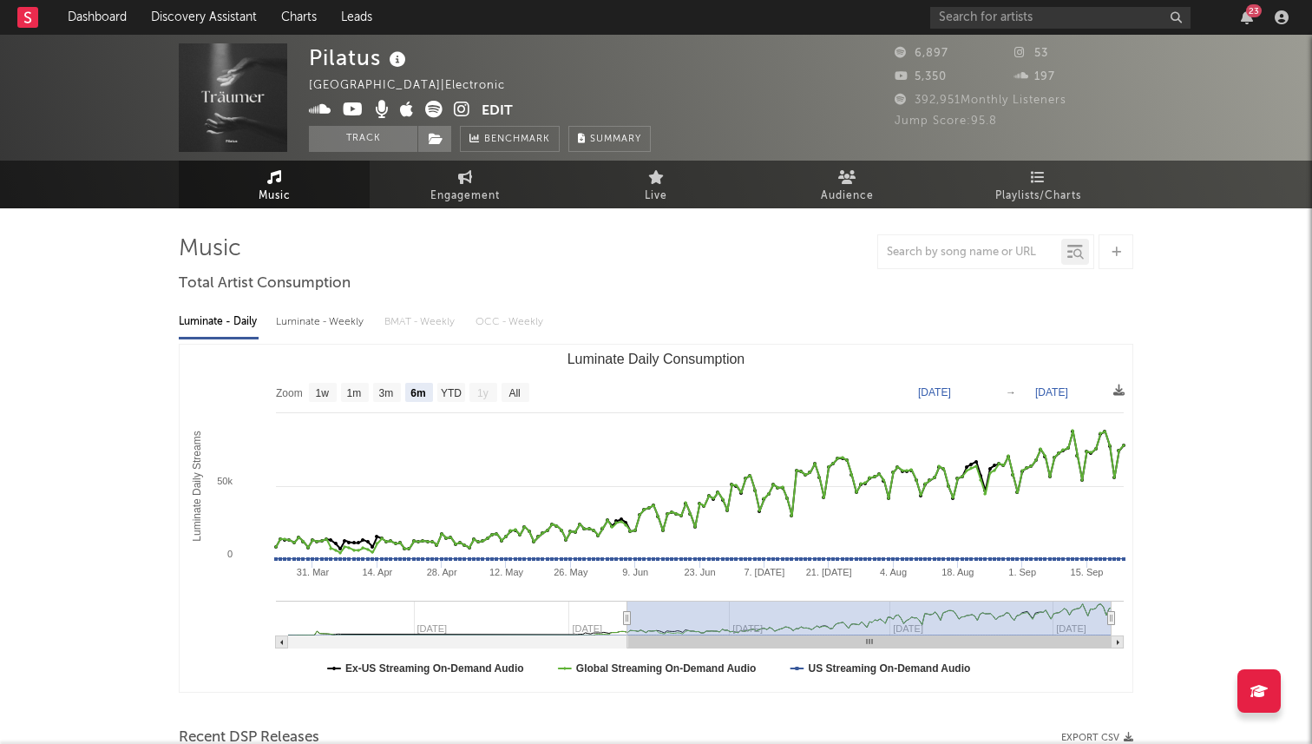
click at [454, 107] on icon at bounding box center [462, 109] width 16 height 17
click at [354, 113] on icon at bounding box center [353, 109] width 21 height 17
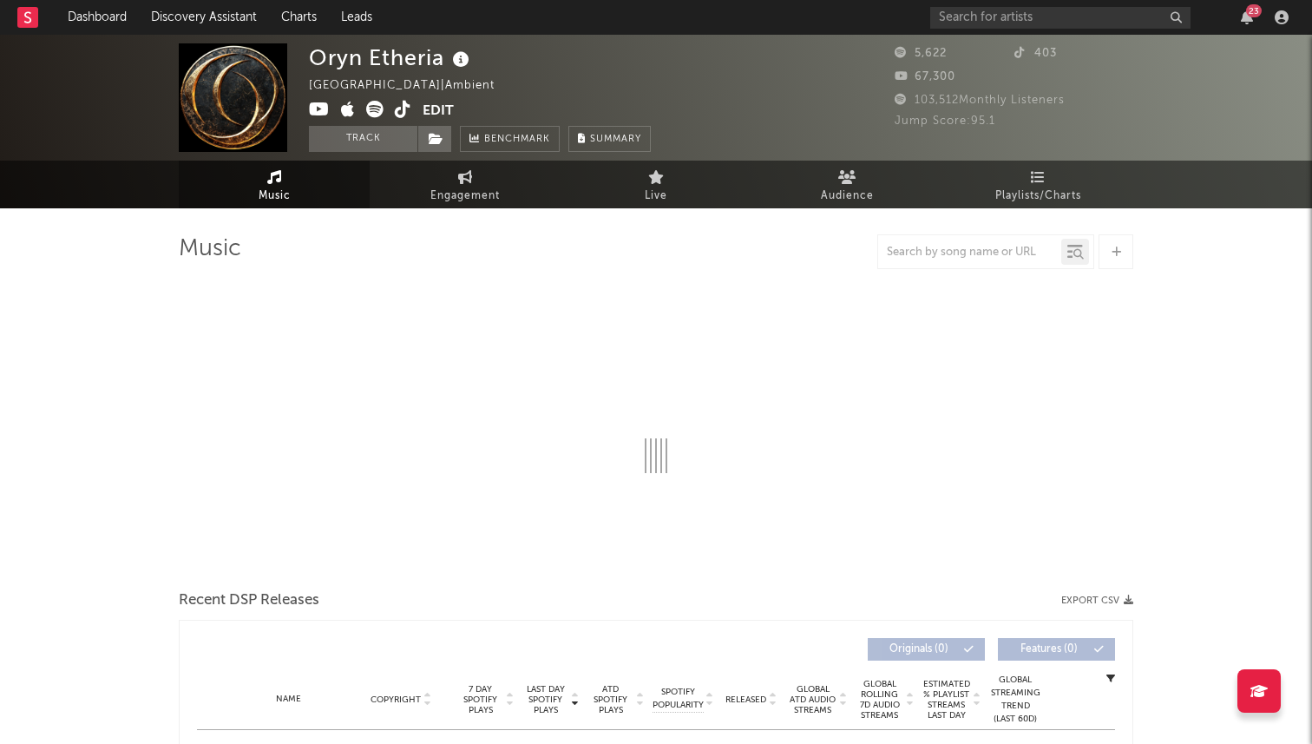
select select "1w"
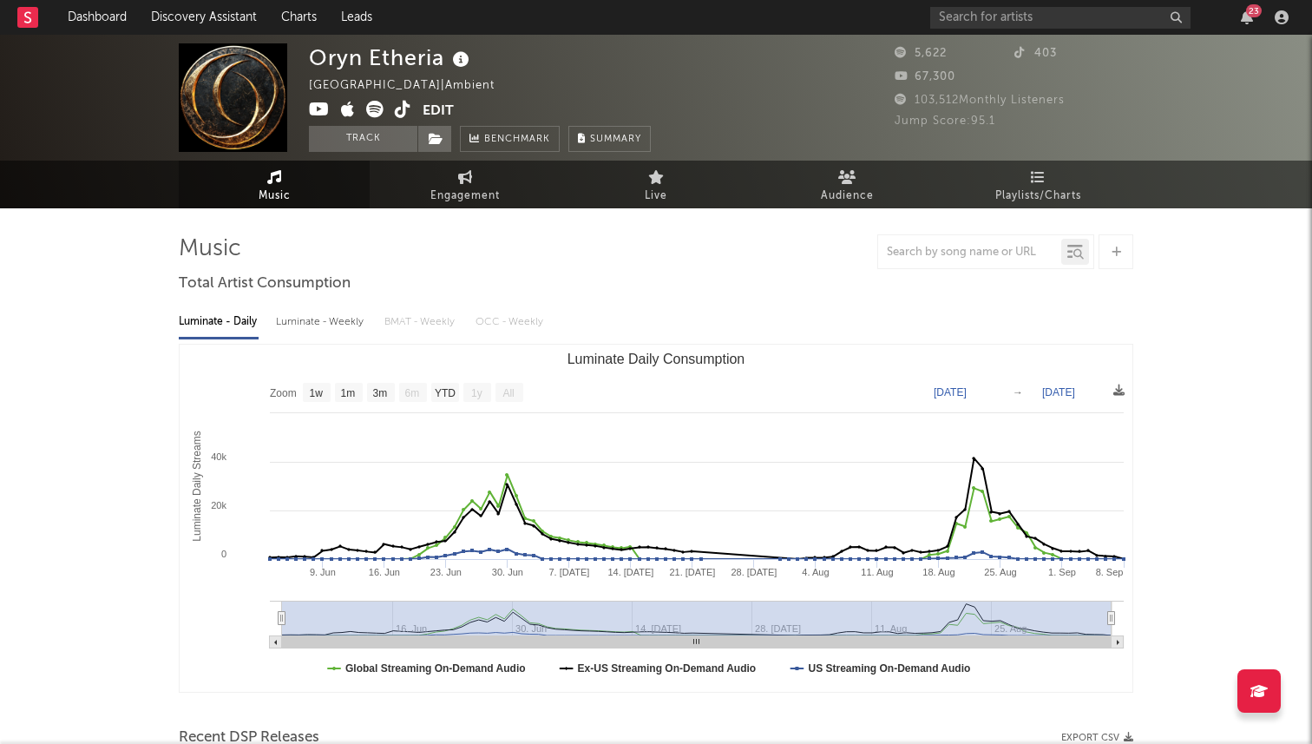
click at [319, 112] on icon at bounding box center [319, 109] width 21 height 17
drag, startPoint x: 325, startPoint y: 51, endPoint x: 440, endPoint y: 52, distance: 114.6
click at [442, 52] on div "Oryn Etheria" at bounding box center [391, 57] width 165 height 29
copy div "Oryn Etheria"
